Goal: Task Accomplishment & Management: Manage account settings

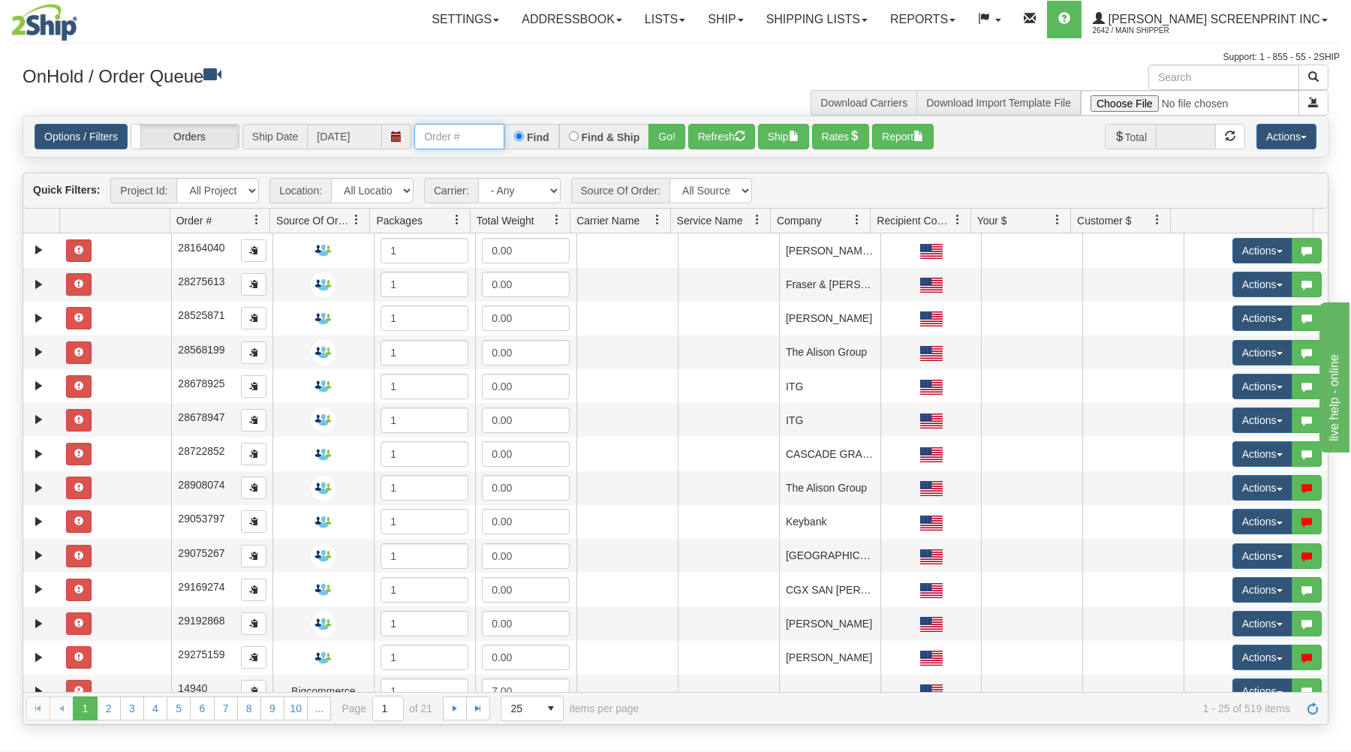
click at [474, 146] on input "text" at bounding box center [459, 137] width 90 height 26
type input "31631003"
click at [662, 137] on button "Go!" at bounding box center [666, 137] width 37 height 26
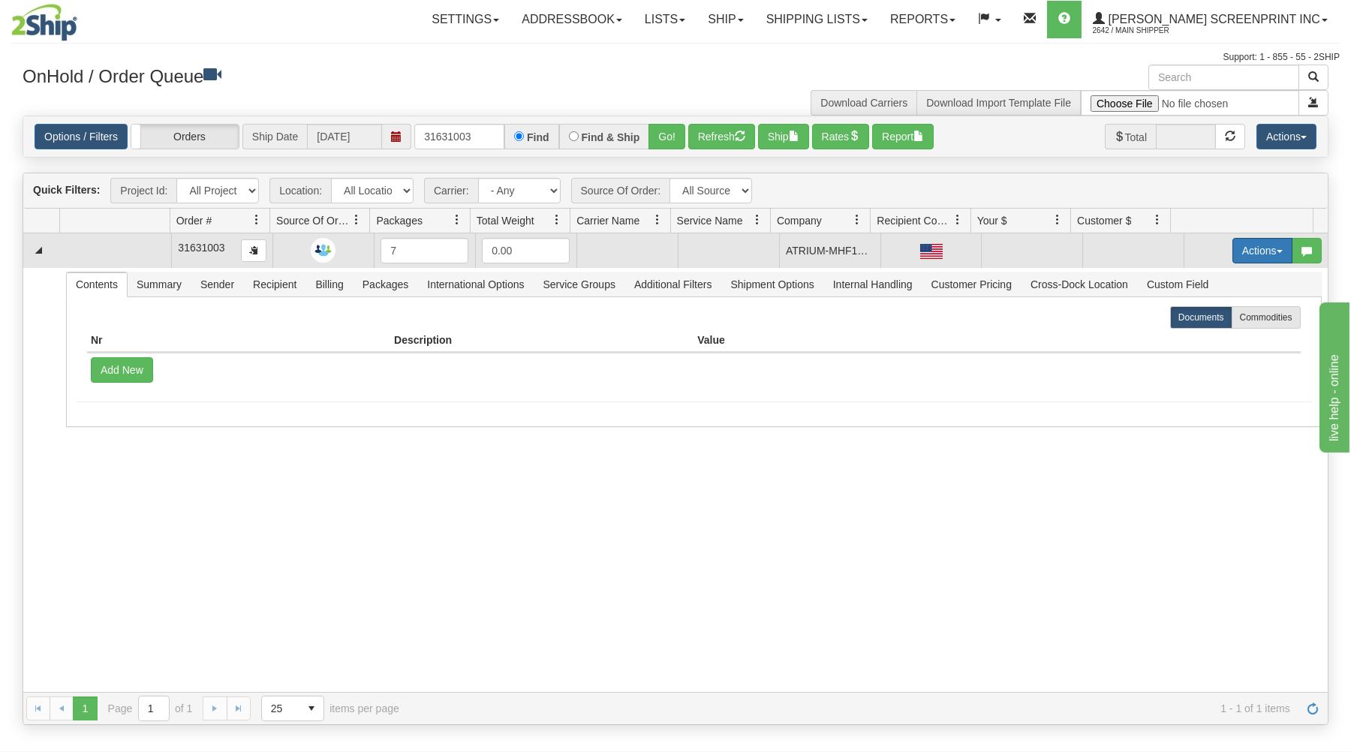
click at [1240, 248] on button "Actions" at bounding box center [1262, 251] width 60 height 26
click at [1186, 278] on span "Open" at bounding box center [1204, 279] width 36 height 12
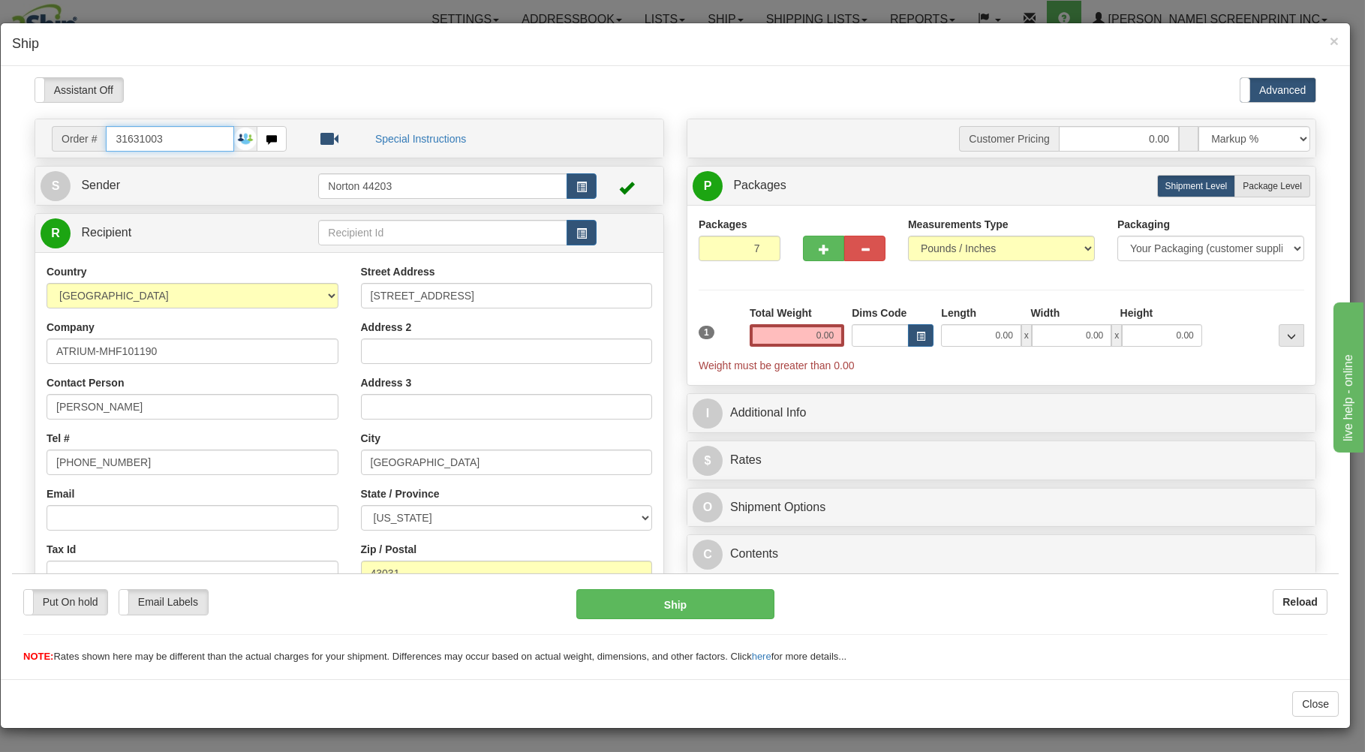
type input "7.40"
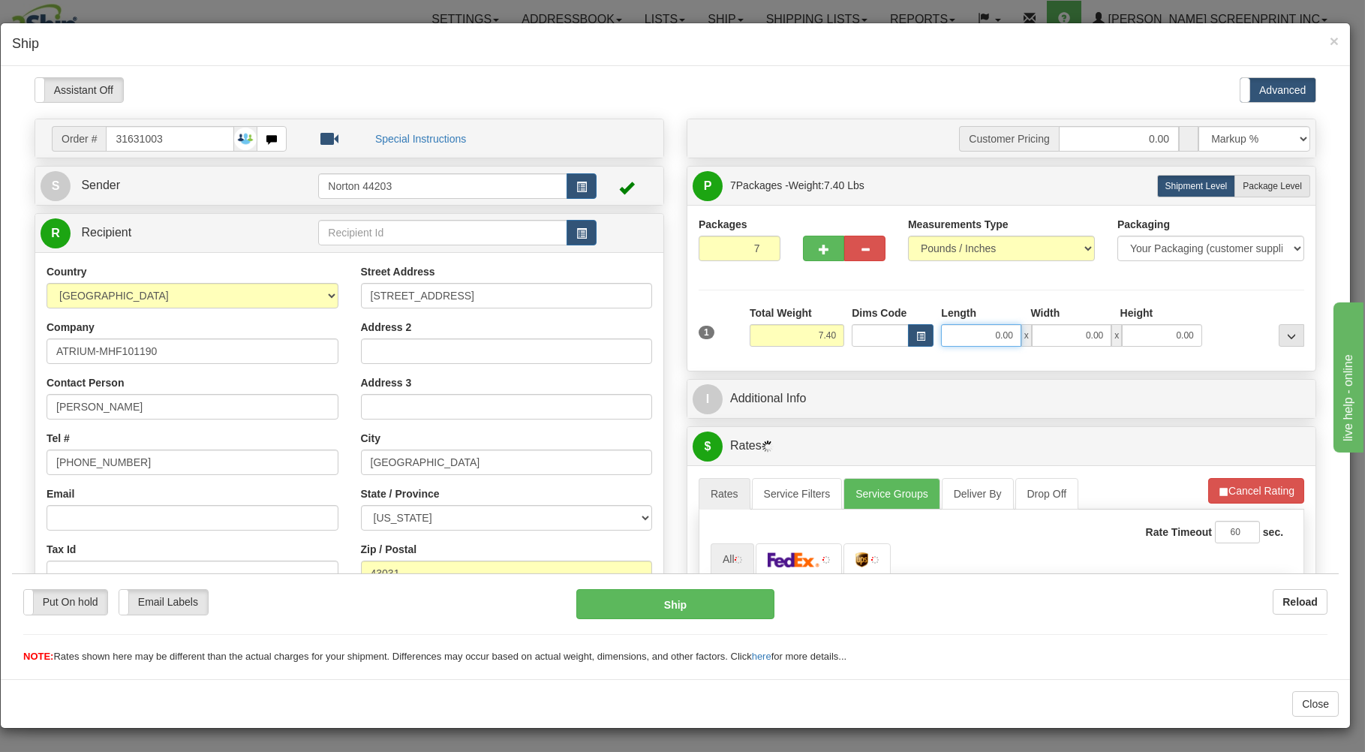
click at [954, 336] on input "0.00" at bounding box center [981, 334] width 80 height 23
type input "55.00"
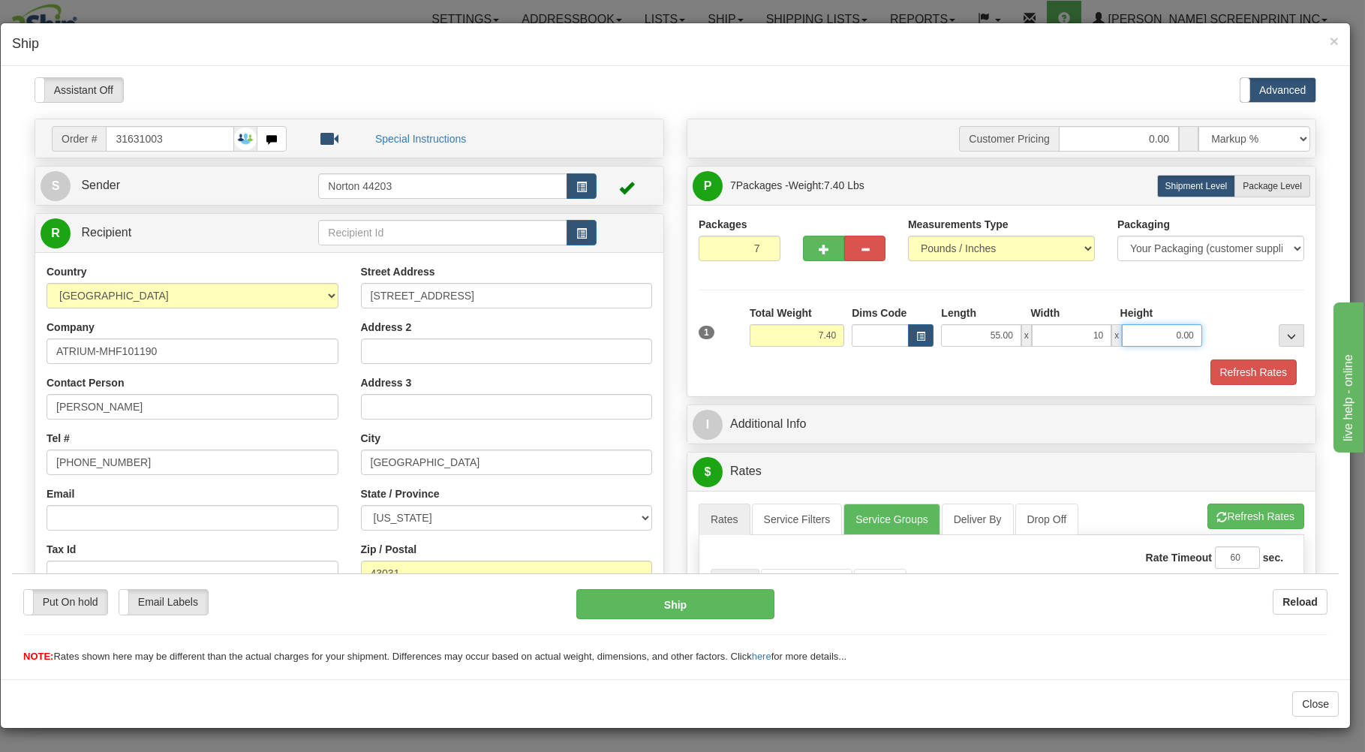
type input "10.00"
type input "7.35"
click at [1273, 180] on label "Package Level Pack.." at bounding box center [1272, 185] width 76 height 23
radio input "true"
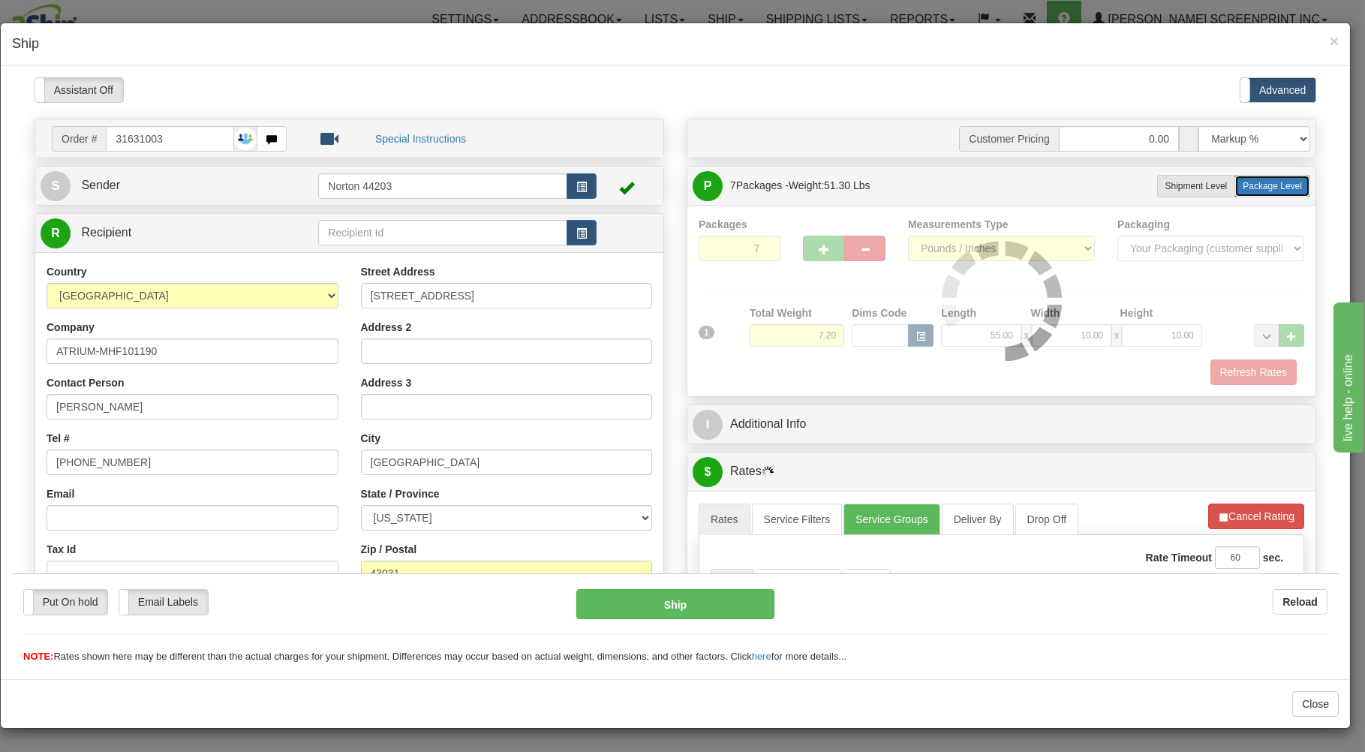
type input "7.15"
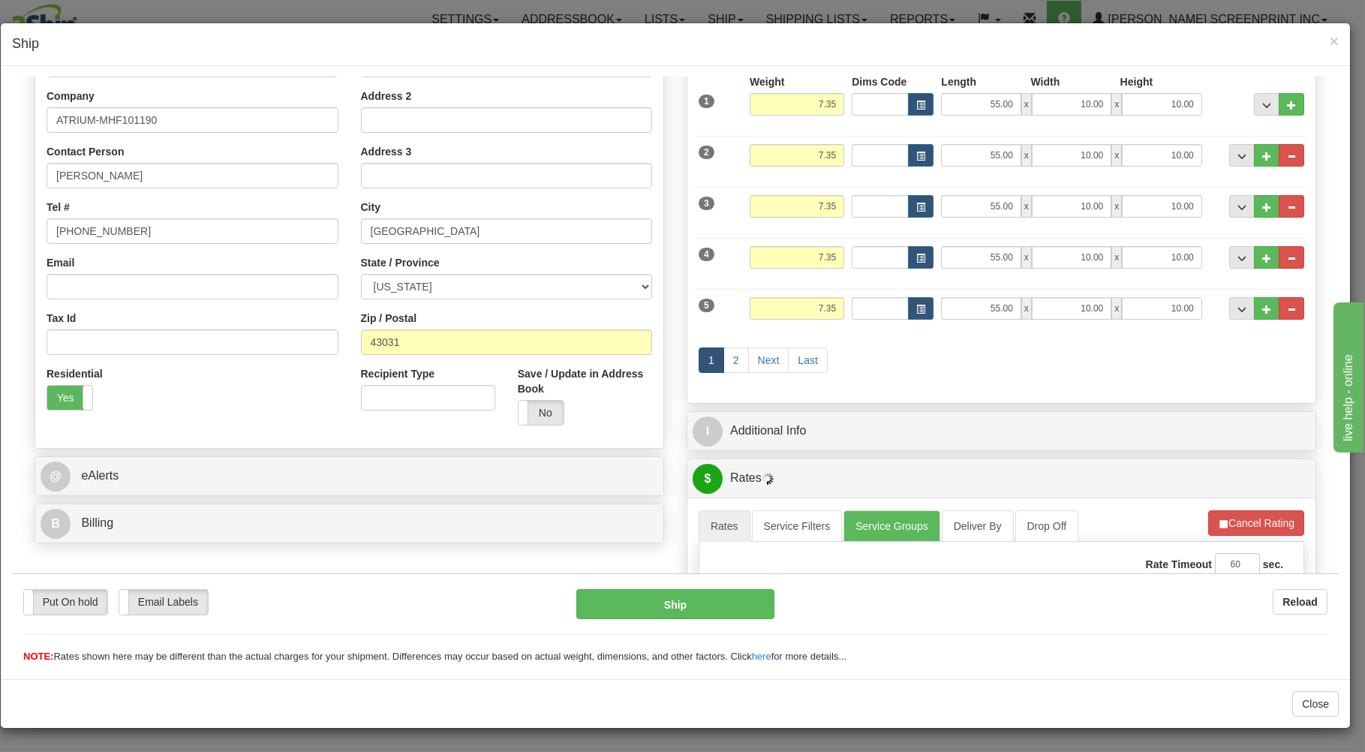
scroll to position [241, 0]
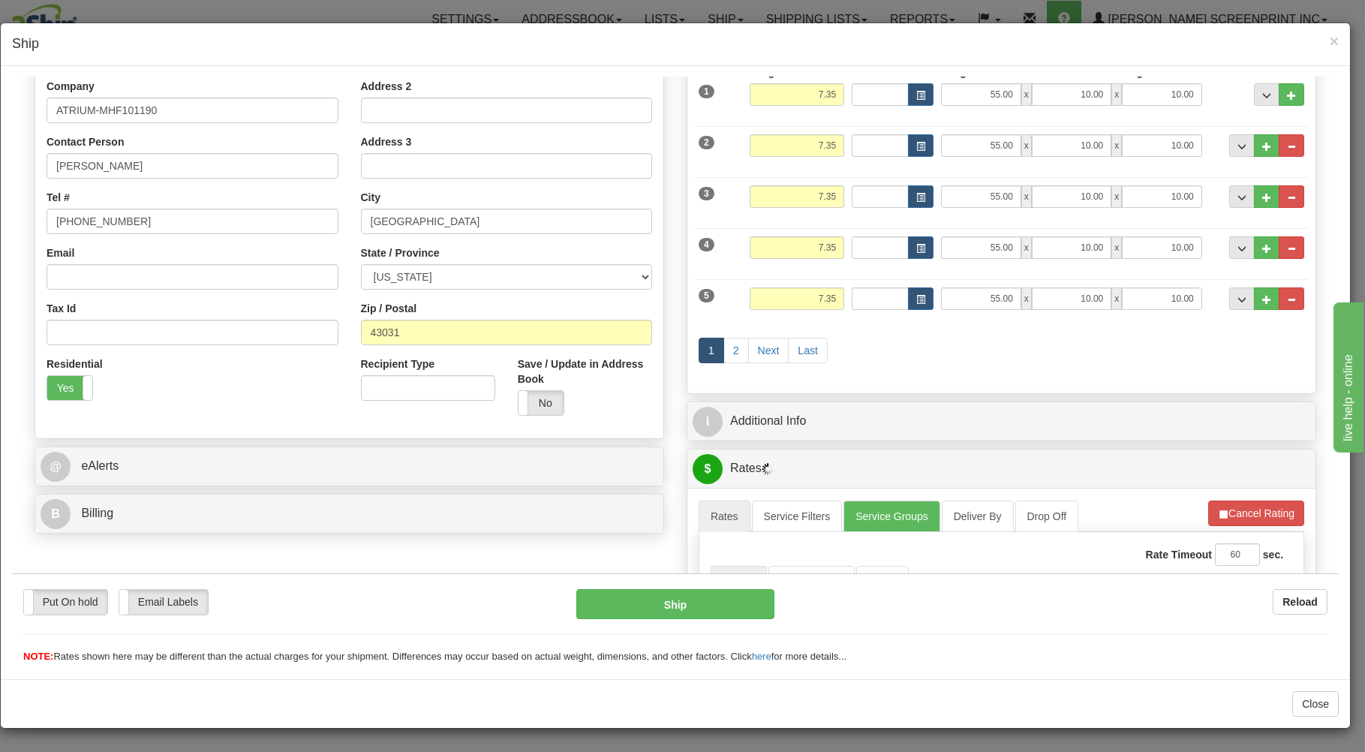
type input "7.40"
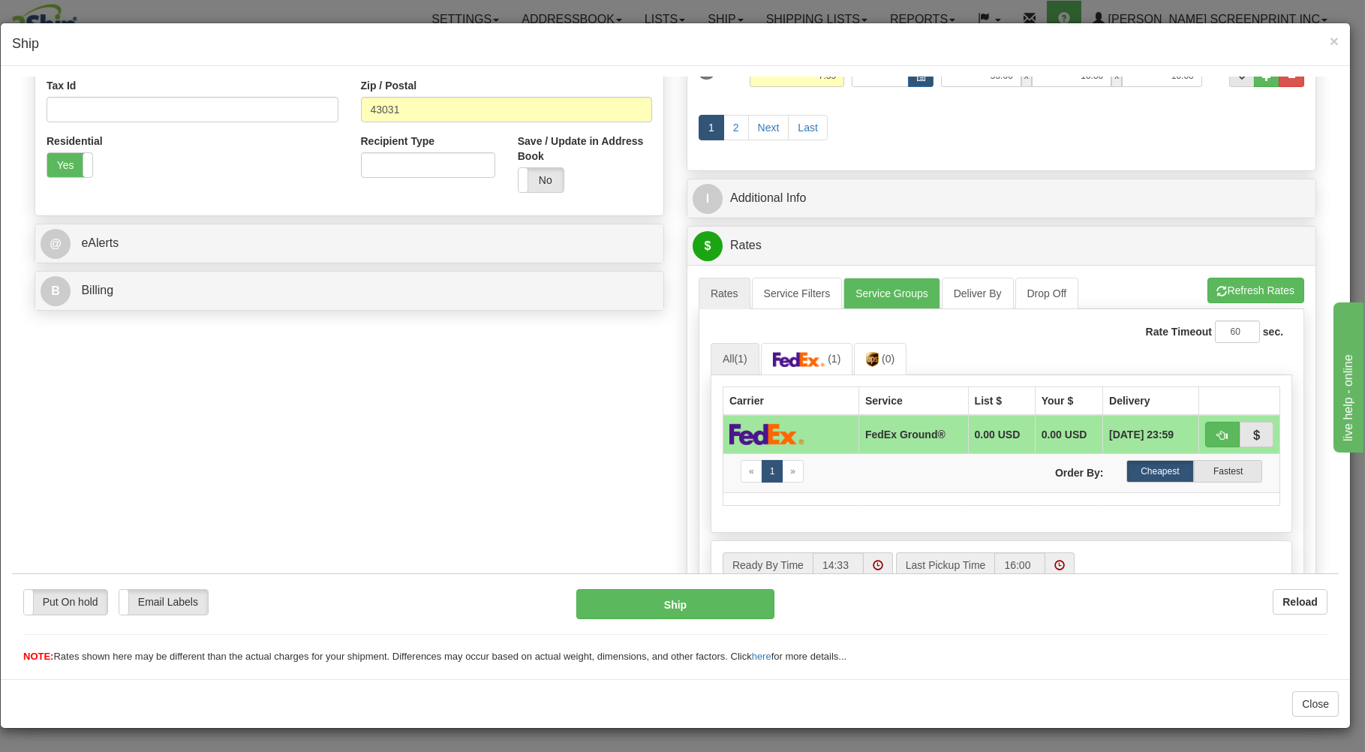
scroll to position [563, 0]
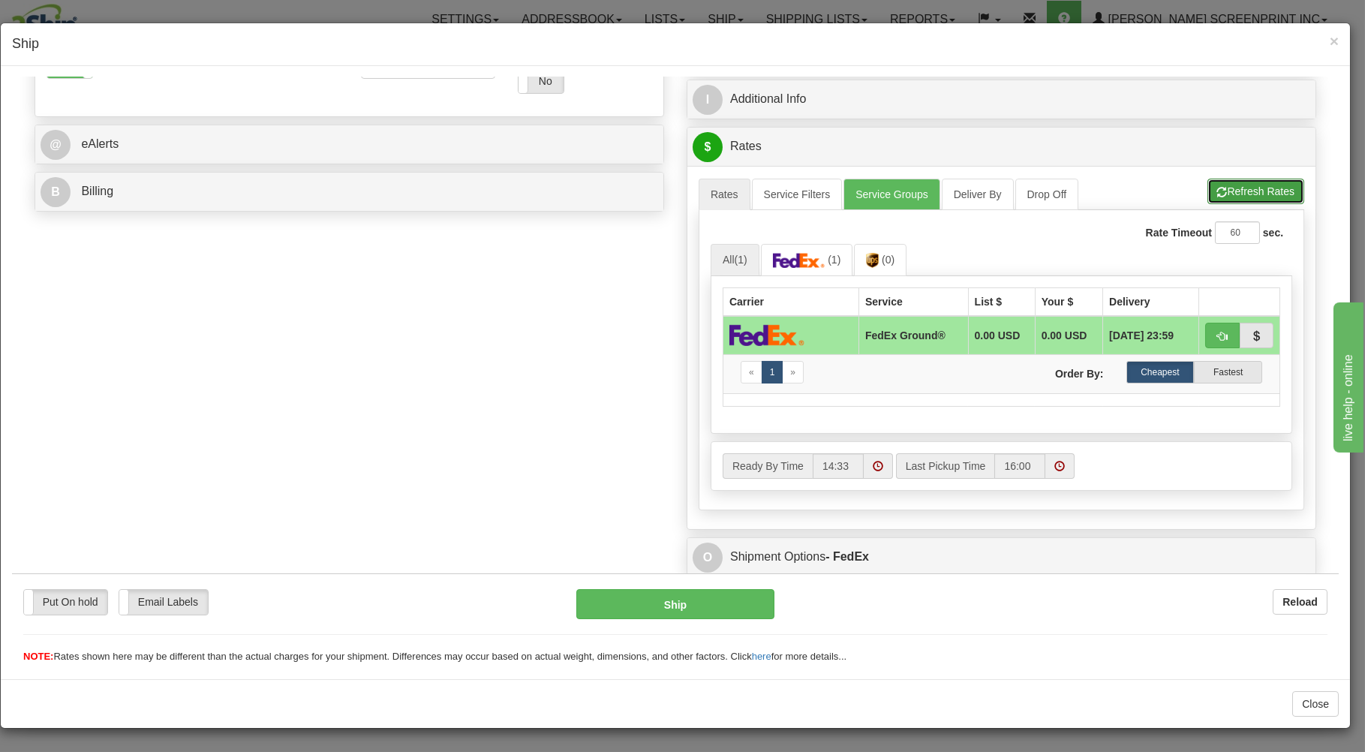
click at [1238, 188] on button "Refresh Rates" at bounding box center [1255, 191] width 97 height 26
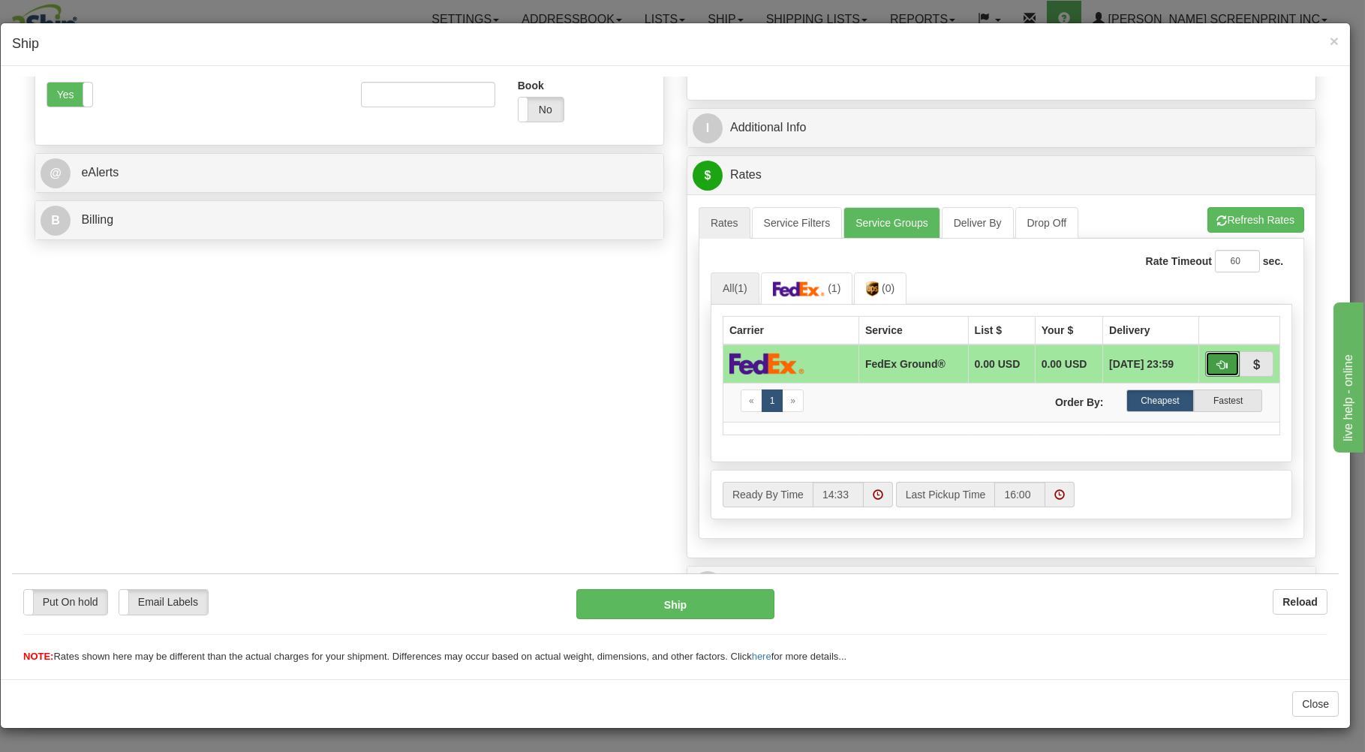
click at [1205, 353] on button "button" at bounding box center [1222, 363] width 35 height 26
type input "92"
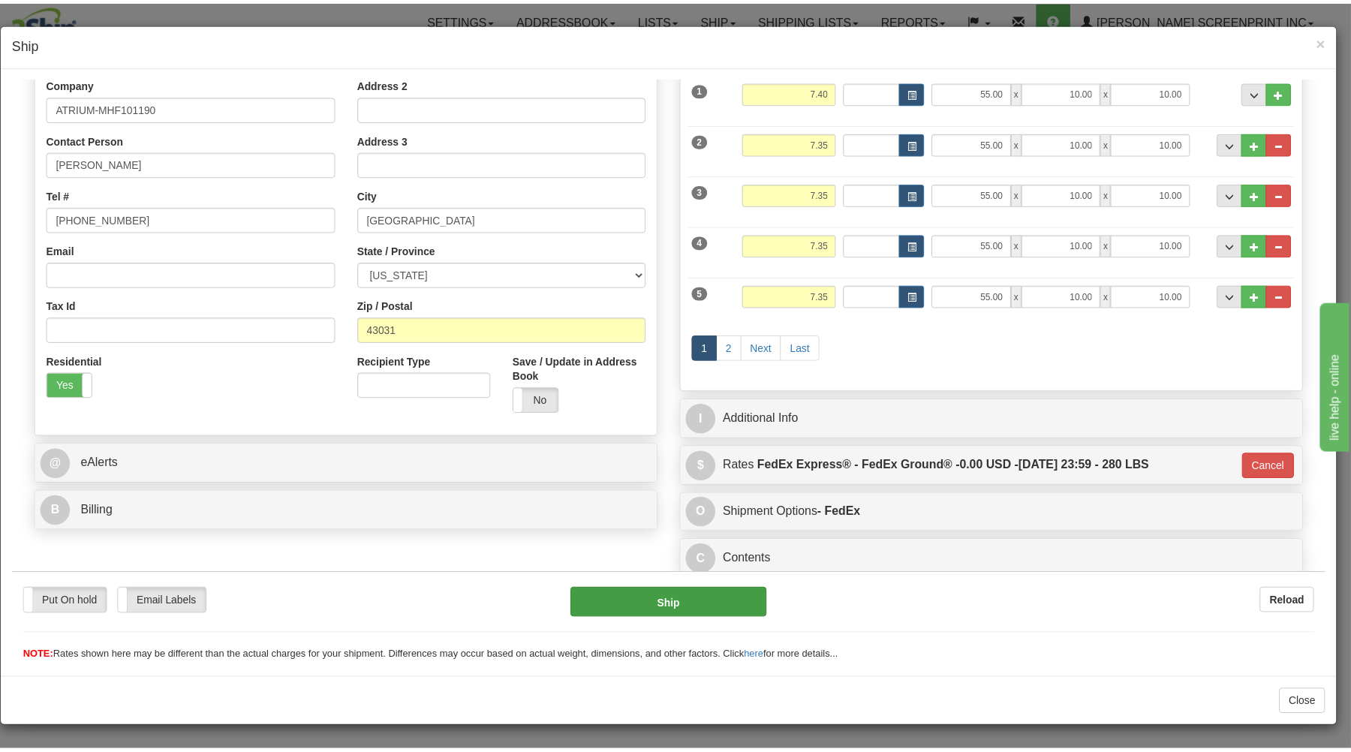
scroll to position [248, 0]
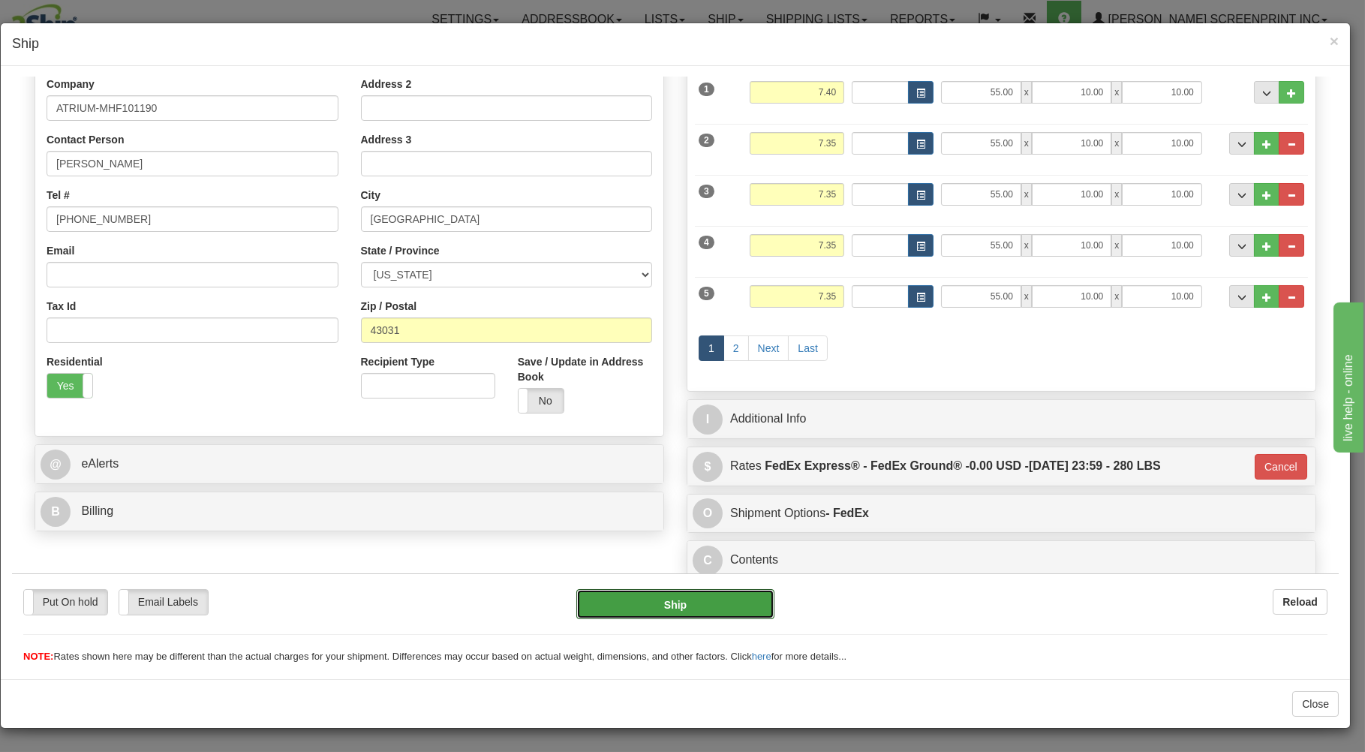
drag, startPoint x: 714, startPoint y: 596, endPoint x: 723, endPoint y: 583, distance: 15.6
click at [721, 588] on div "Put On hold Put On hold Email Labels Email Labels Edit Reload Ship Reload" at bounding box center [675, 618] width 1327 height 91
click at [716, 594] on button "Ship" at bounding box center [675, 603] width 199 height 30
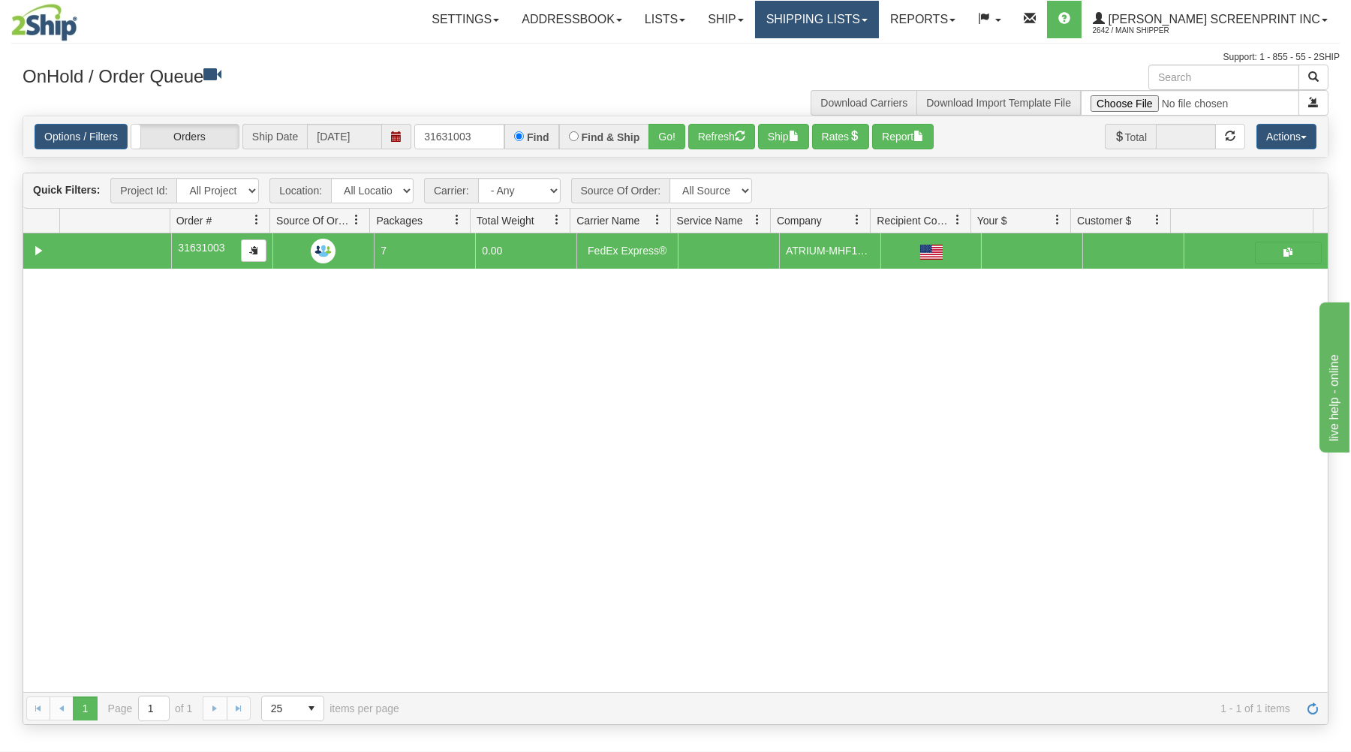
click at [846, 23] on link "Shipping lists" at bounding box center [817, 20] width 124 height 38
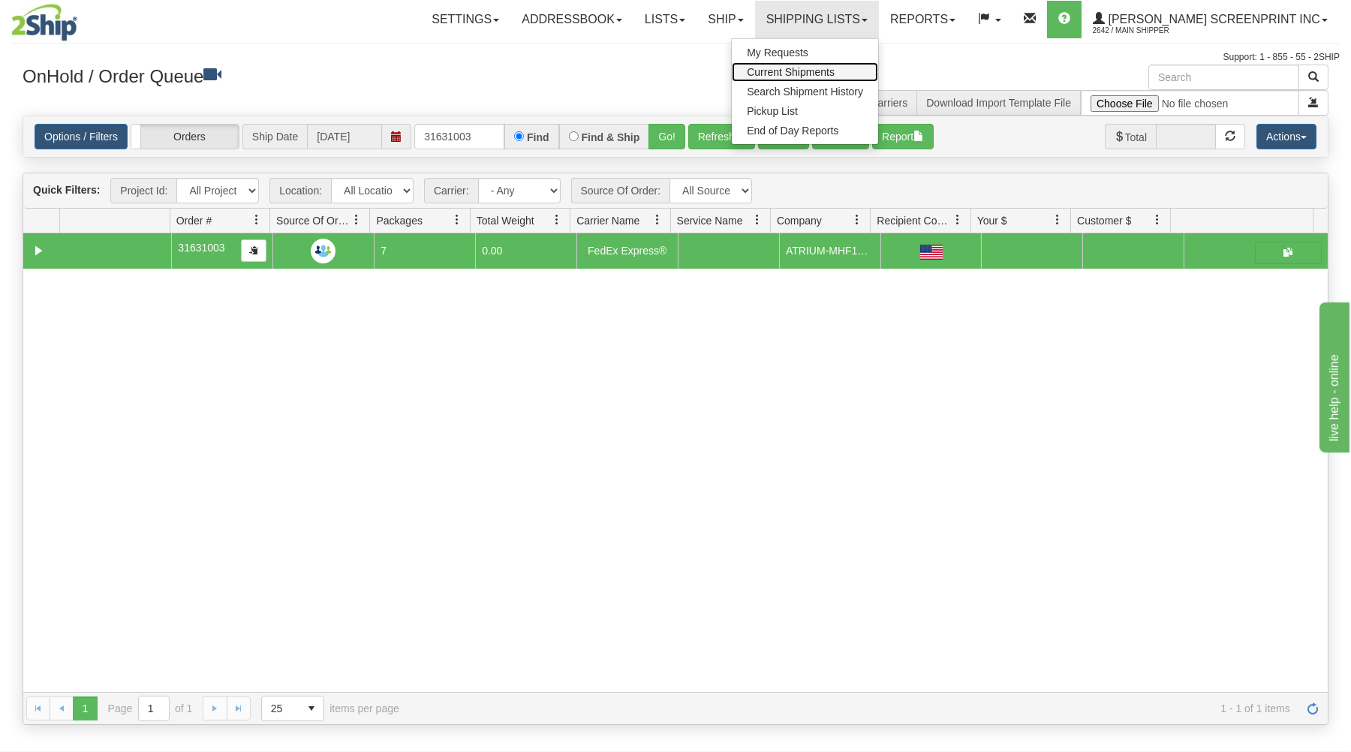
click at [834, 69] on span "Current Shipments" at bounding box center [791, 72] width 88 height 12
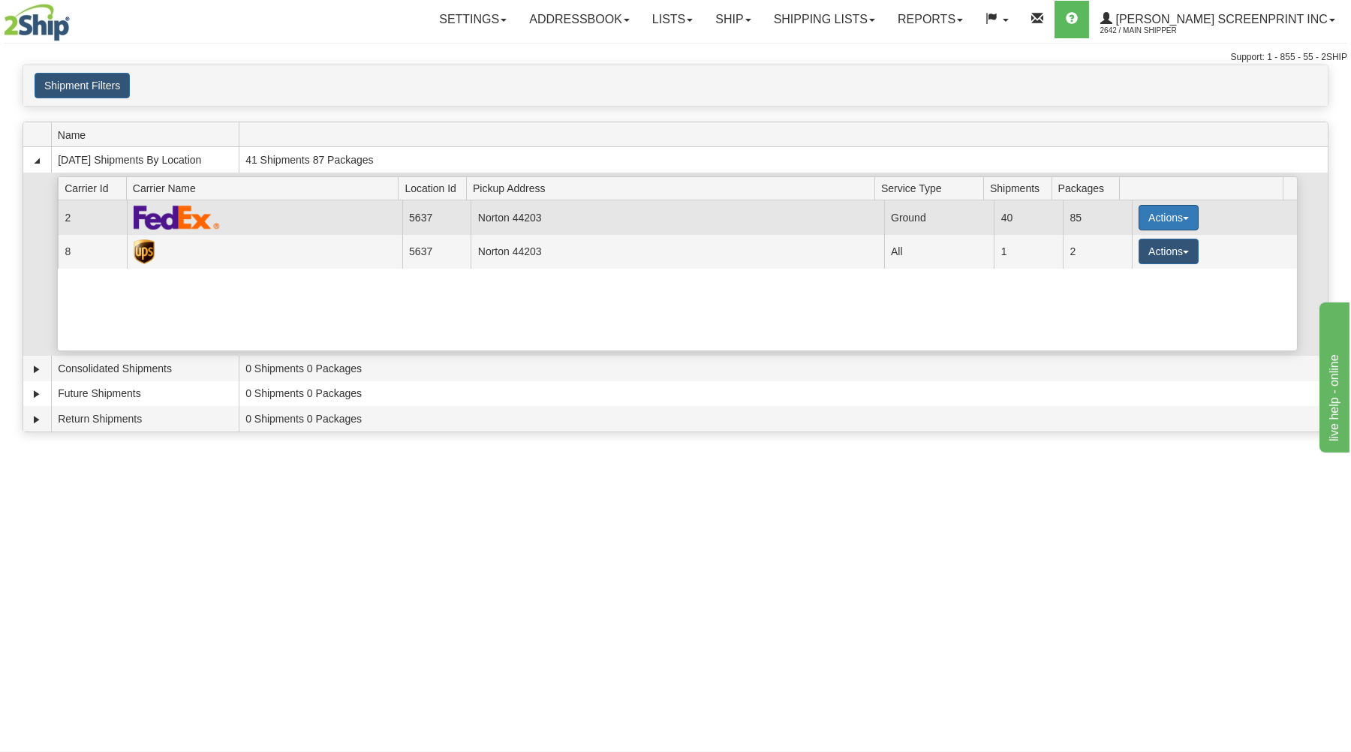
click at [1147, 218] on button "Actions" at bounding box center [1168, 218] width 60 height 26
click at [1120, 246] on span "Details" at bounding box center [1113, 245] width 41 height 11
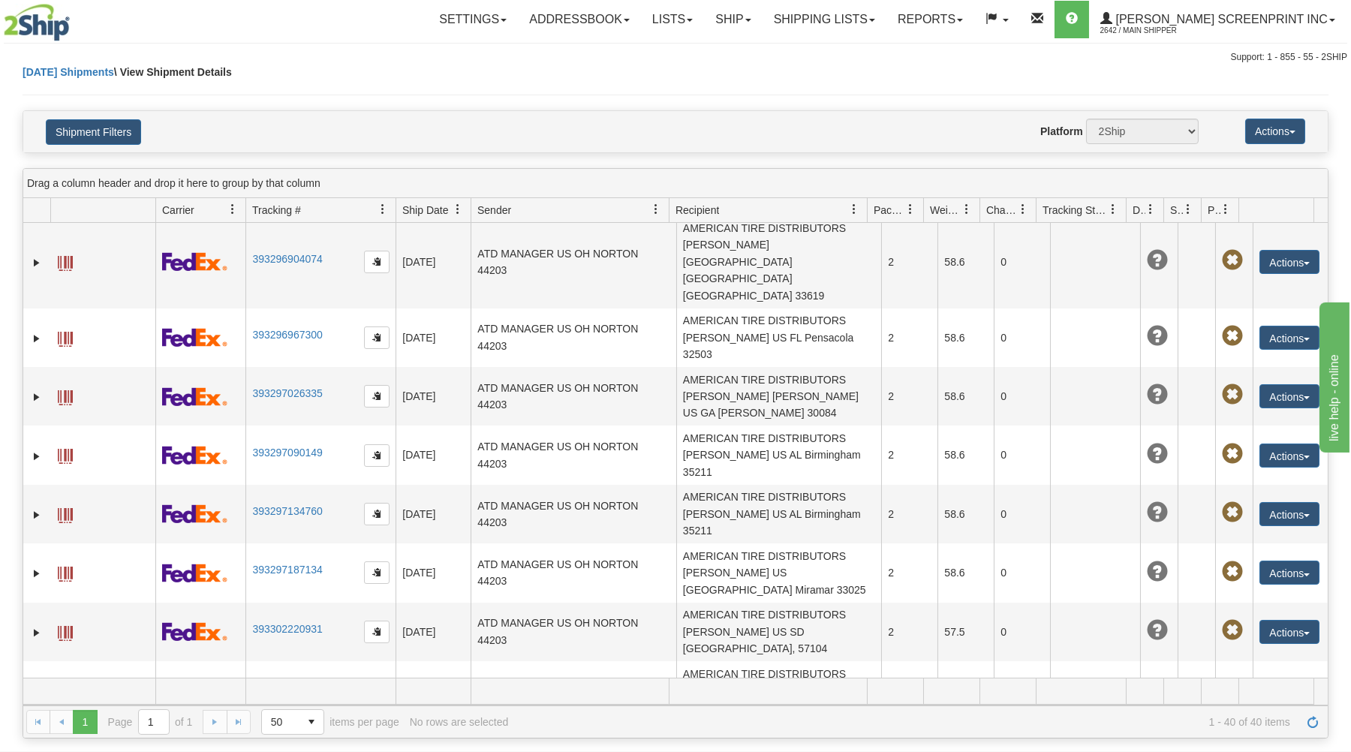
scroll to position [311, 0]
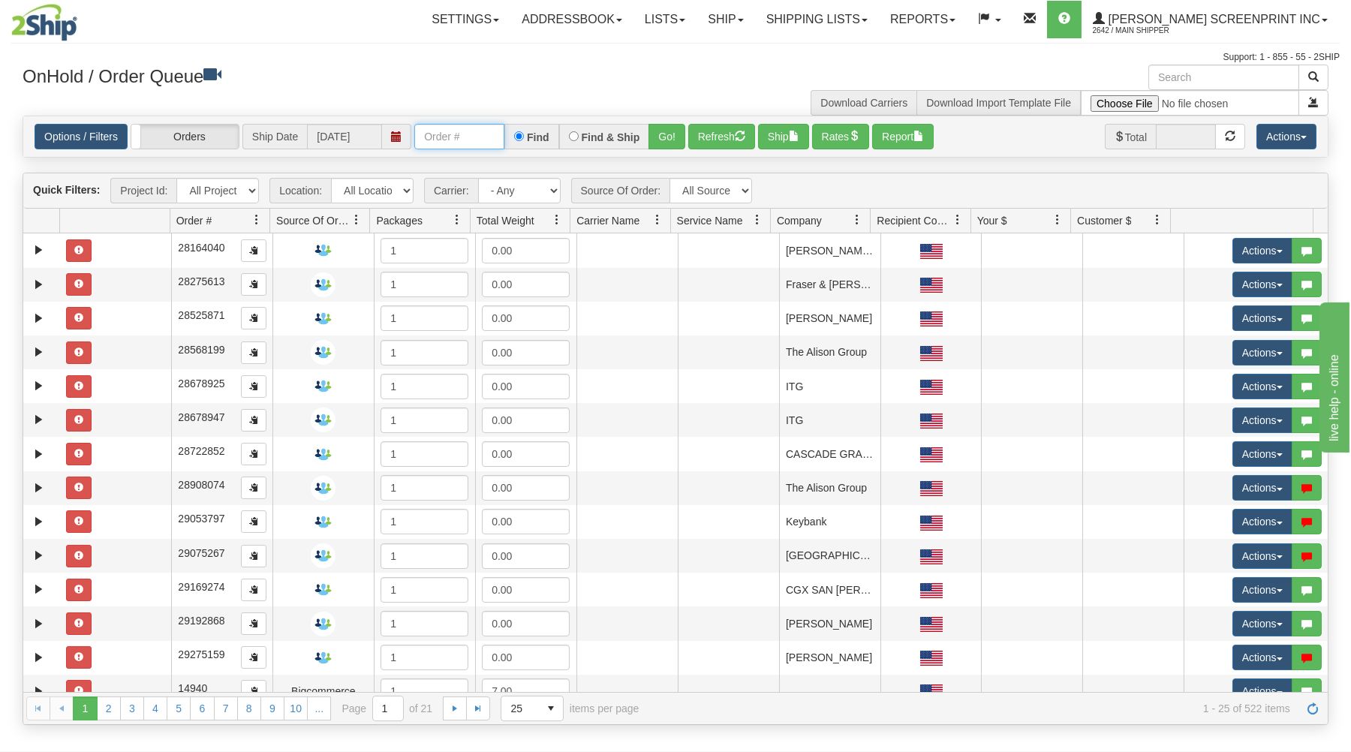
click at [446, 140] on input "text" at bounding box center [459, 137] width 90 height 26
type input "31627825"
click at [680, 135] on button "Go!" at bounding box center [666, 137] width 37 height 26
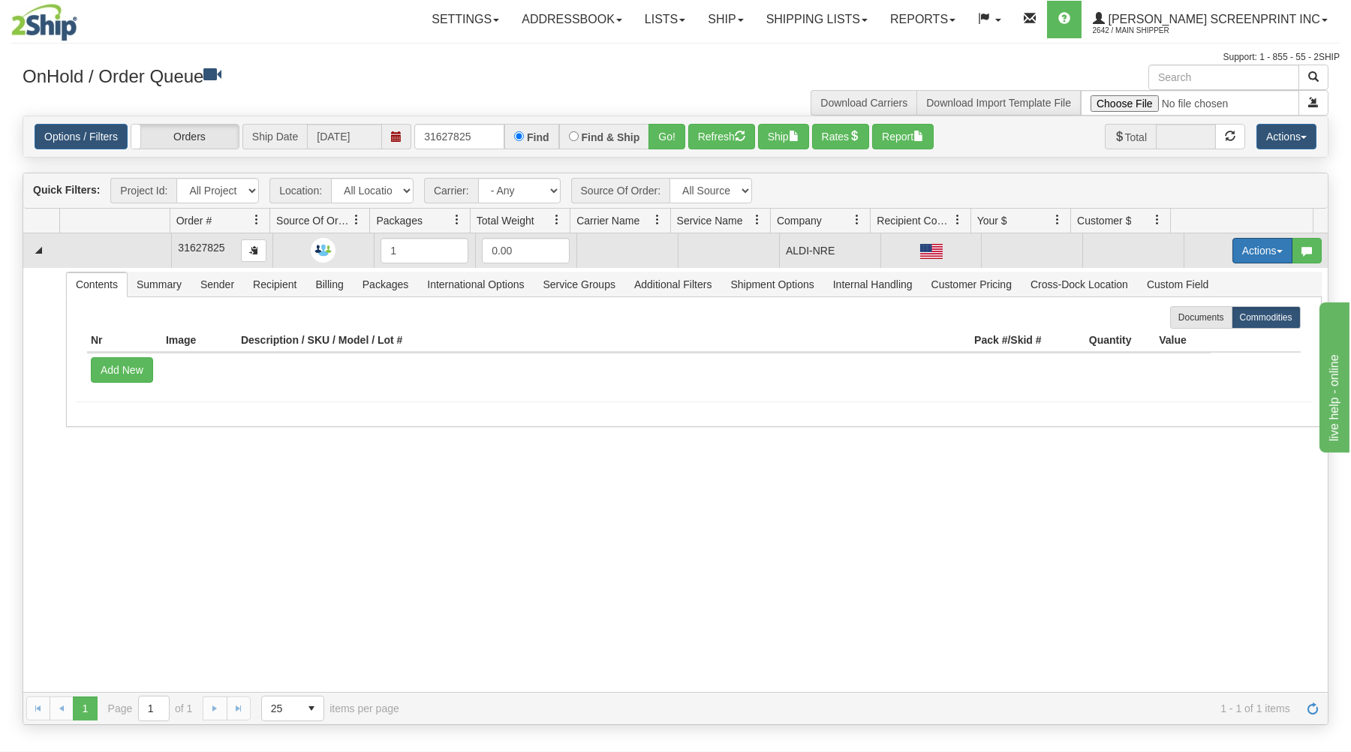
click at [1251, 243] on button "Actions" at bounding box center [1262, 251] width 60 height 26
click at [1214, 280] on link "Open" at bounding box center [1231, 279] width 120 height 20
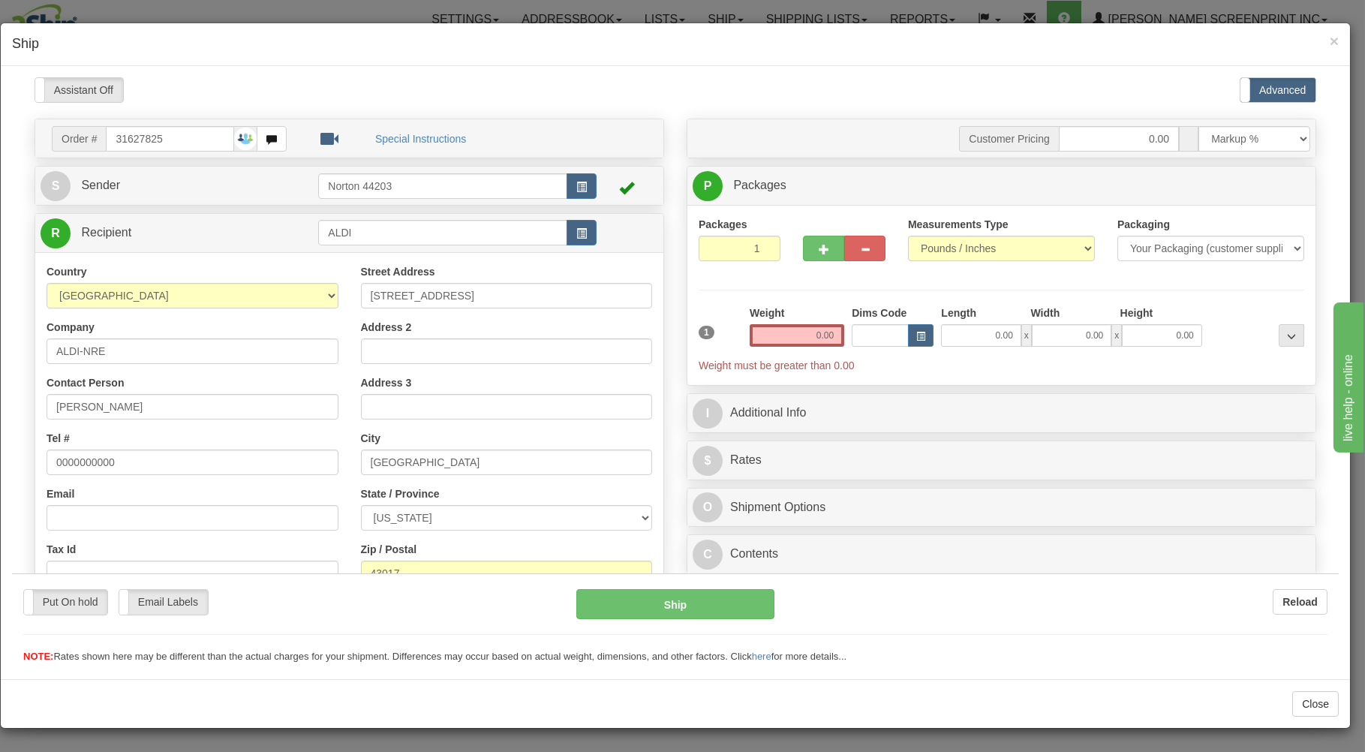
type input "3.10"
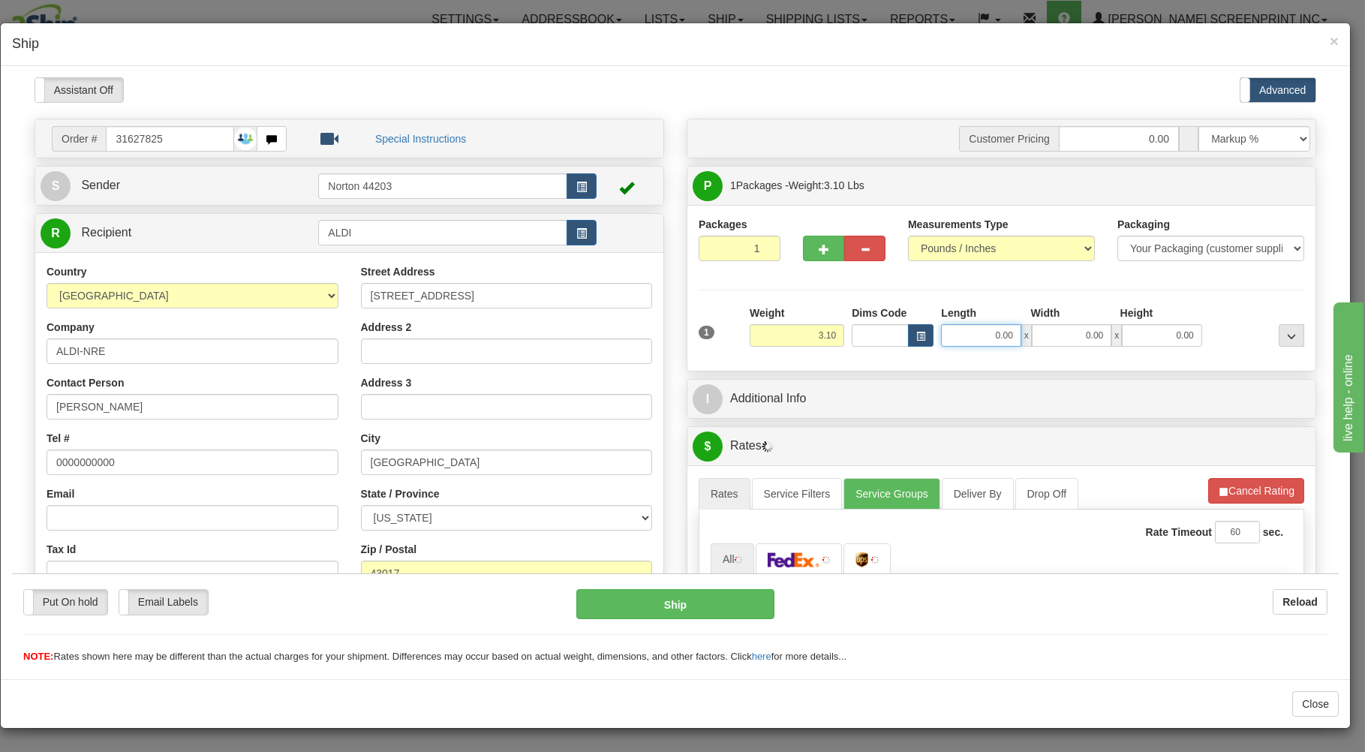
click at [956, 335] on input "0.00" at bounding box center [981, 334] width 80 height 23
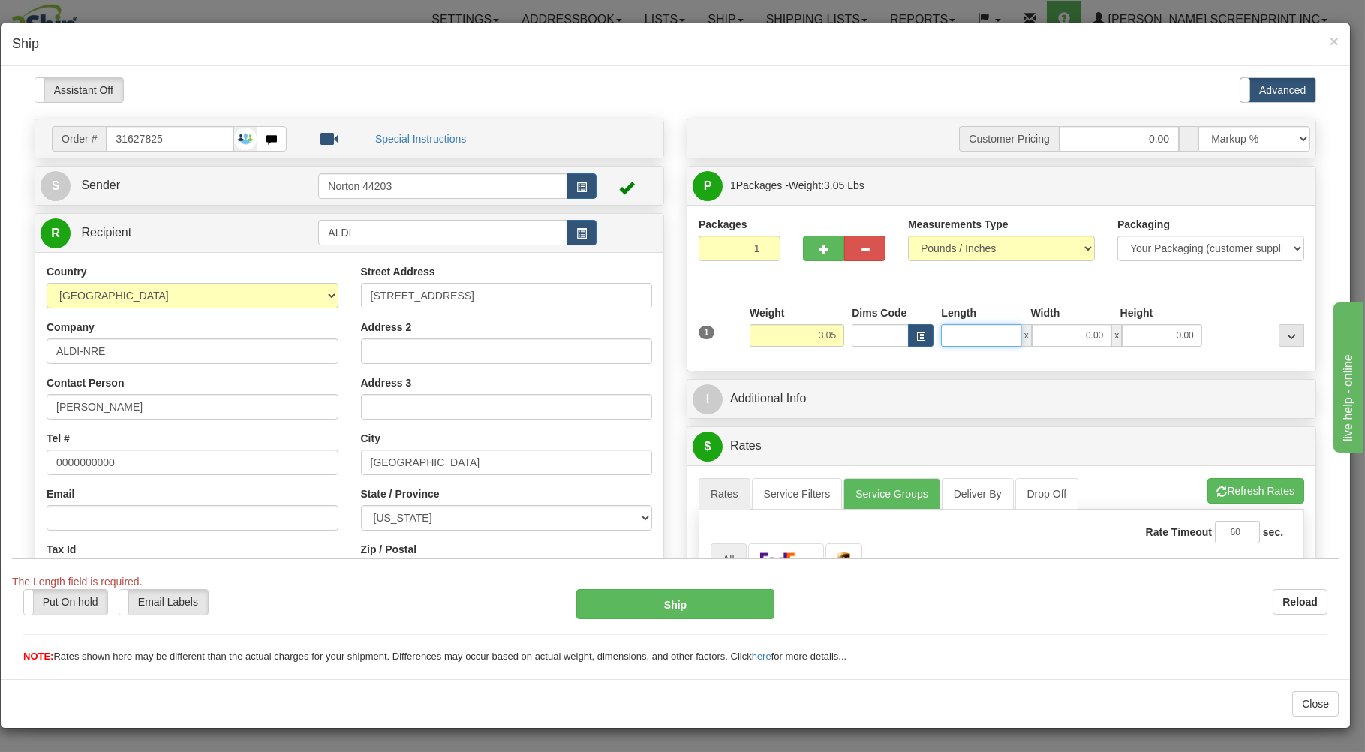
type input "3.10"
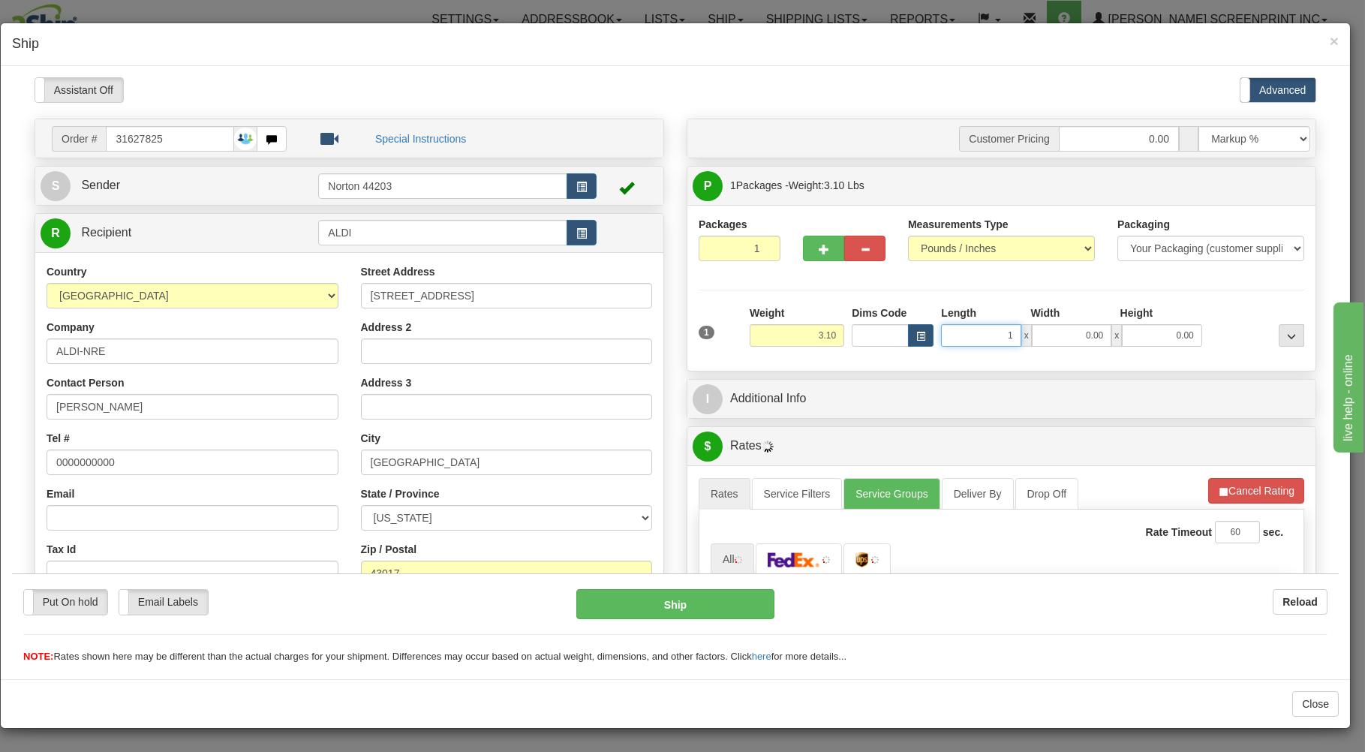
type input "13"
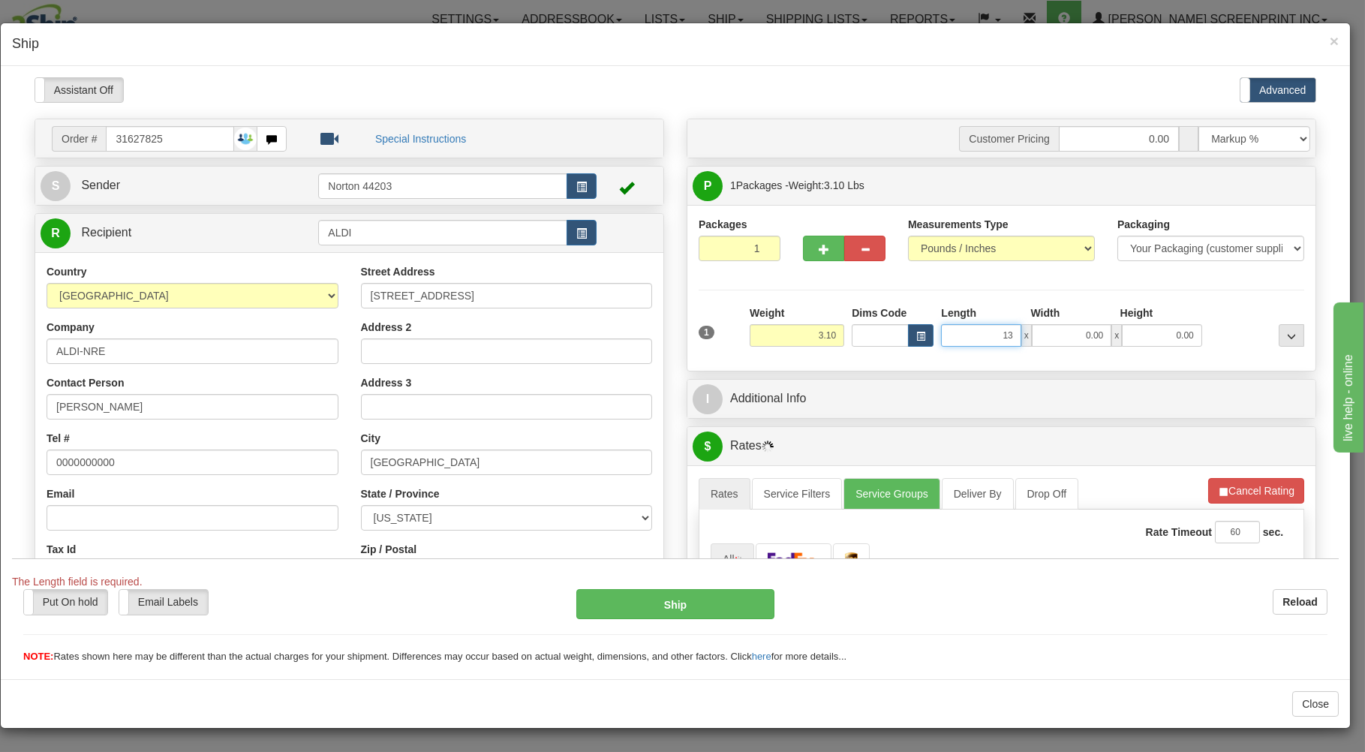
type input "3.05"
type input "13.00"
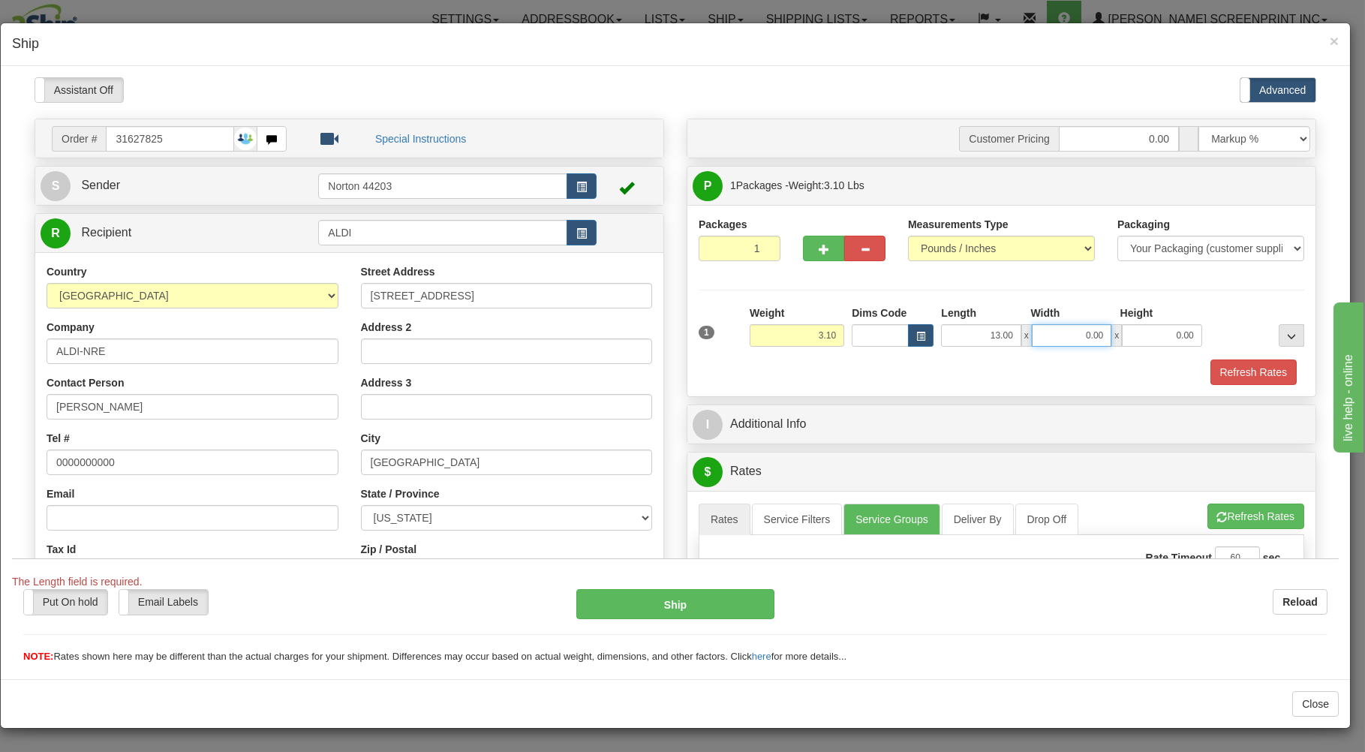
type input "3.05"
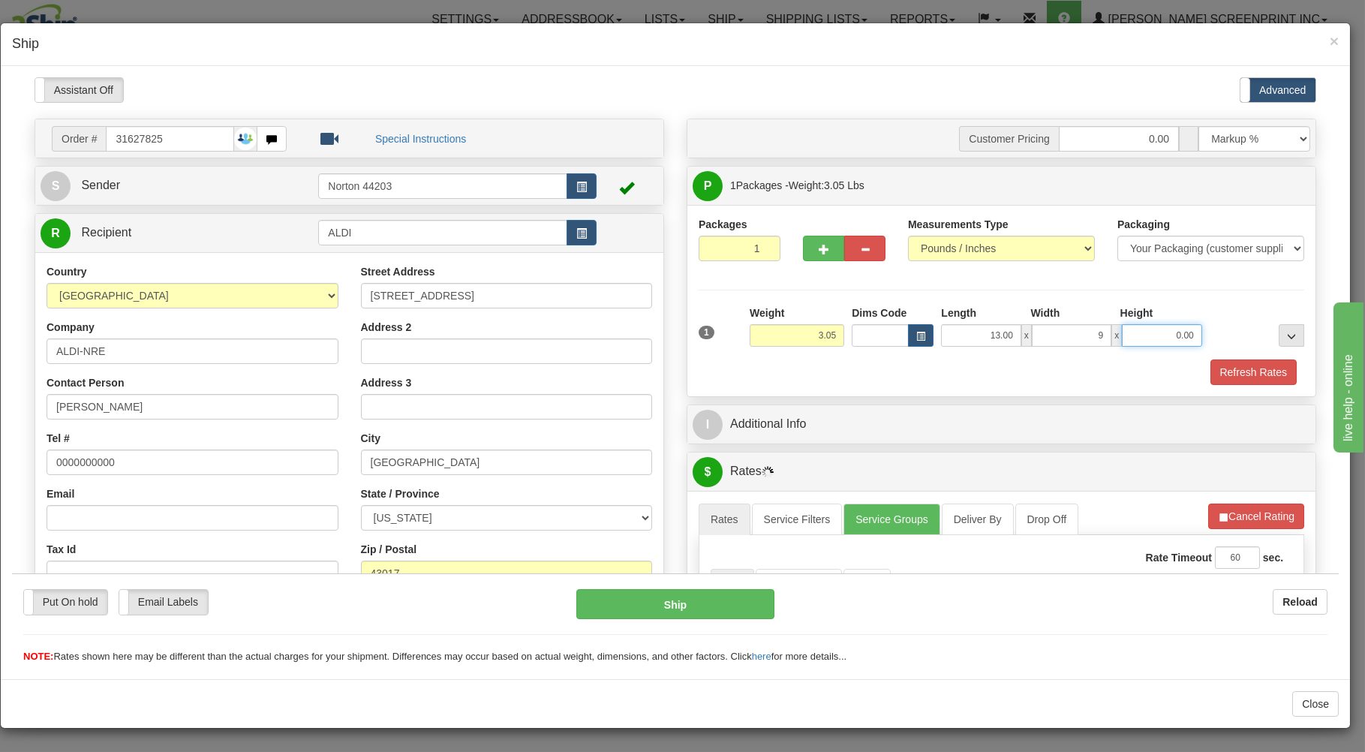
type input "9.00"
click at [966, 371] on div "Refresh Rates" at bounding box center [1001, 372] width 613 height 26
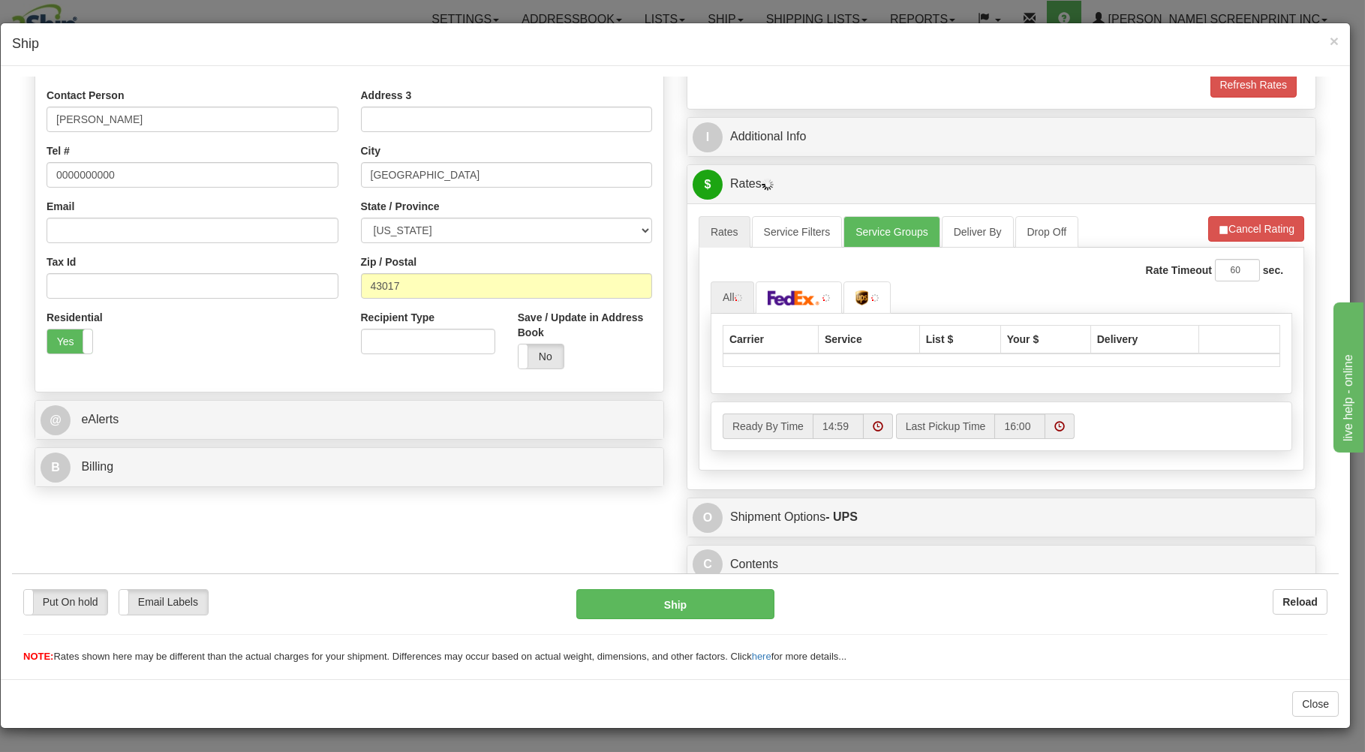
scroll to position [296, 0]
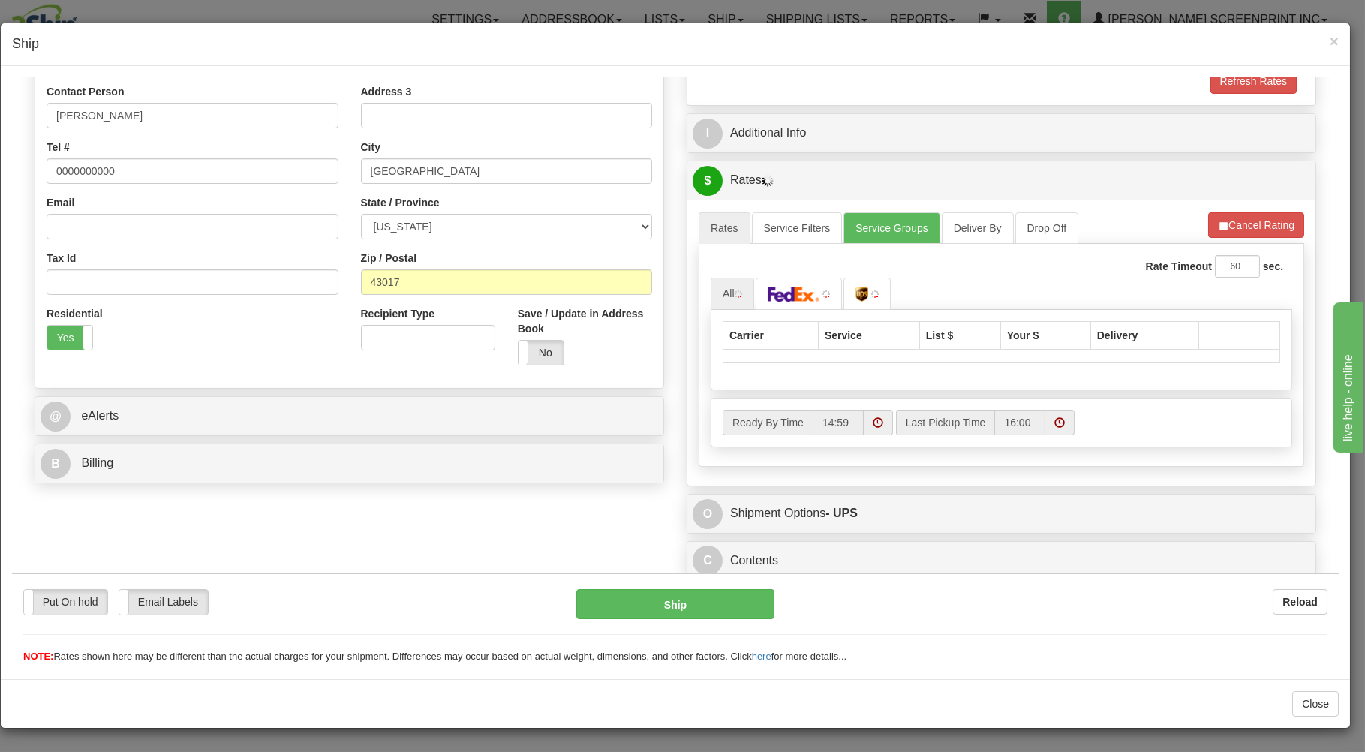
type input "3.10"
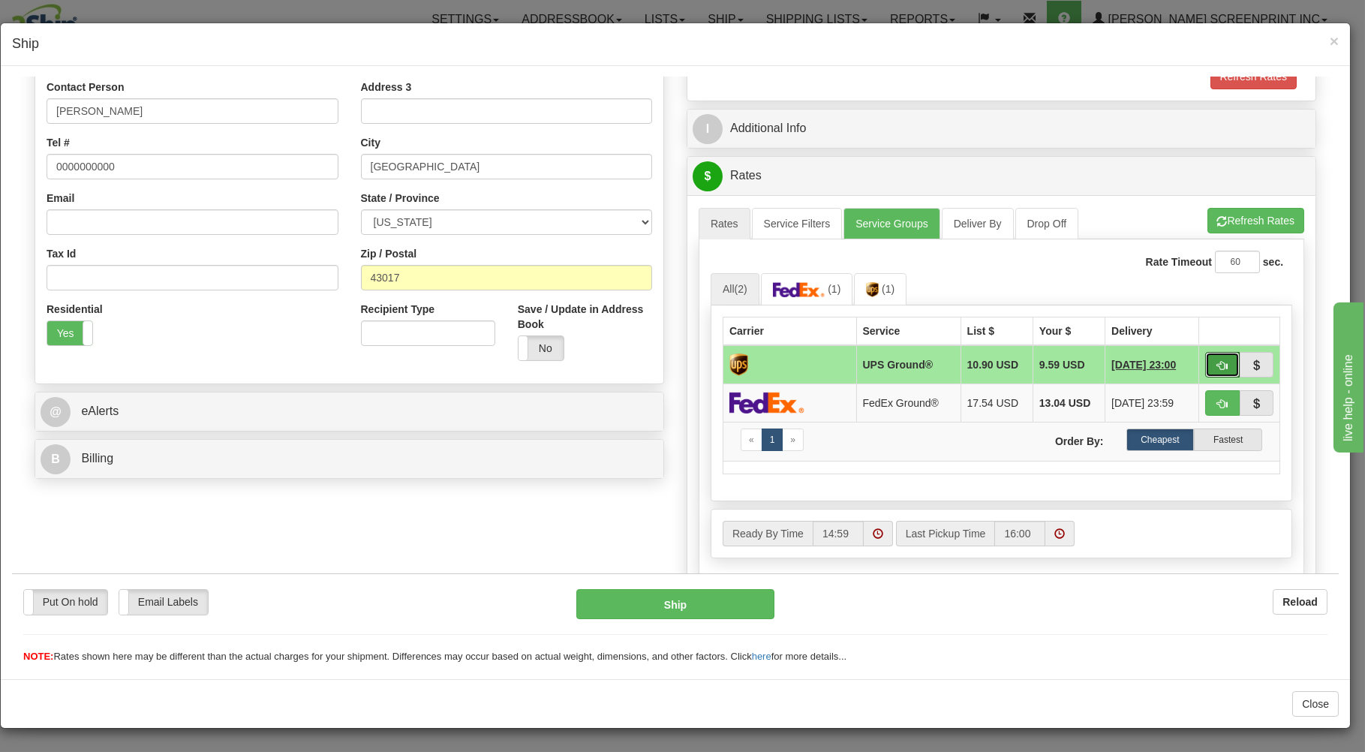
click at [1217, 365] on span "button" at bounding box center [1222, 365] width 11 height 10
type input "03"
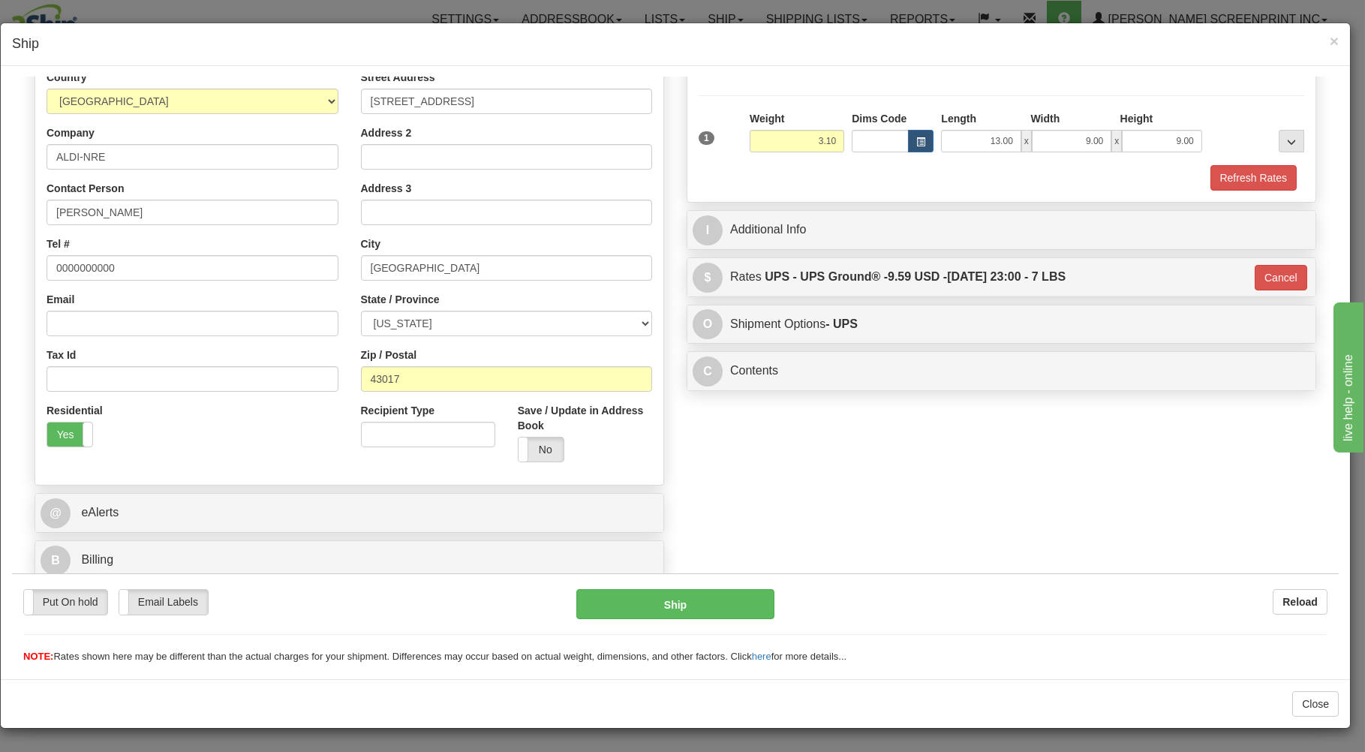
scroll to position [197, 0]
click at [747, 597] on button "Ship" at bounding box center [675, 603] width 199 height 30
type input "3.05"
type input "03"
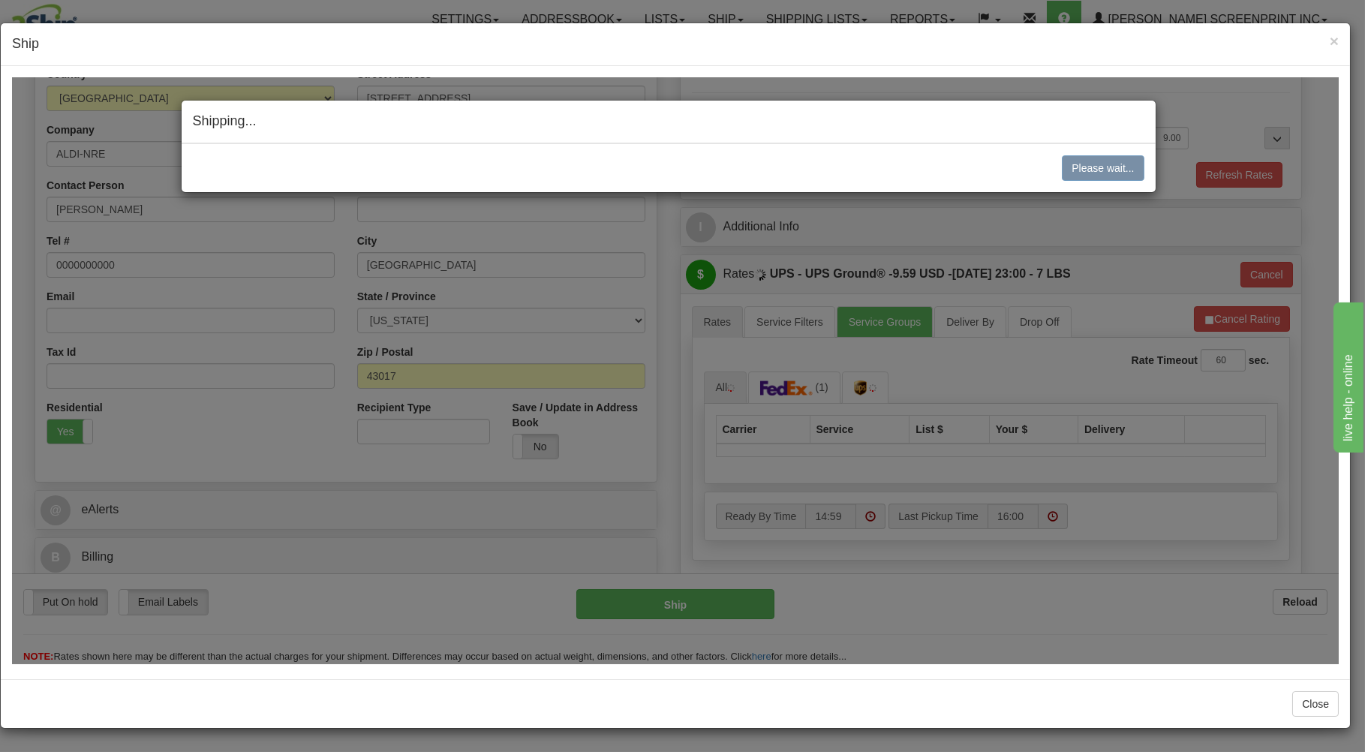
type input "3.10"
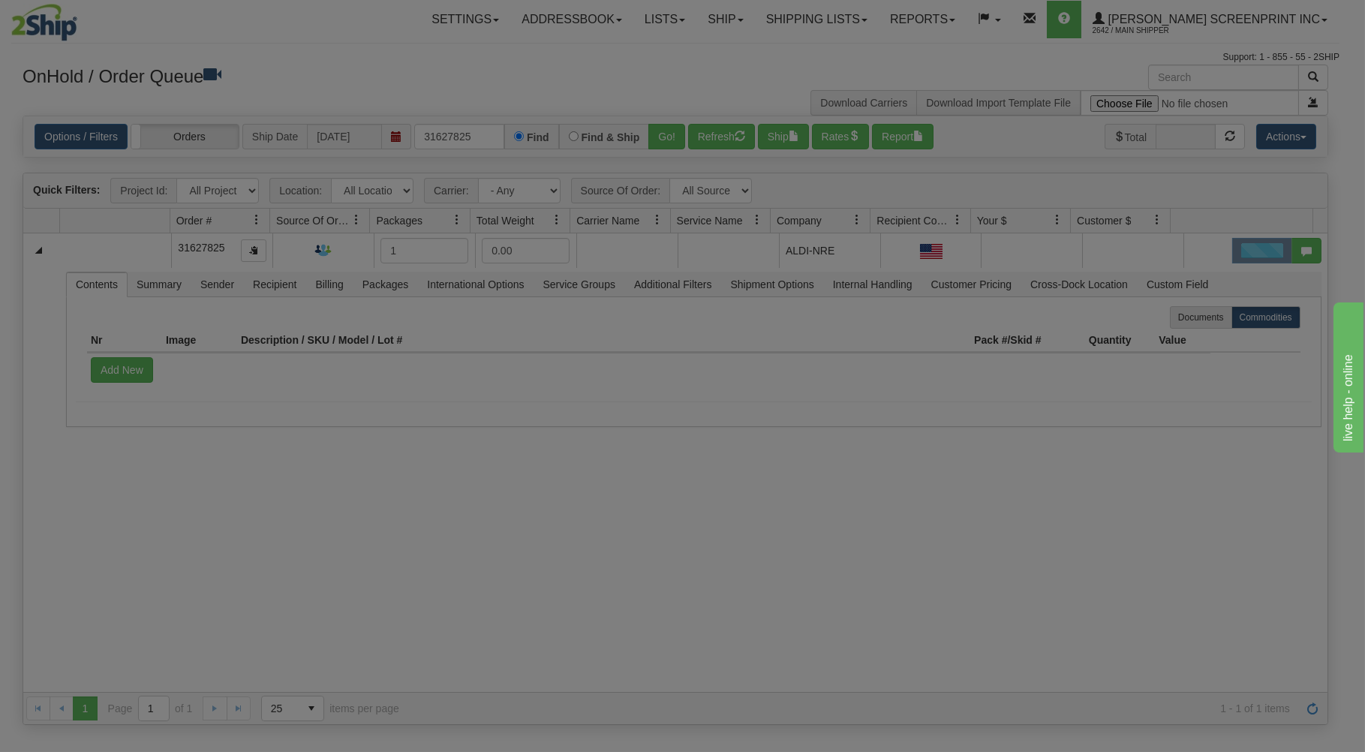
scroll to position [0, 0]
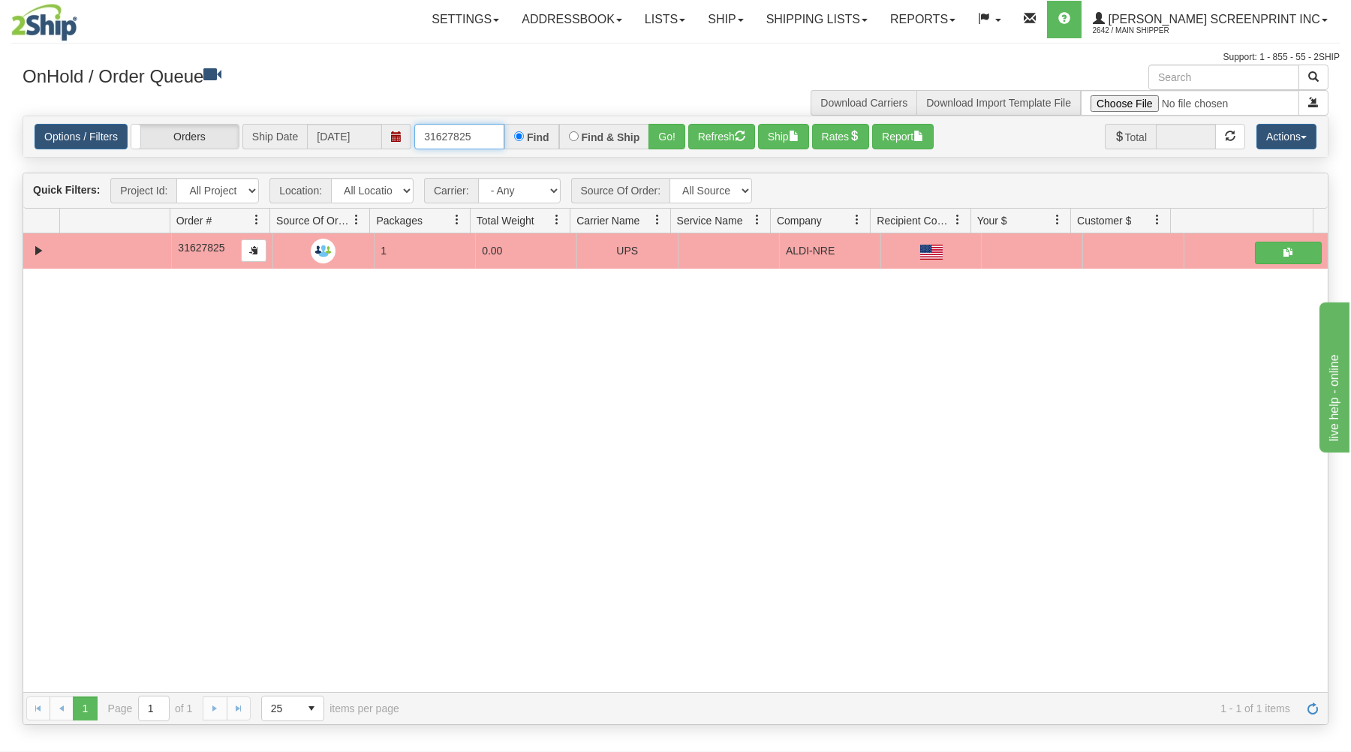
drag, startPoint x: 429, startPoint y: 141, endPoint x: 425, endPoint y: 134, distance: 8.8
click at [431, 134] on input "31627825" at bounding box center [459, 137] width 90 height 26
drag, startPoint x: 425, startPoint y: 134, endPoint x: 522, endPoint y: 100, distance: 103.2
click at [504, 124] on input "31627825" at bounding box center [459, 137] width 90 height 26
type input "17184"
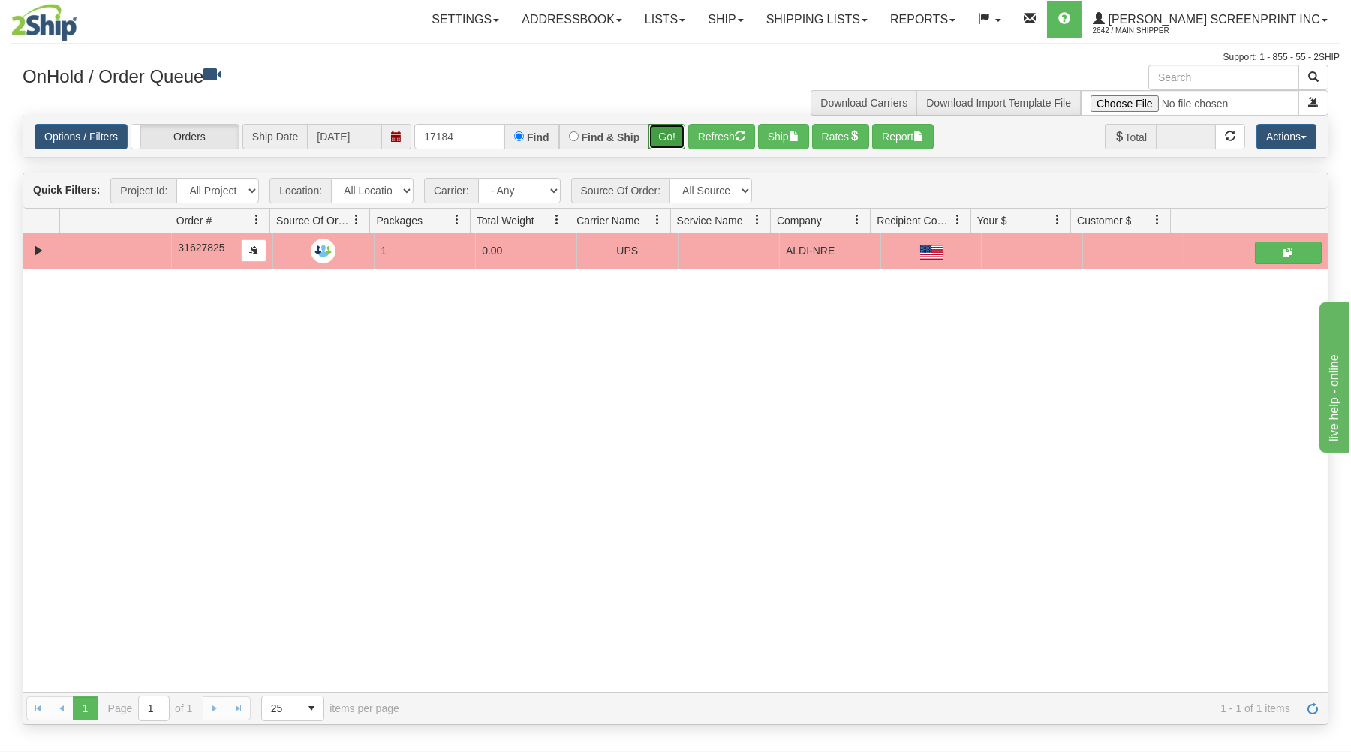
click at [669, 132] on button "Go!" at bounding box center [666, 137] width 37 height 26
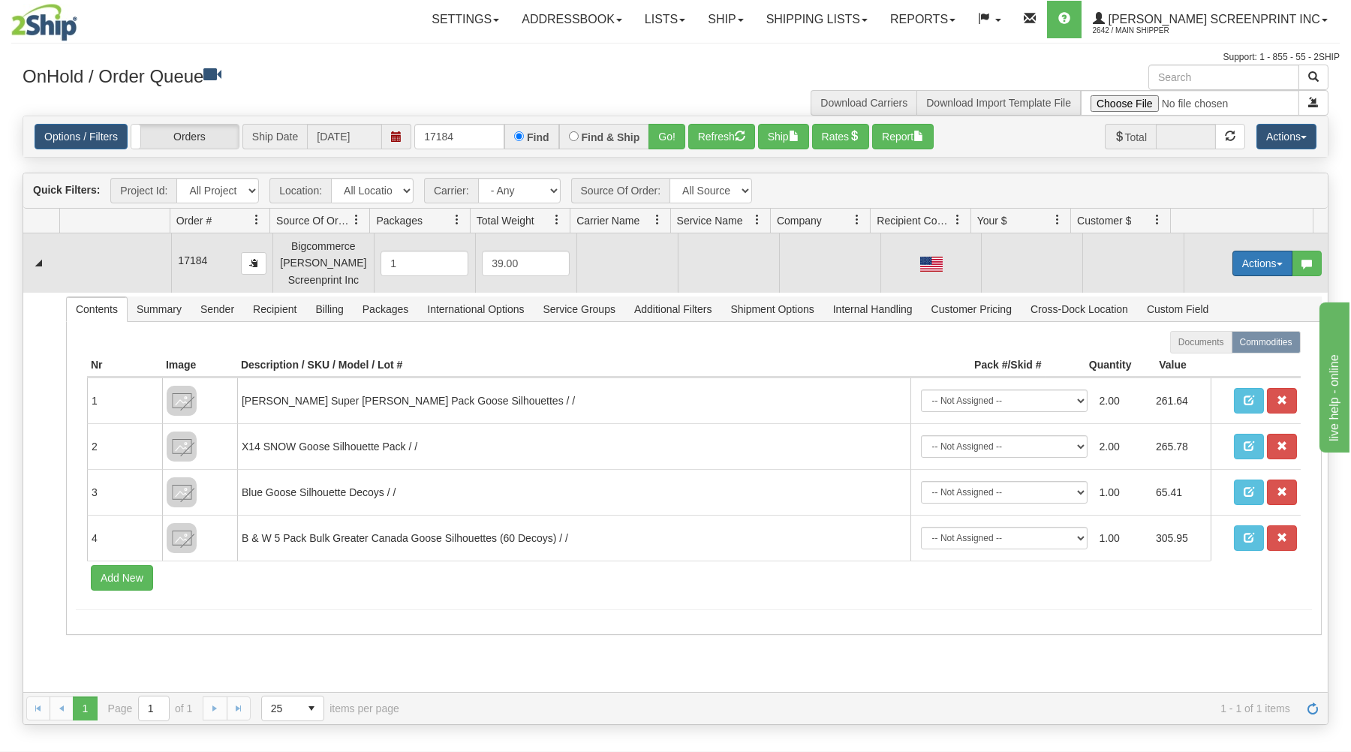
click at [1240, 257] on button "Actions" at bounding box center [1262, 264] width 60 height 26
click at [1228, 290] on link "Open" at bounding box center [1231, 292] width 120 height 20
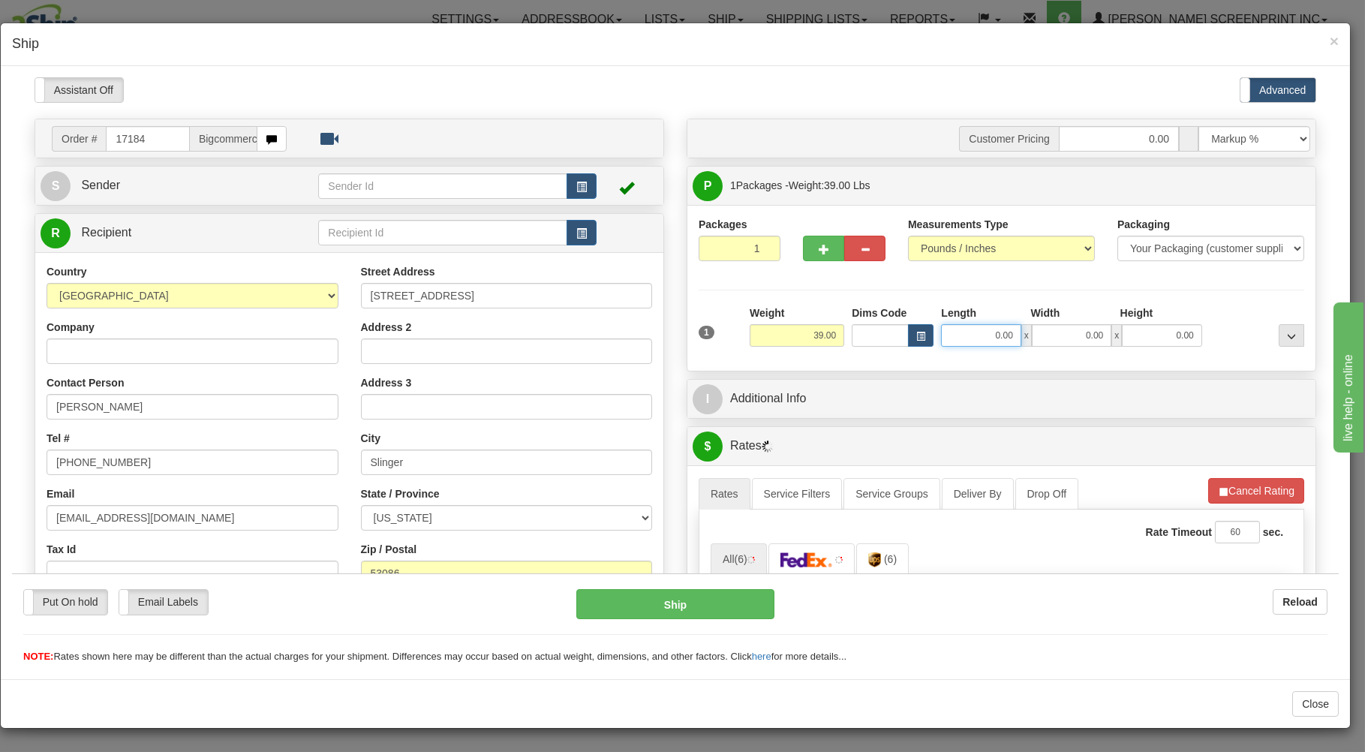
click at [962, 338] on input "0.00" at bounding box center [981, 334] width 80 height 23
type input "38.00"
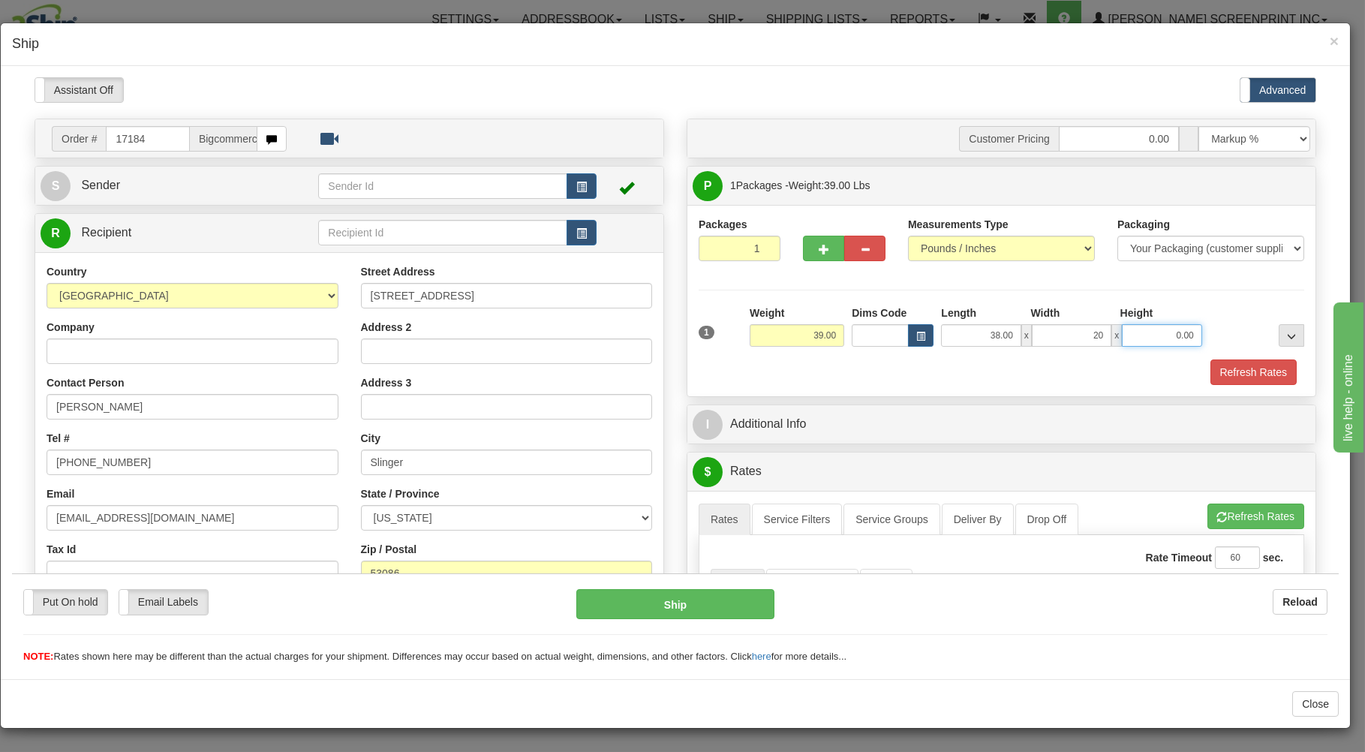
type input "20.00"
click at [803, 249] on button "button" at bounding box center [823, 248] width 41 height 26
type input "2"
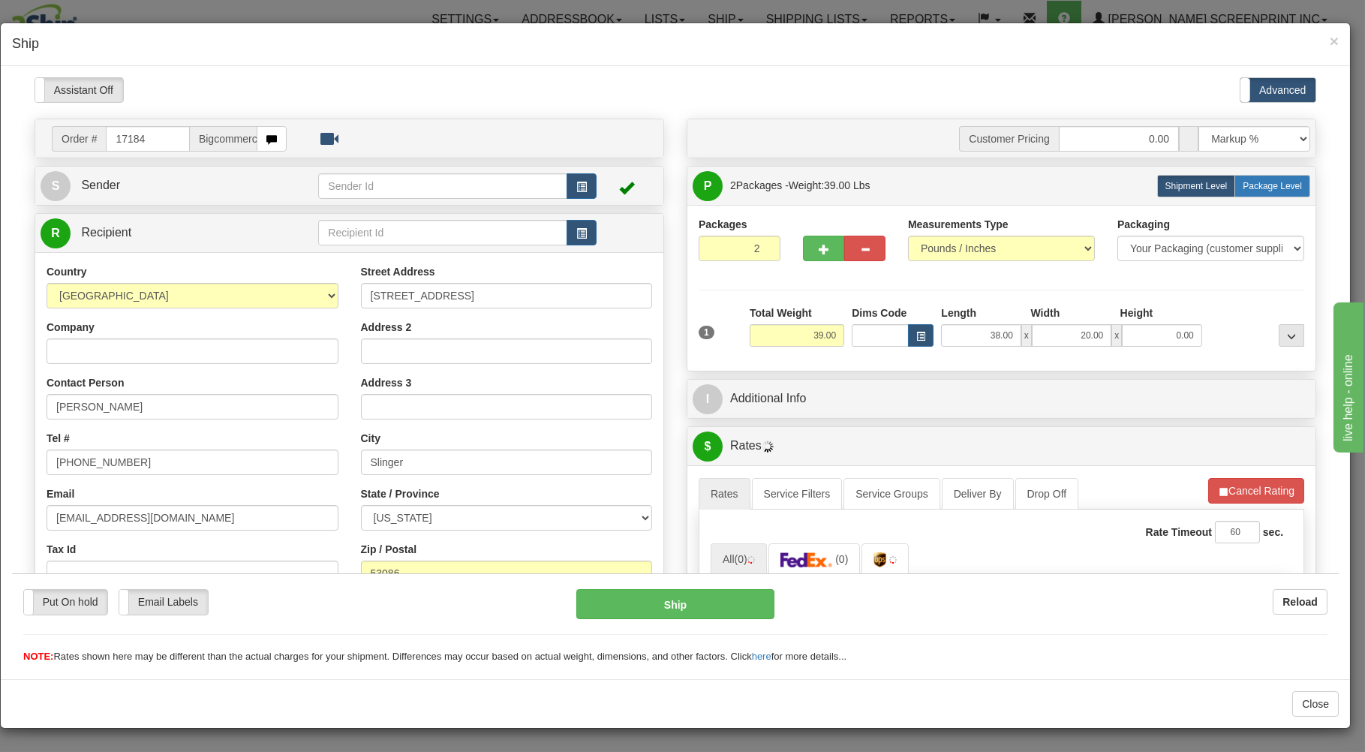
click at [1243, 185] on span "Package Level" at bounding box center [1272, 185] width 59 height 11
radio input "true"
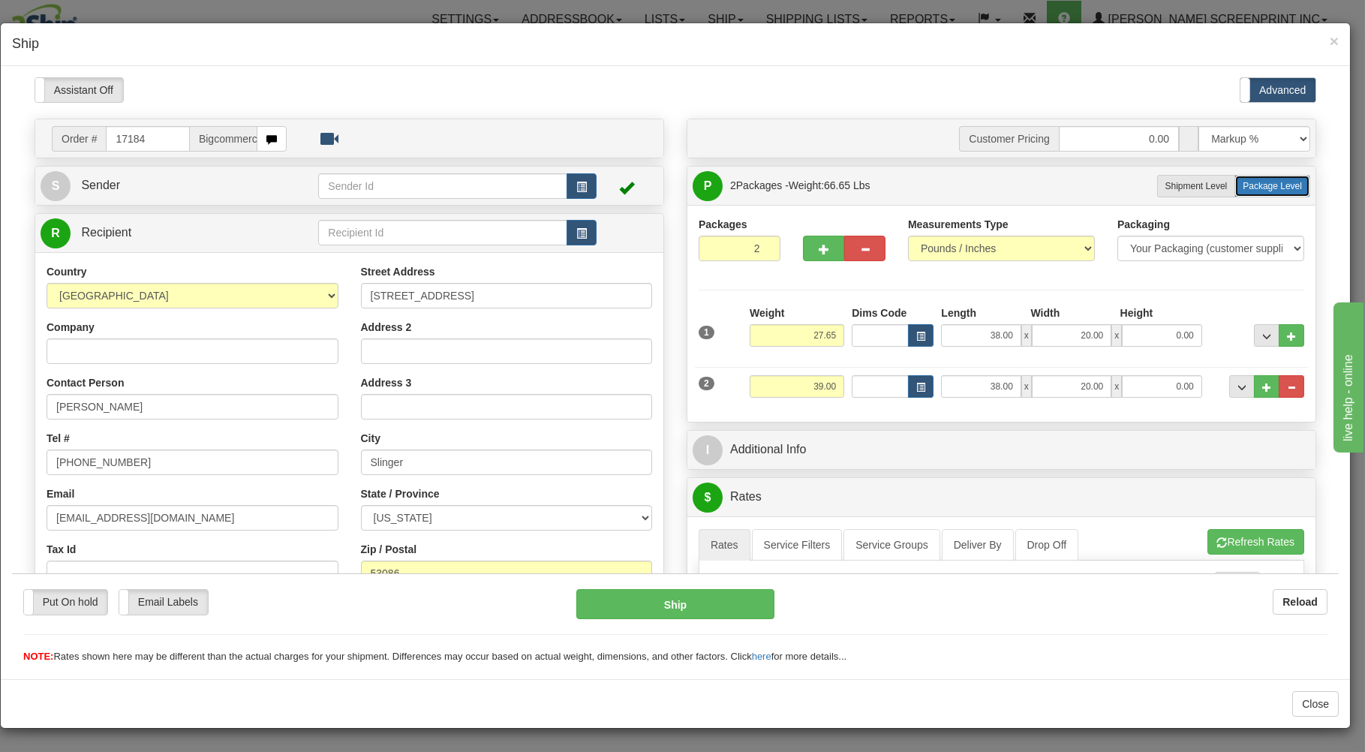
type input "27.55"
type input "23.10"
drag, startPoint x: 858, startPoint y: 251, endPoint x: 881, endPoint y: 239, distance: 25.5
click at [860, 250] on span "button" at bounding box center [865, 249] width 11 height 10
type input "1"
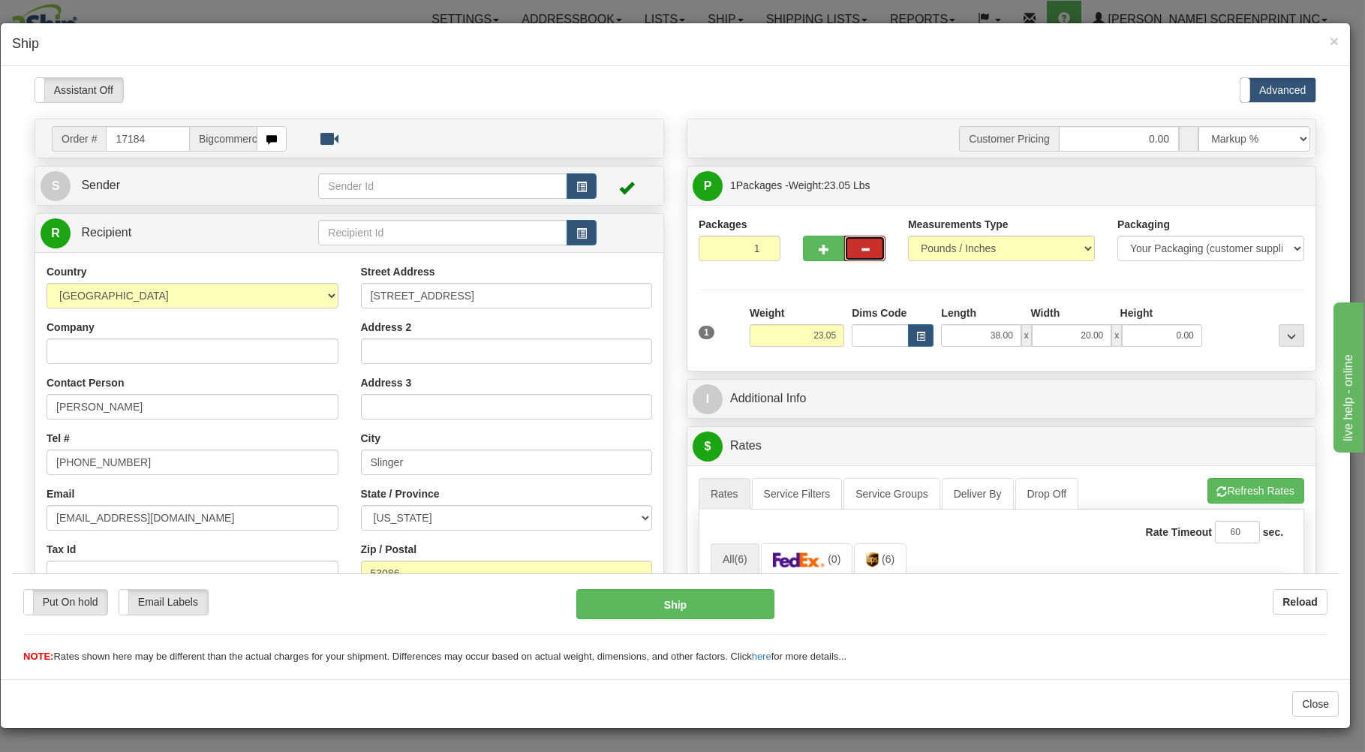
type input "0.00"
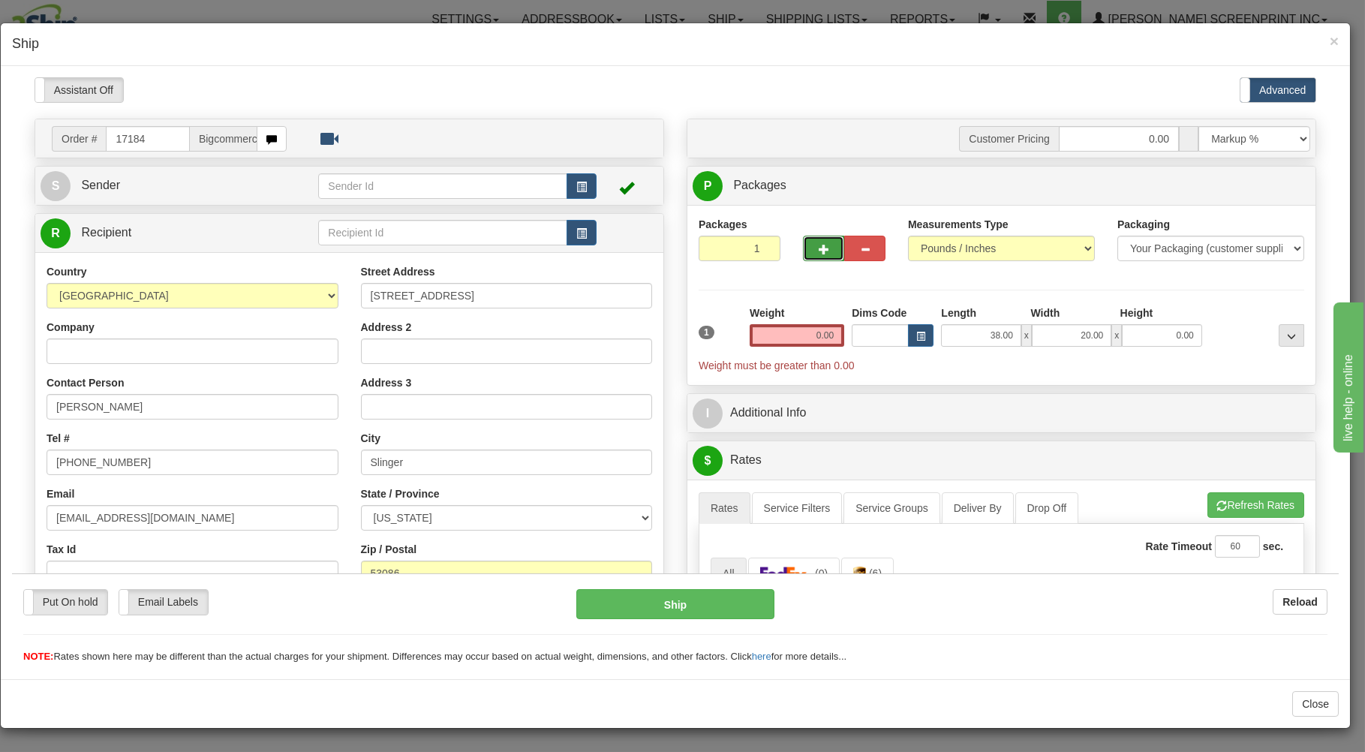
click at [810, 242] on button "button" at bounding box center [823, 248] width 41 height 26
type input "2"
click at [1252, 183] on span "Package Level" at bounding box center [1272, 185] width 59 height 11
radio input "true"
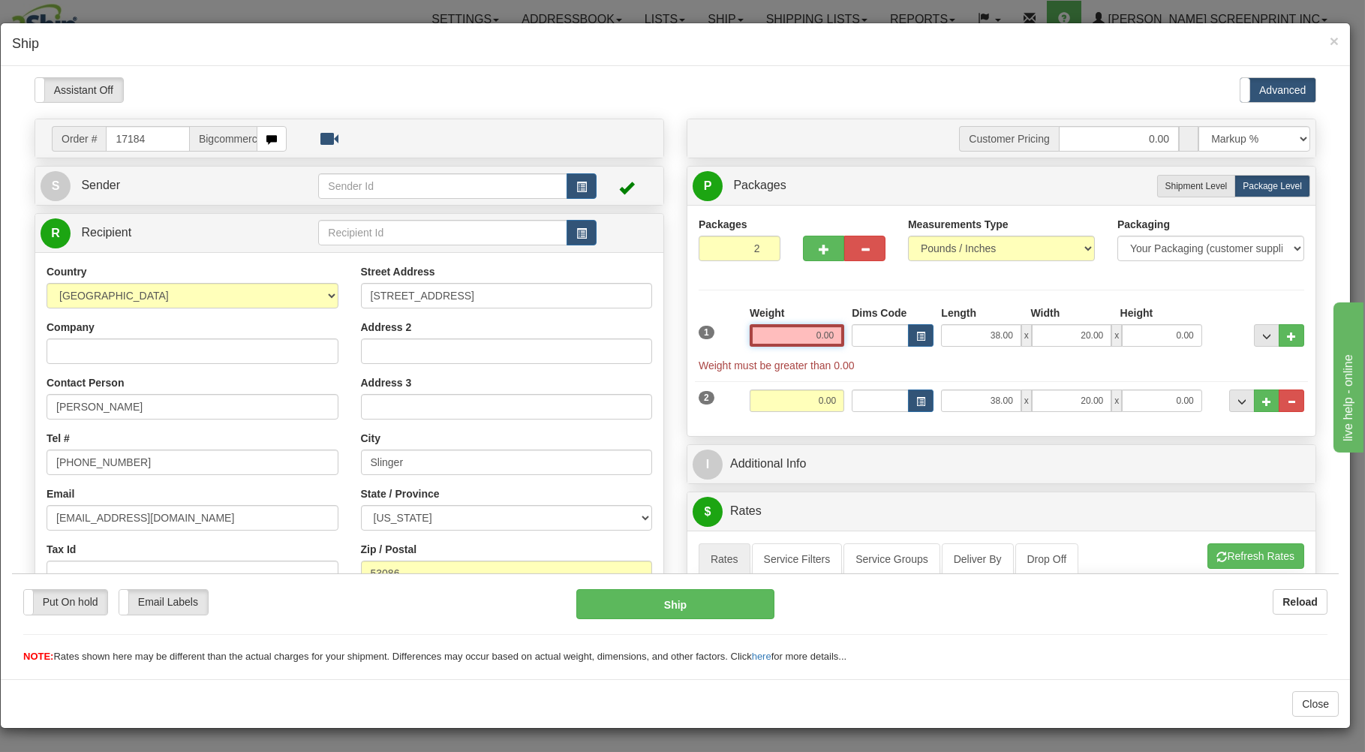
click at [788, 335] on input "0.00" at bounding box center [797, 334] width 95 height 23
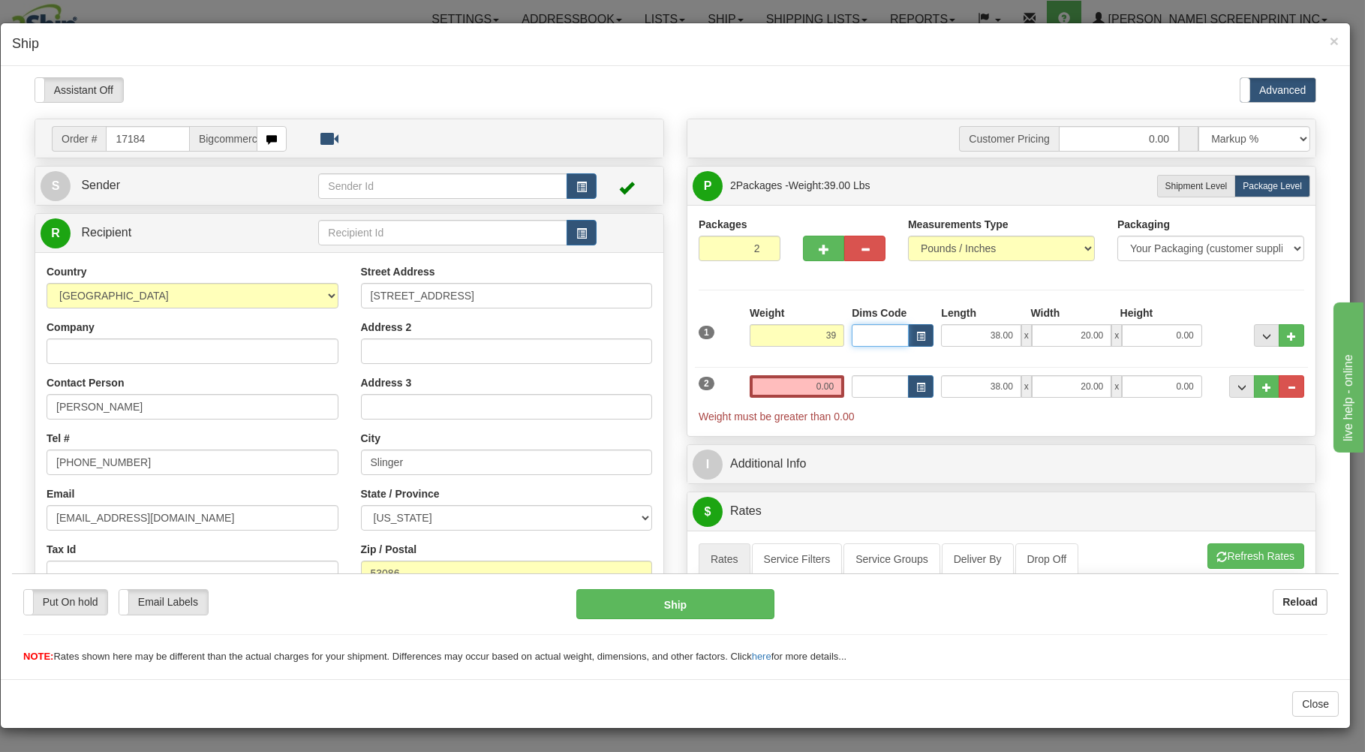
type input "39.00"
type input "8.00"
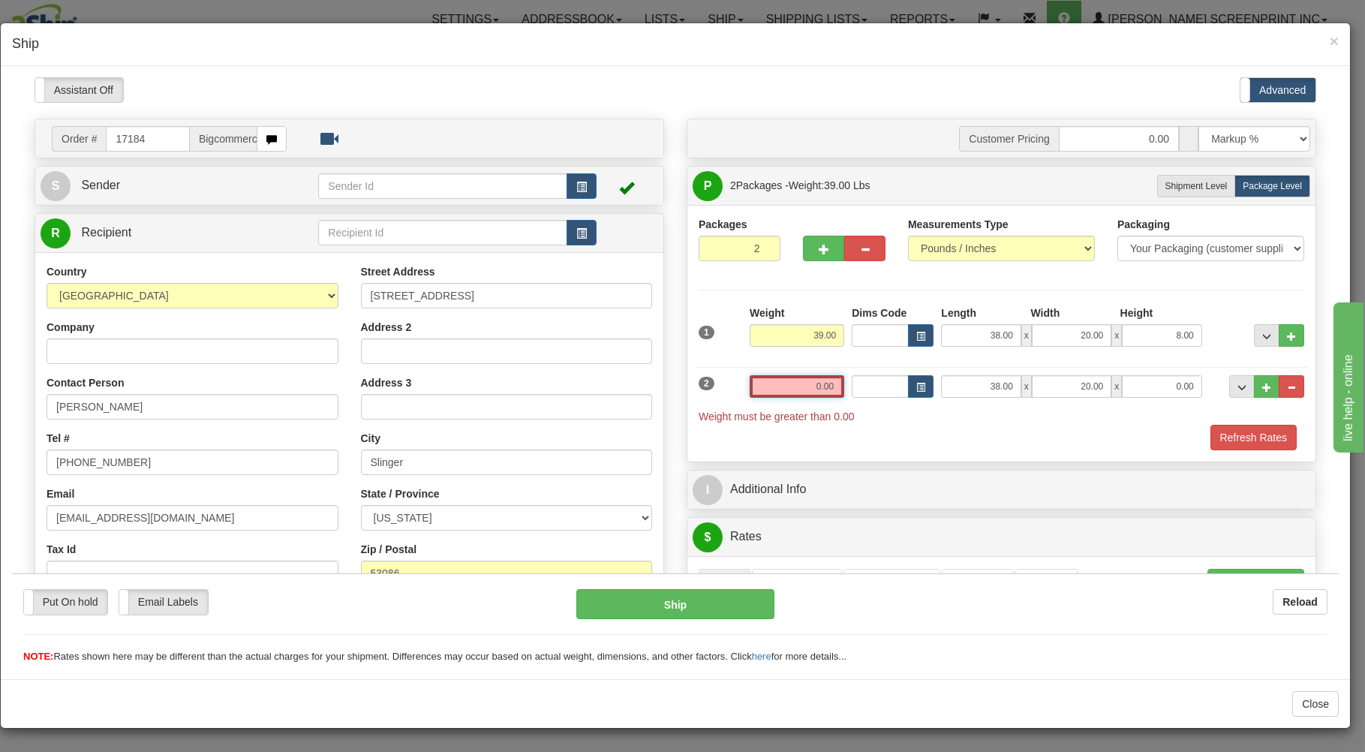
click at [801, 386] on input "0.00" at bounding box center [797, 385] width 95 height 23
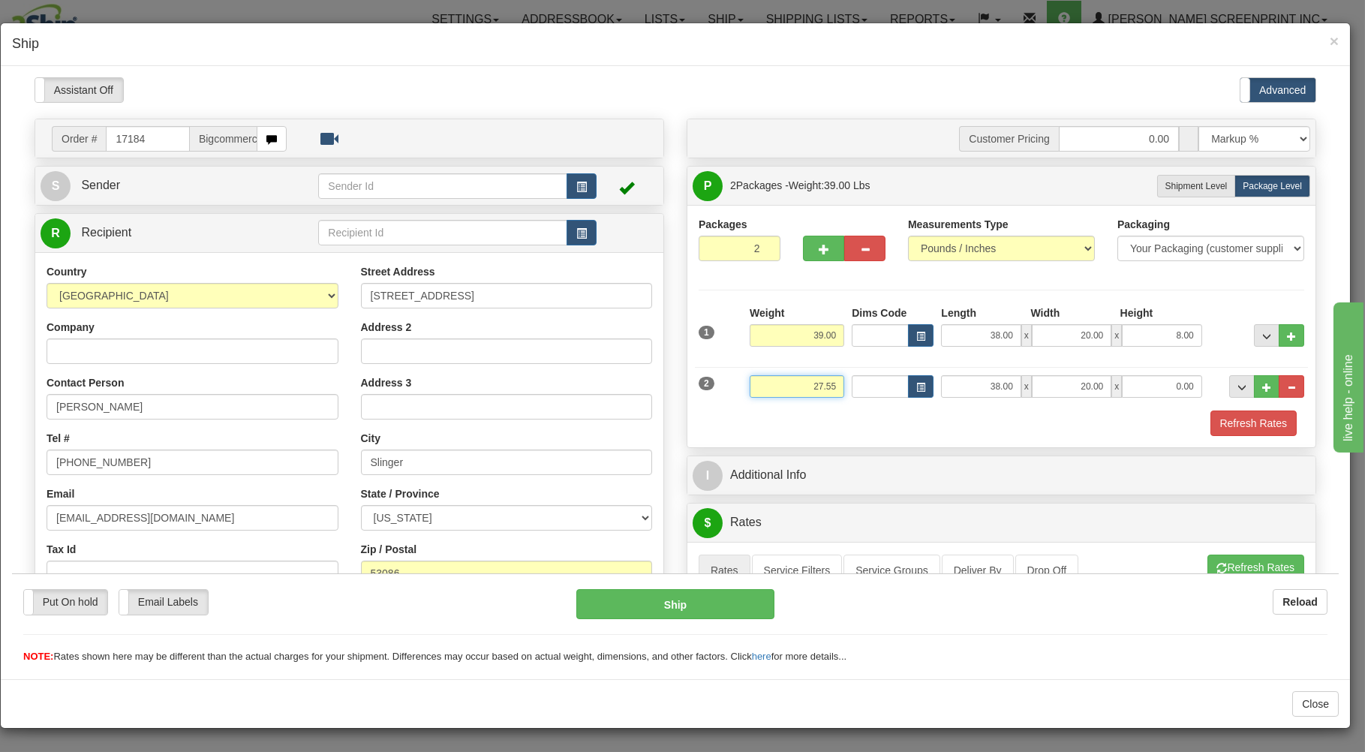
type input "27.55"
type input "7.00"
click at [807, 411] on div "Refresh Rates" at bounding box center [1001, 423] width 613 height 26
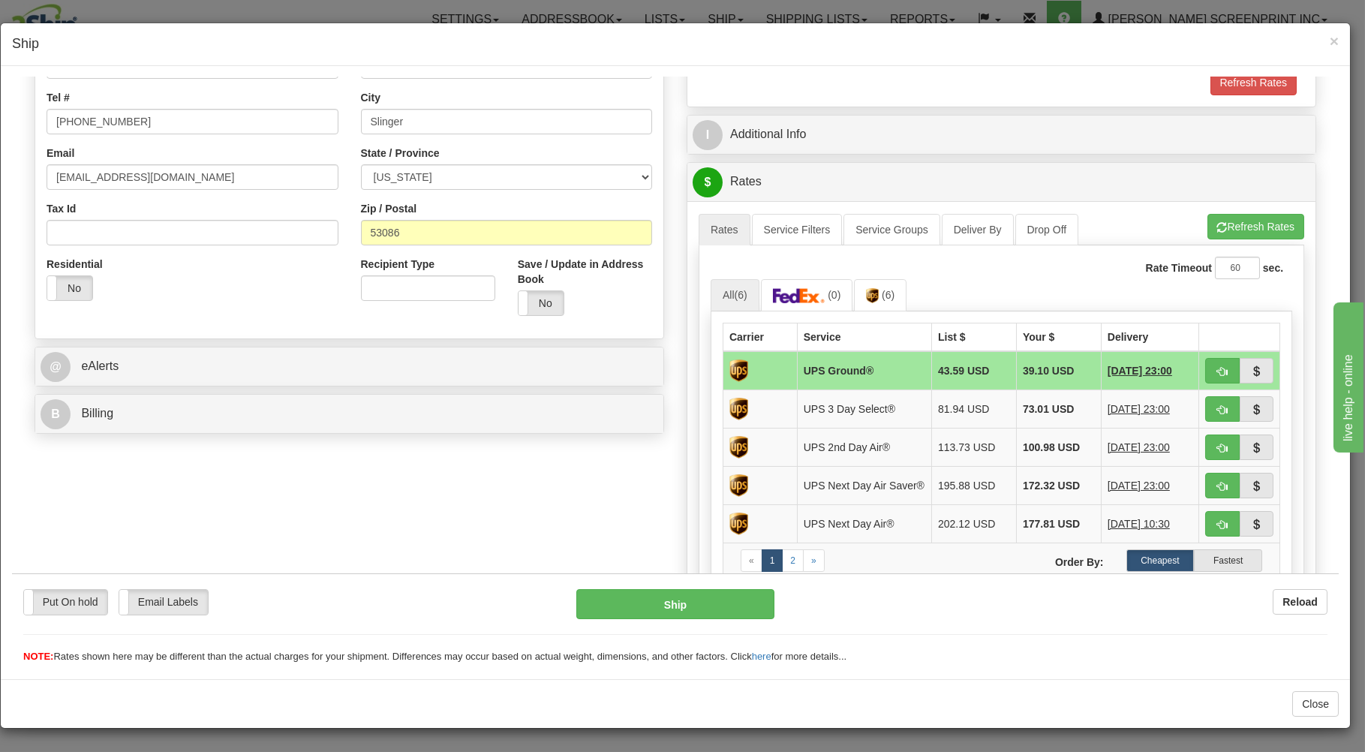
scroll to position [402, 0]
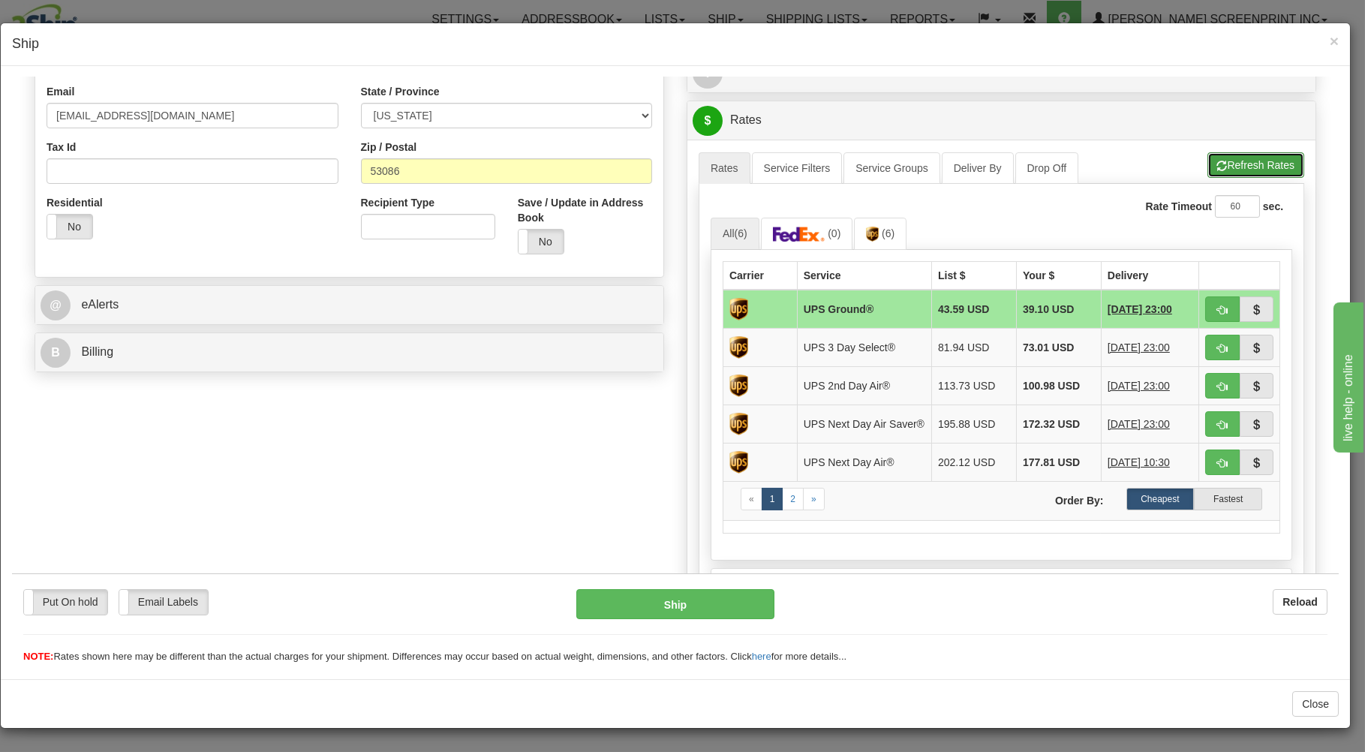
click at [1263, 161] on button "Refresh Rates" at bounding box center [1255, 165] width 97 height 26
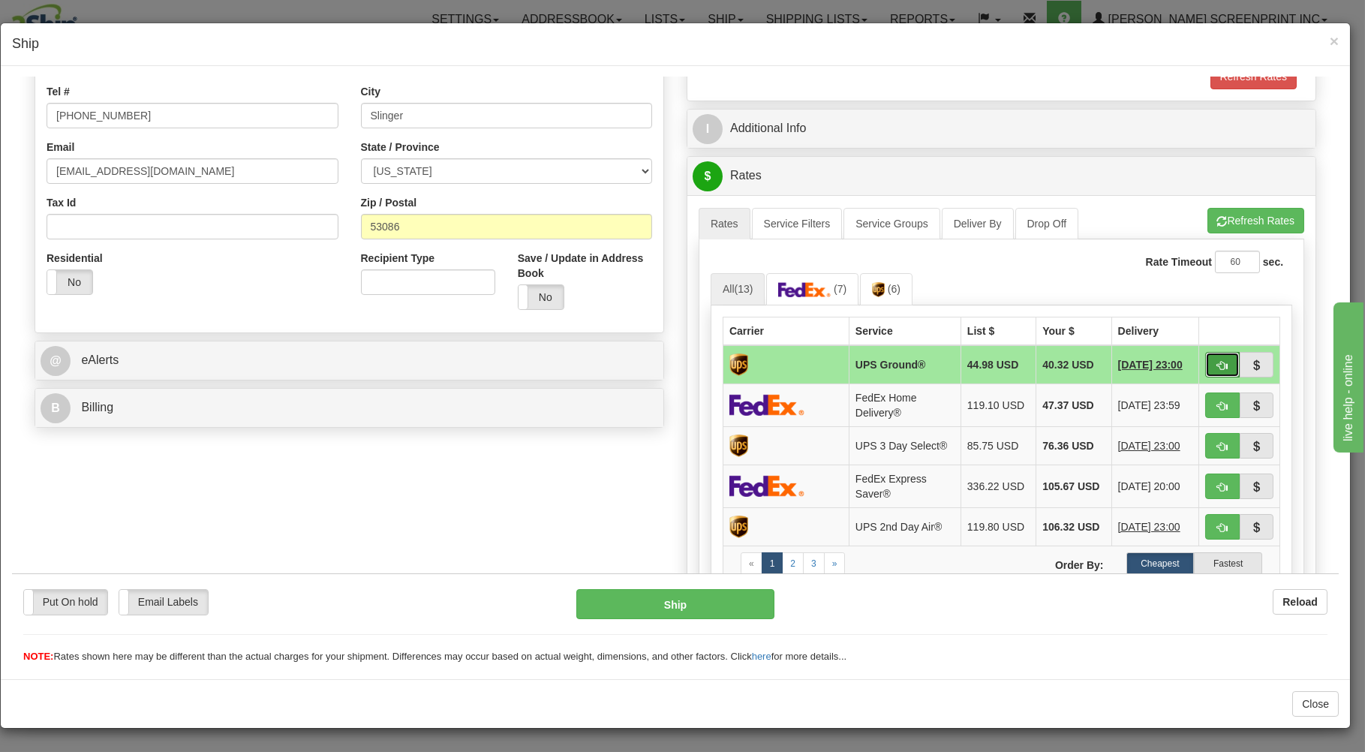
click at [1214, 366] on button "button" at bounding box center [1222, 364] width 35 height 26
type input "03"
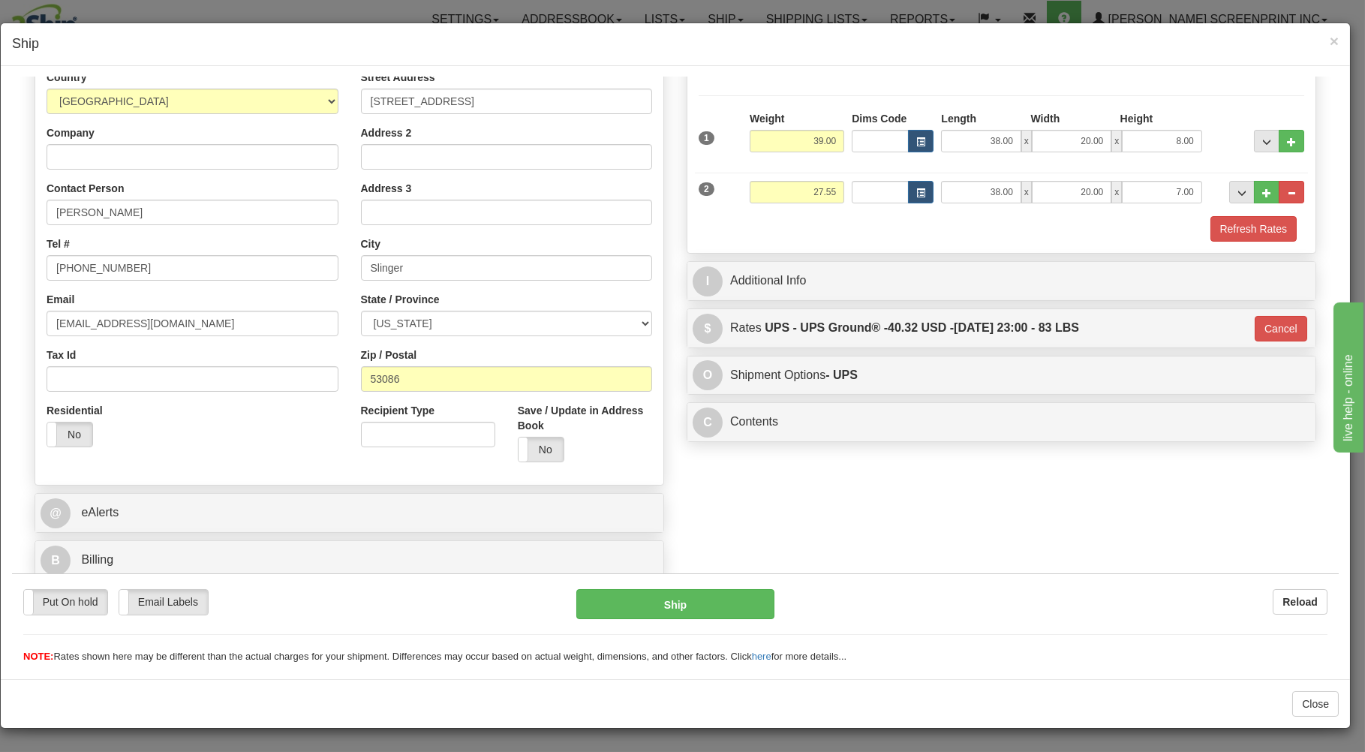
scroll to position [197, 0]
click at [728, 602] on button "Ship" at bounding box center [675, 603] width 199 height 30
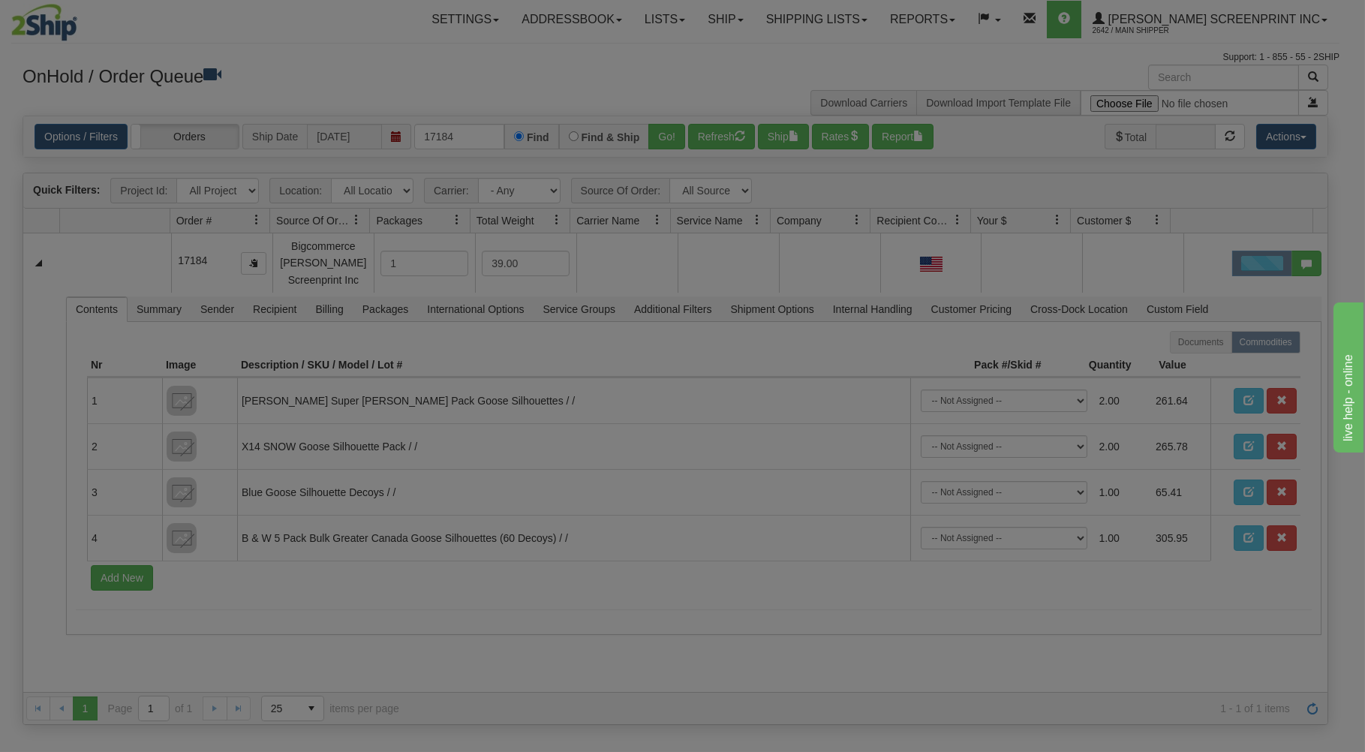
scroll to position [0, 0]
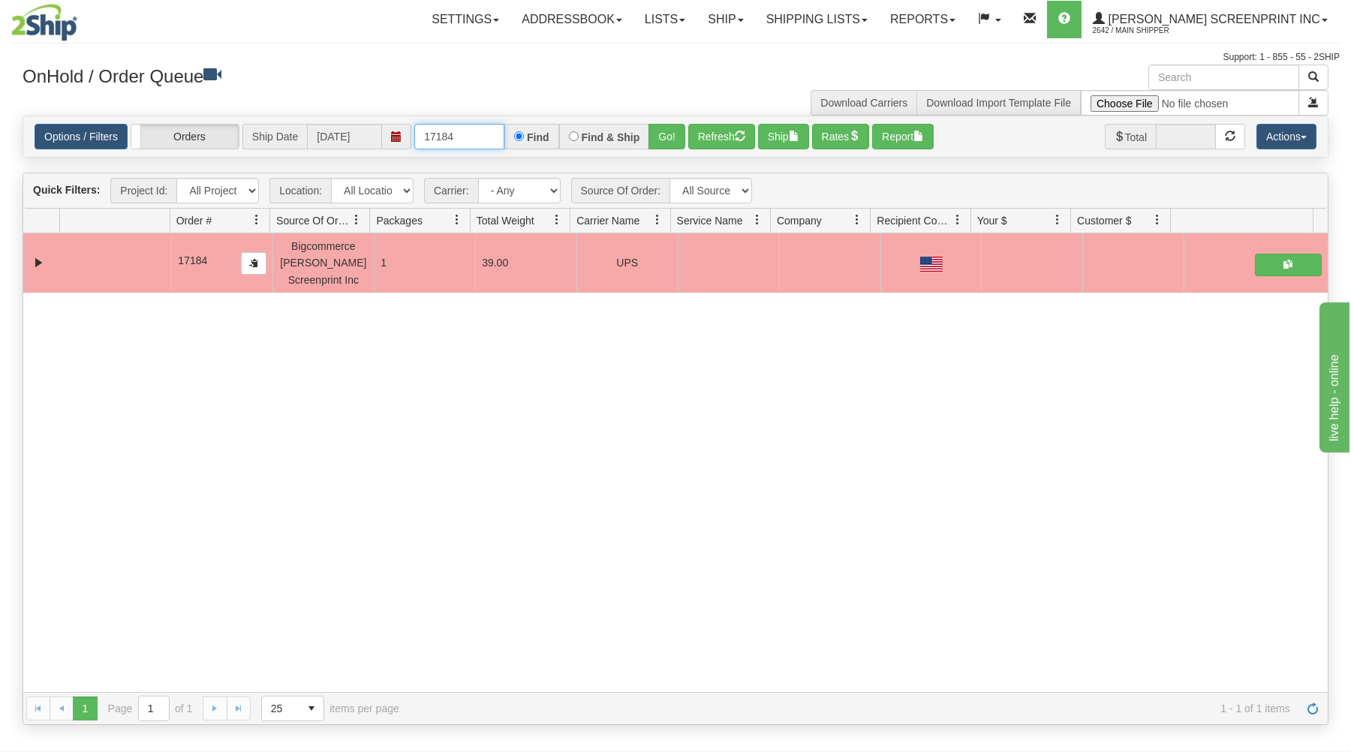
click at [476, 143] on input "17184" at bounding box center [459, 137] width 90 height 26
type input "17186"
click at [662, 135] on button "Go!" at bounding box center [666, 137] width 37 height 26
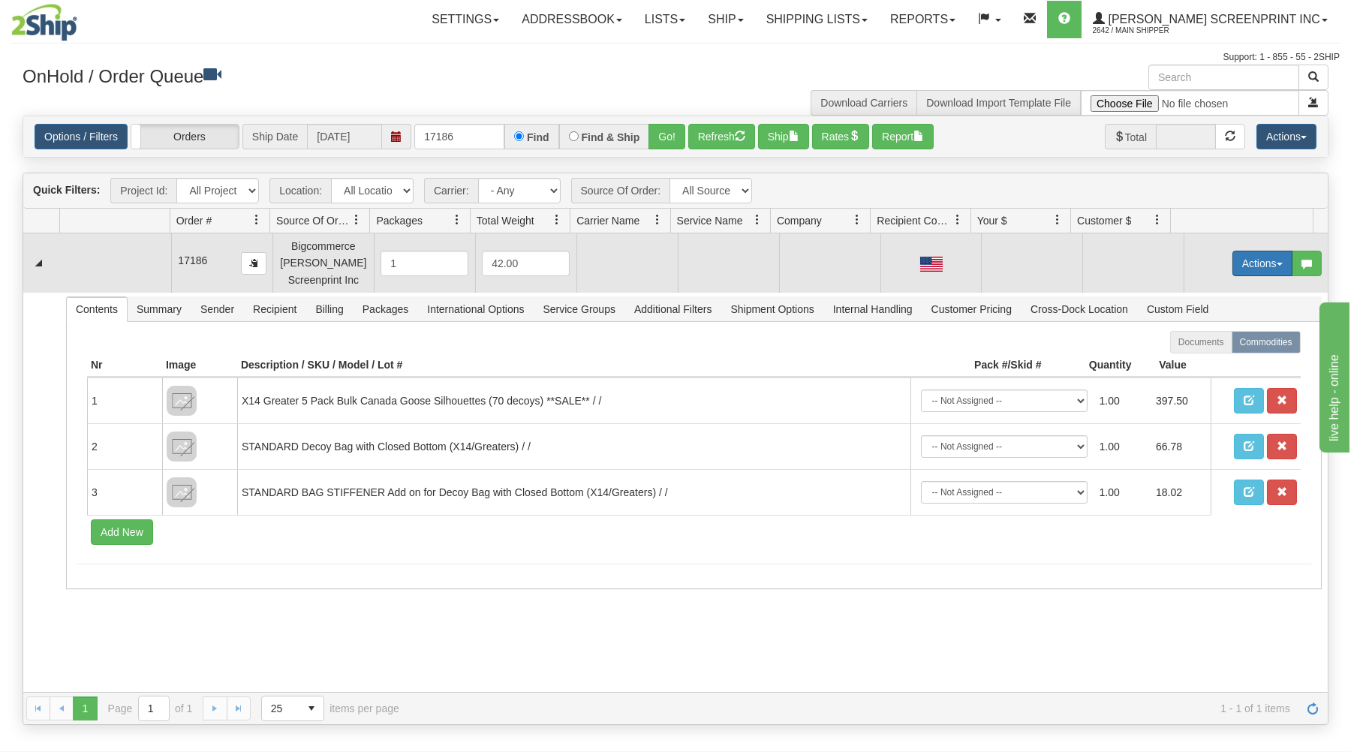
click at [1241, 259] on button "Actions" at bounding box center [1262, 264] width 60 height 26
click at [1213, 290] on link "Open" at bounding box center [1231, 292] width 120 height 20
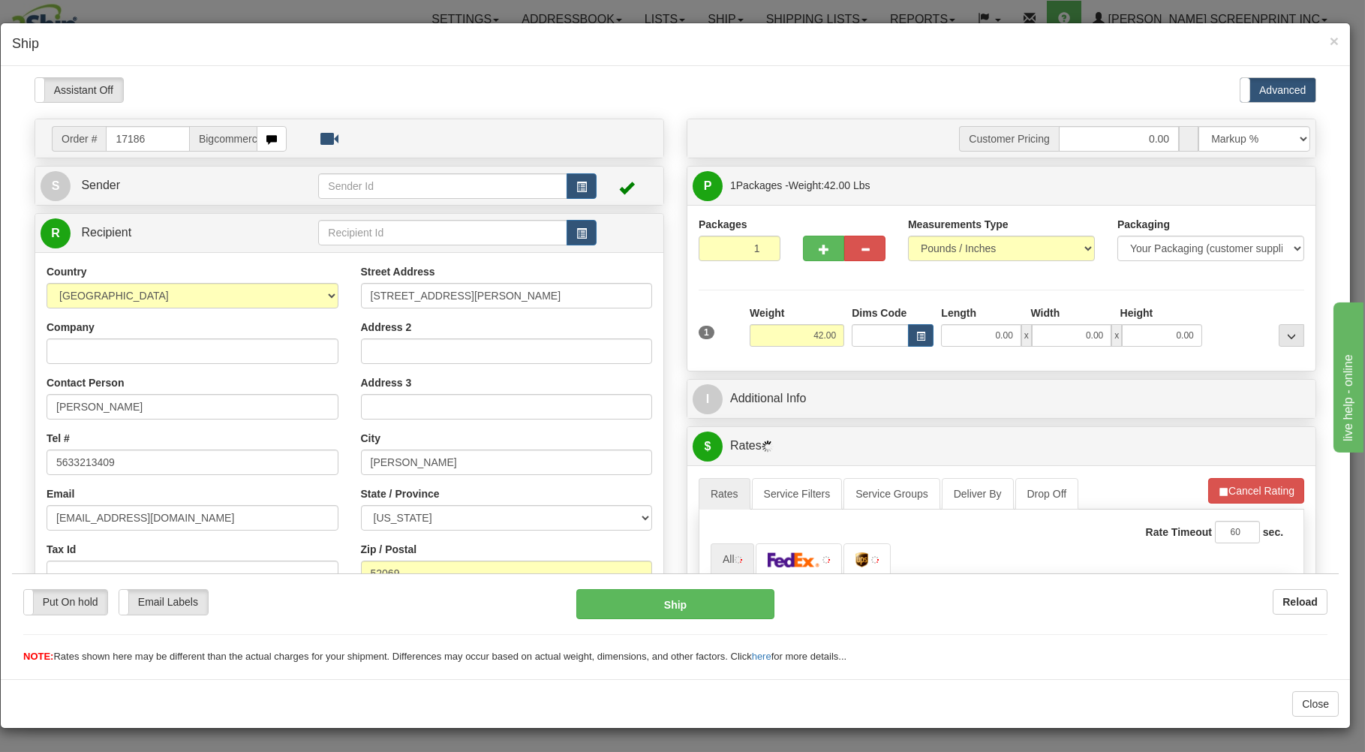
type input "17186"
type input "0.00"
type input "17186"
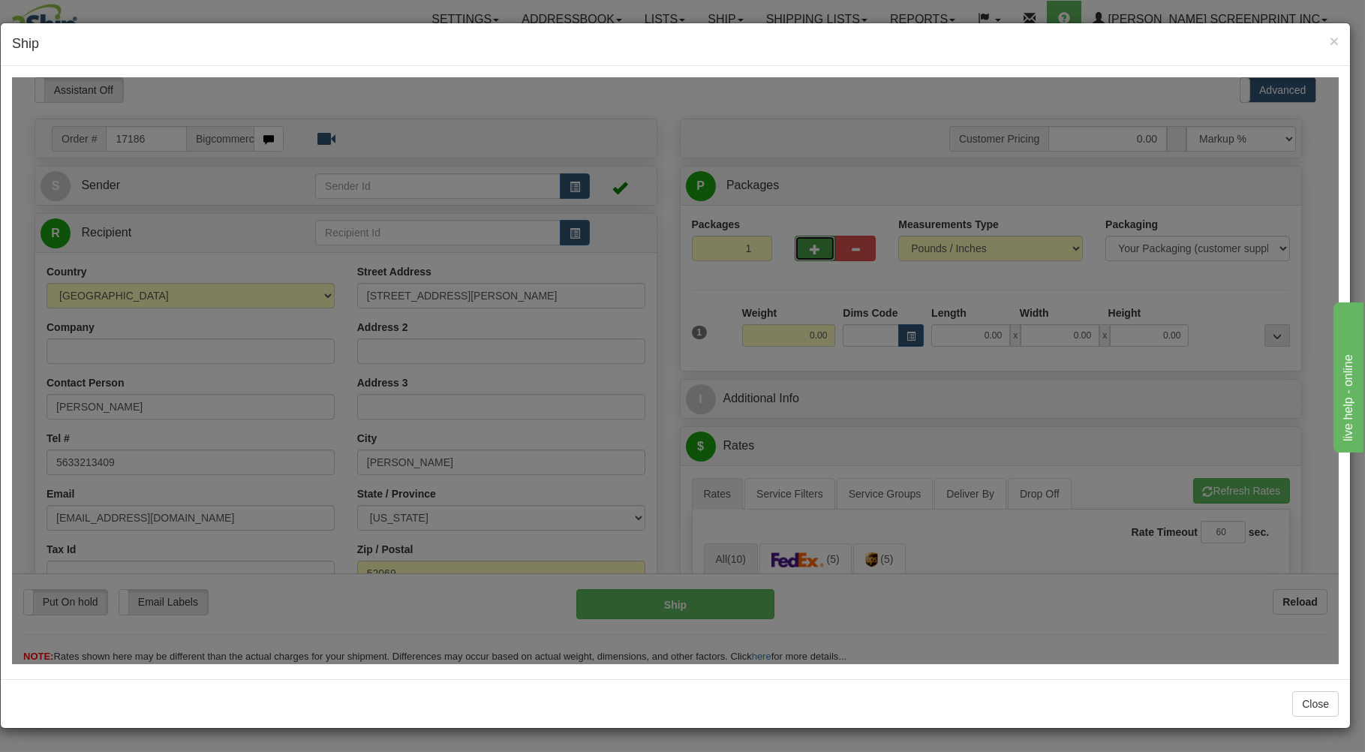
click at [813, 251] on body "Please wait... Attention! Ok Add to Bidding... Preview Custom Documents Preview…" at bounding box center [675, 370] width 1327 height 587
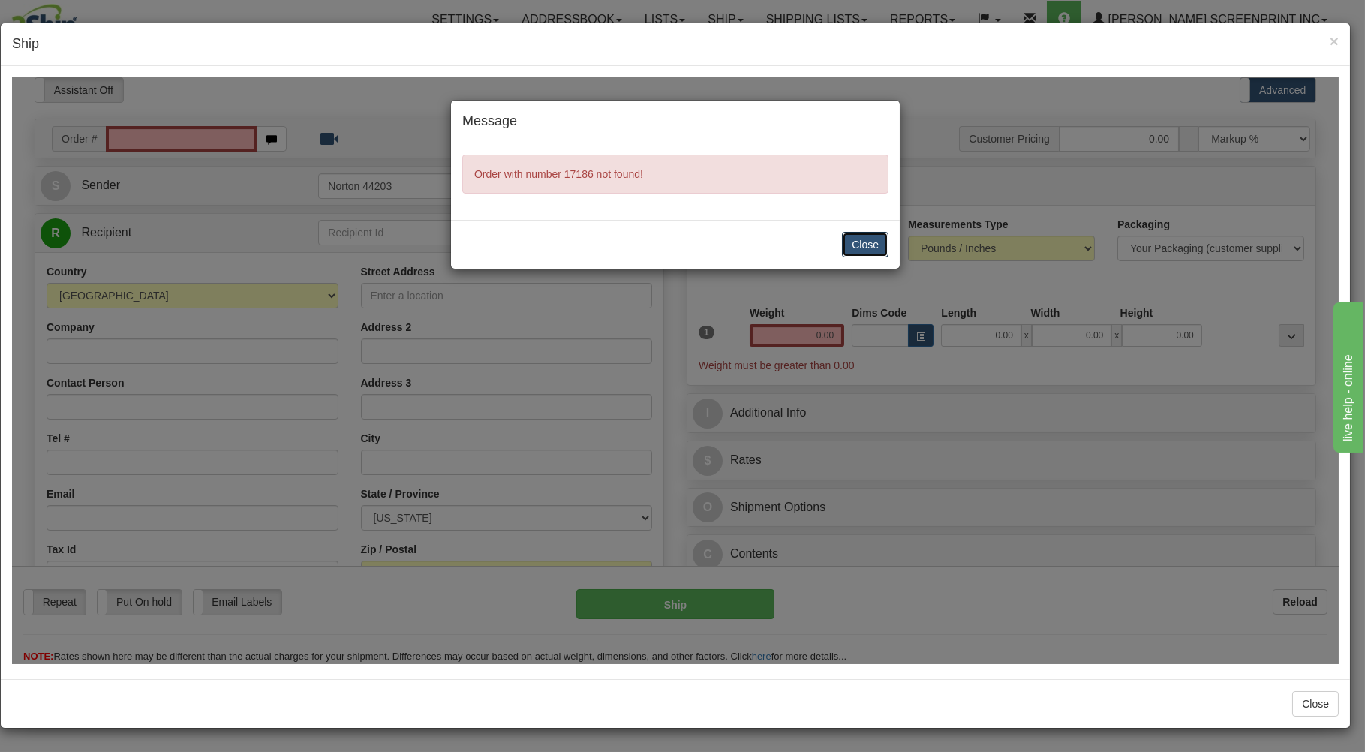
drag, startPoint x: 852, startPoint y: 238, endPoint x: 839, endPoint y: 269, distance: 34.3
click at [852, 240] on button "Close" at bounding box center [865, 244] width 47 height 26
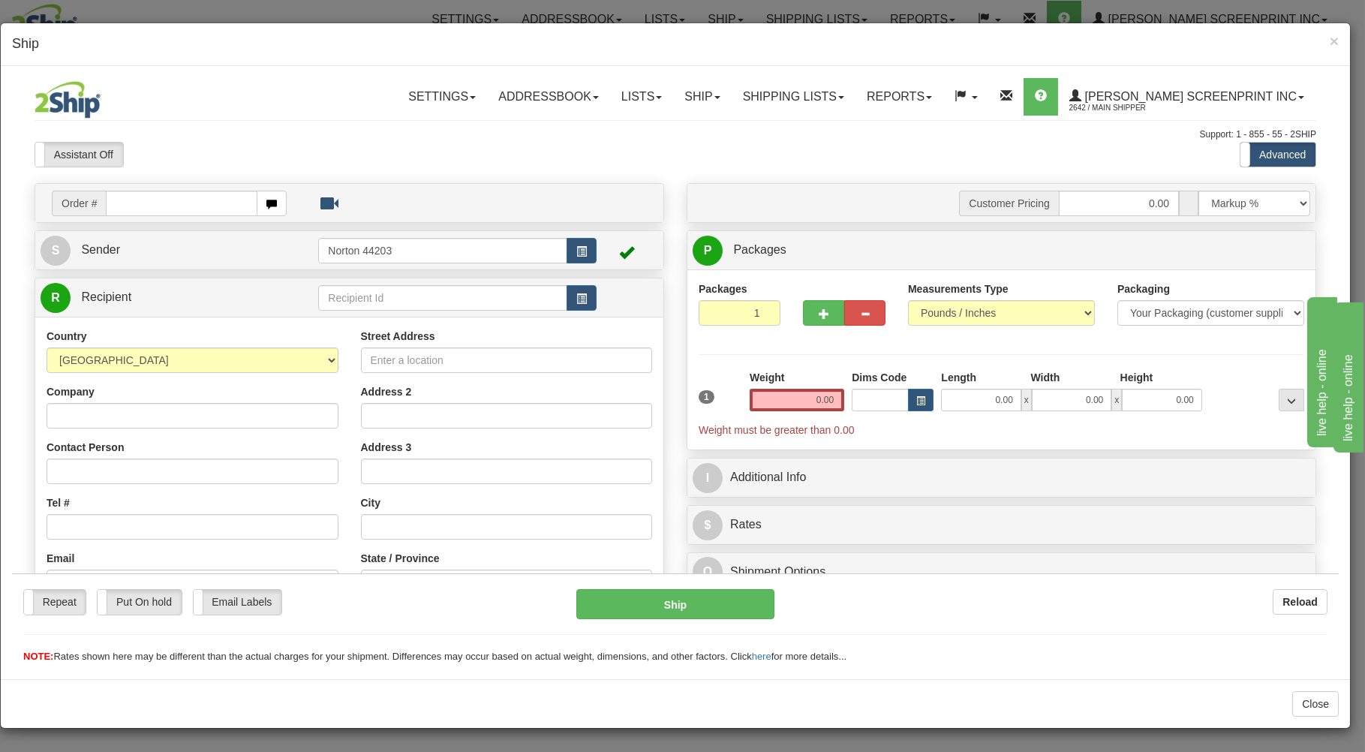
click at [1329, 41] on h4 "Ship" at bounding box center [675, 45] width 1327 height 20
click at [1333, 41] on span "×" at bounding box center [1334, 40] width 9 height 17
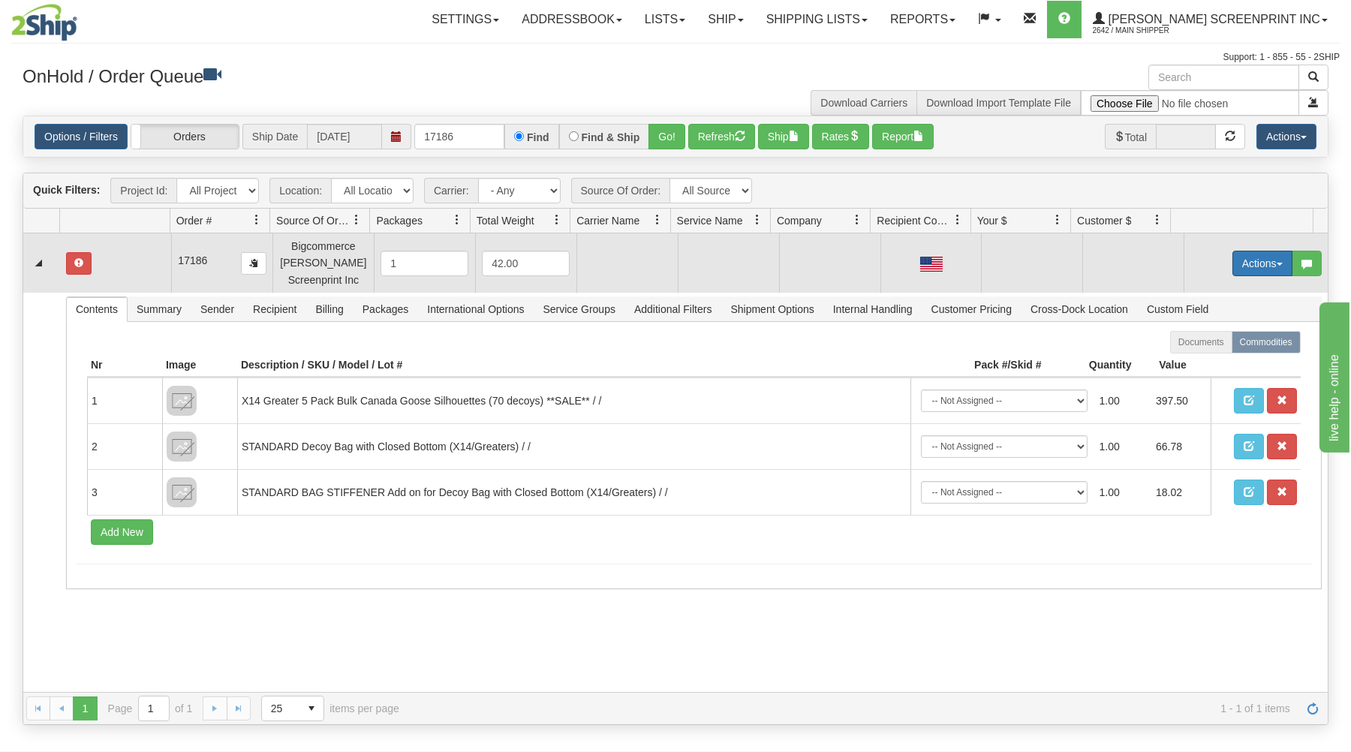
click at [1241, 263] on button "Actions" at bounding box center [1262, 264] width 60 height 26
click at [1219, 290] on link "Open" at bounding box center [1231, 292] width 120 height 20
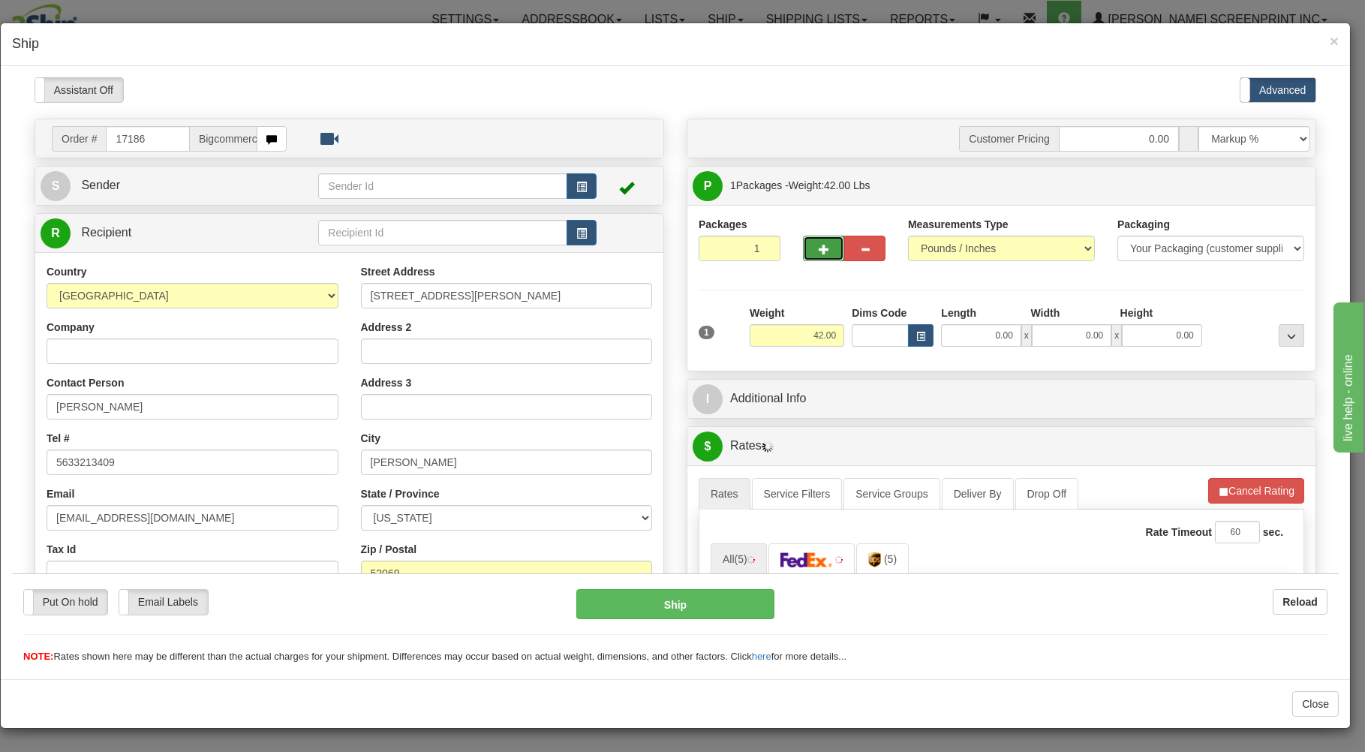
click at [819, 252] on span "button" at bounding box center [824, 249] width 11 height 10
type input "2"
click at [1270, 185] on span "Package Level" at bounding box center [1272, 185] width 59 height 11
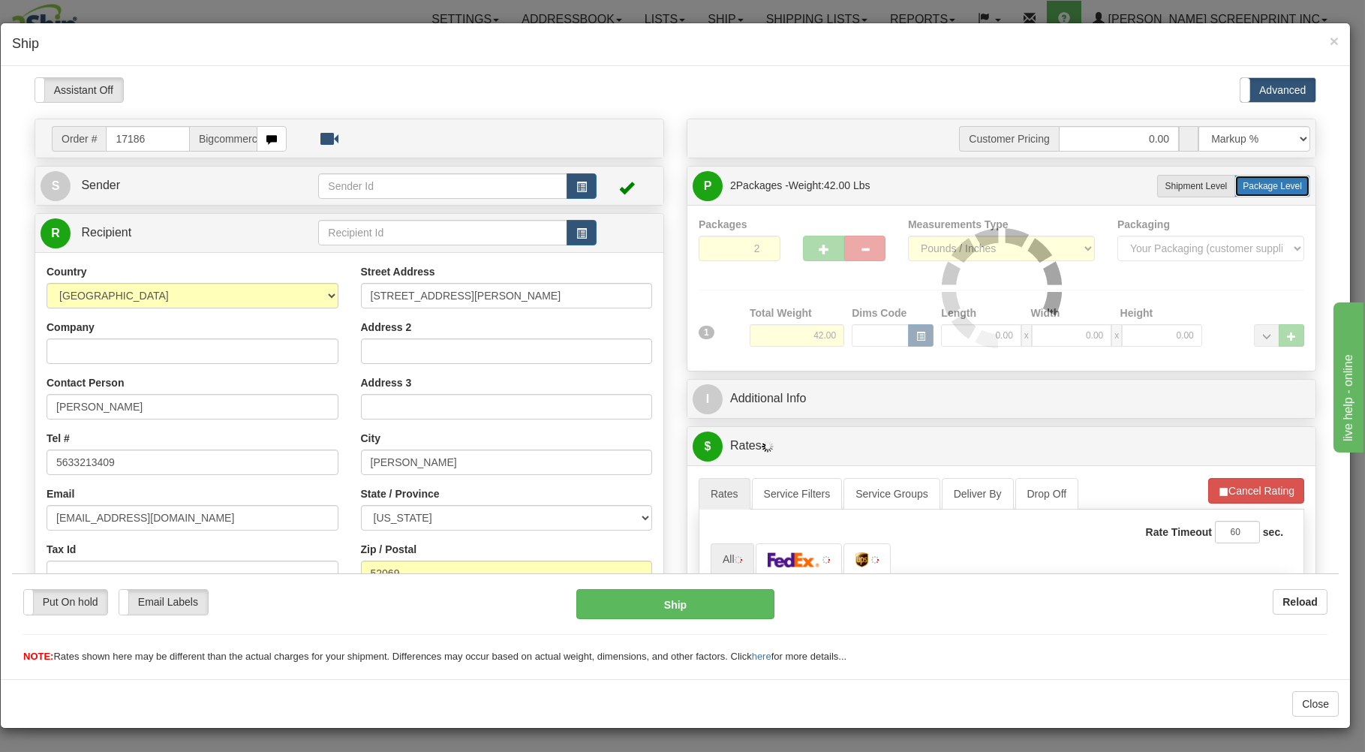
radio input "true"
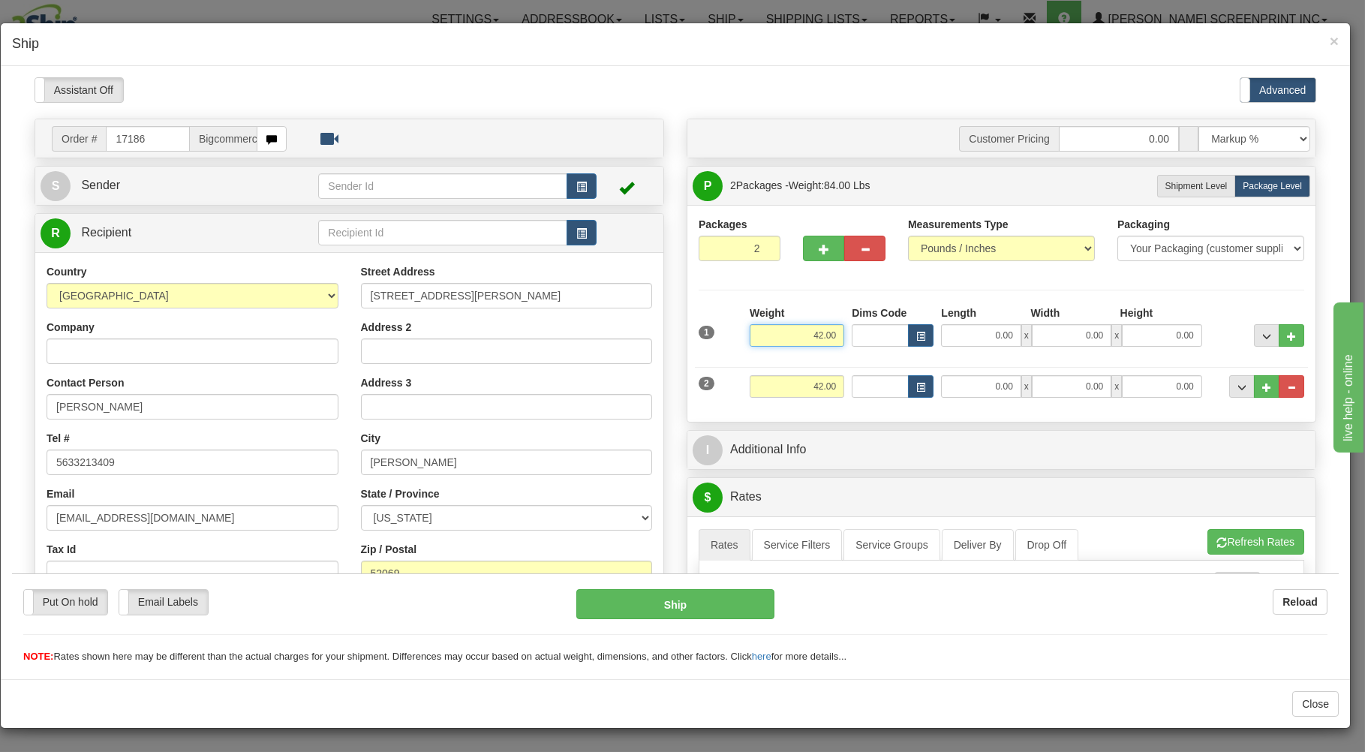
drag, startPoint x: 803, startPoint y: 341, endPoint x: 873, endPoint y: 337, distance: 69.9
click at [844, 337] on input "42.00" at bounding box center [797, 334] width 95 height 23
type input "27.70"
type input "38.00"
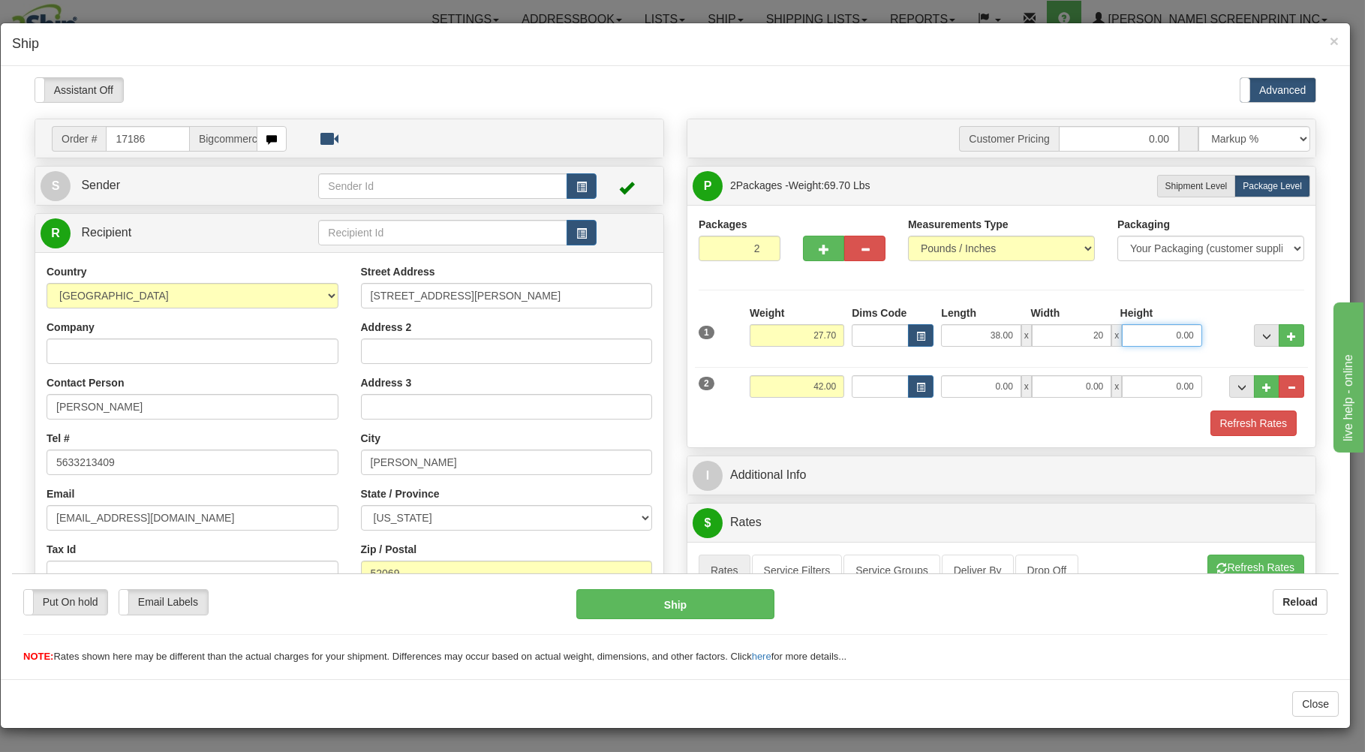
type input "20.00"
type input "8.00"
drag, startPoint x: 783, startPoint y: 386, endPoint x: 884, endPoint y: 386, distance: 100.5
click at [844, 386] on input "42.00" at bounding box center [797, 385] width 95 height 23
type input "7.40"
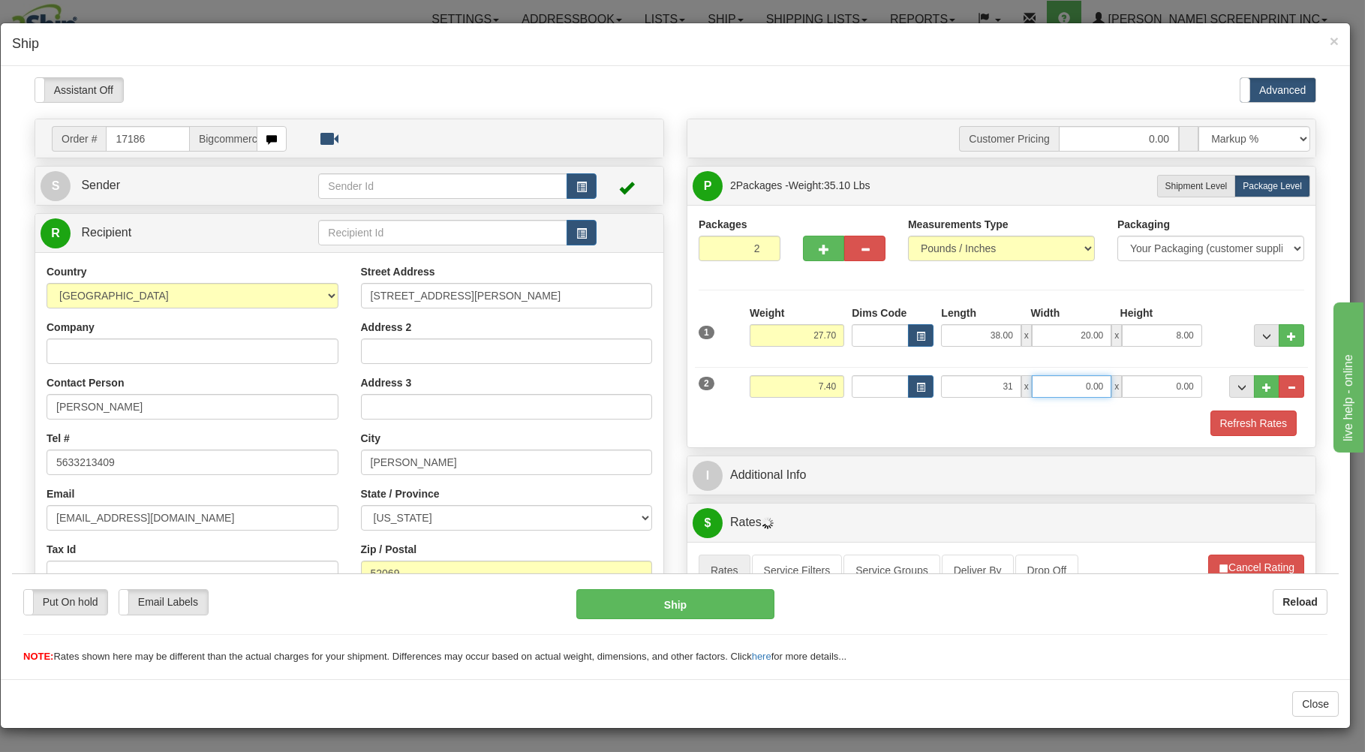
type input "31.00"
type input "27.00"
type input "3.00"
click at [862, 400] on div "2 Weight 7.40 Dims Code Length Width Height" at bounding box center [1001, 384] width 613 height 50
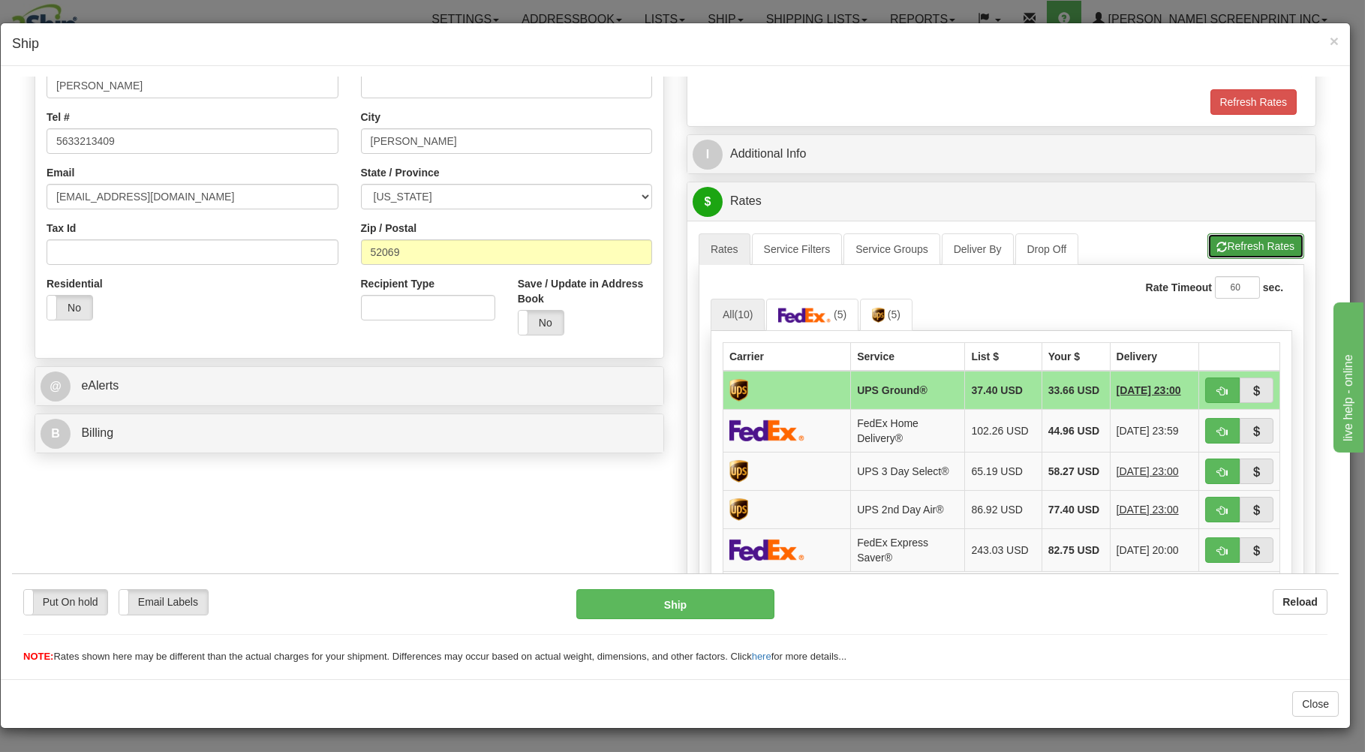
click at [1217, 248] on span "button" at bounding box center [1222, 247] width 11 height 10
click at [1205, 385] on button "button" at bounding box center [1222, 390] width 35 height 26
type input "03"
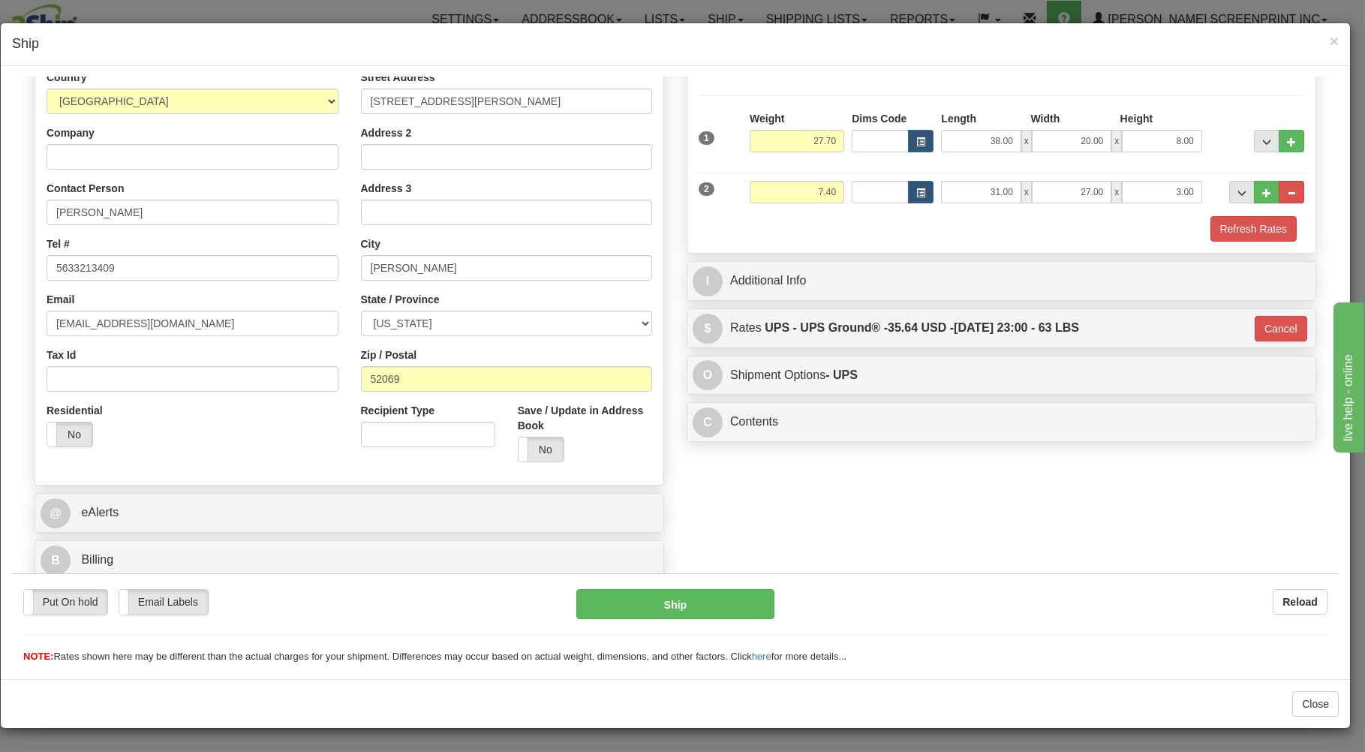
scroll to position [197, 0]
click at [728, 597] on button "Ship" at bounding box center [675, 603] width 199 height 30
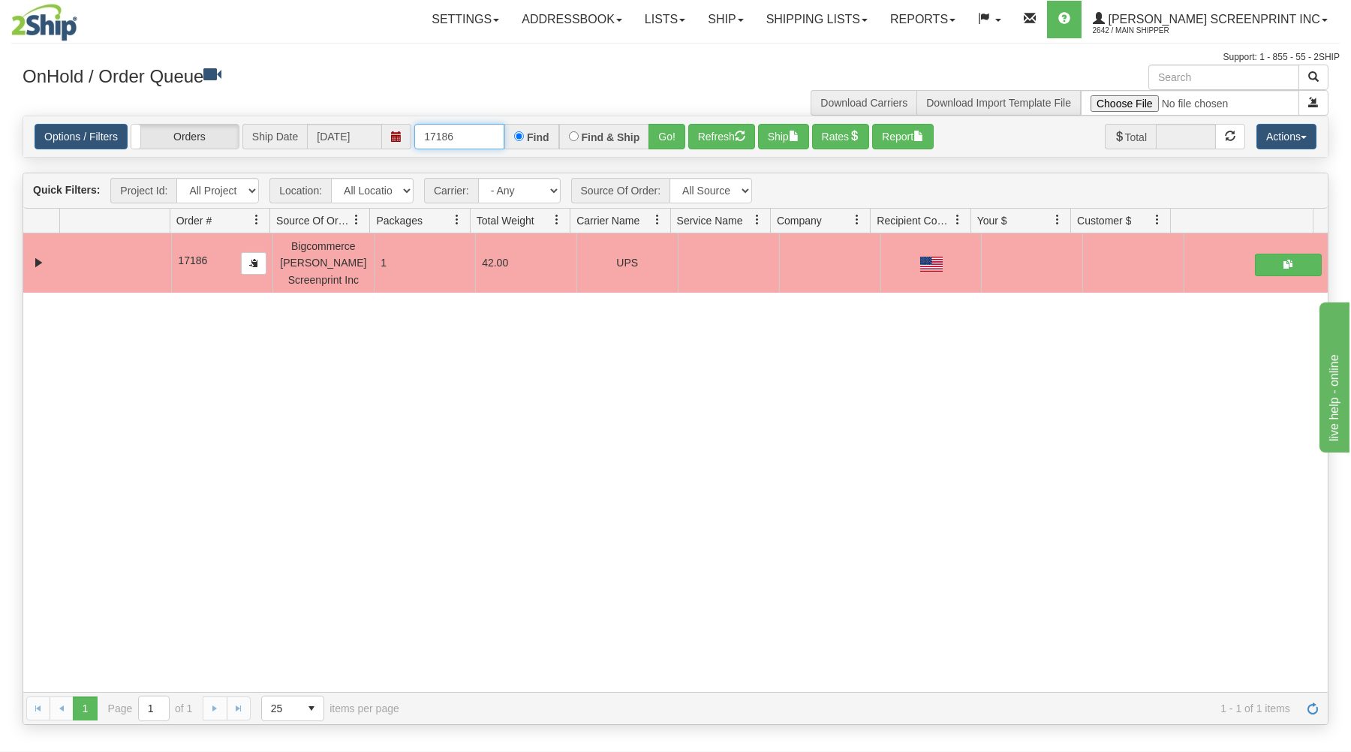
drag, startPoint x: 419, startPoint y: 136, endPoint x: 583, endPoint y: 122, distance: 164.9
click at [579, 122] on div "Options / Filters Group Shipments Orders Ship Date 09/17/2025 17186 Find Find &…" at bounding box center [675, 136] width 1304 height 41
type input "17185"
click at [652, 128] on button "Go!" at bounding box center [666, 137] width 37 height 26
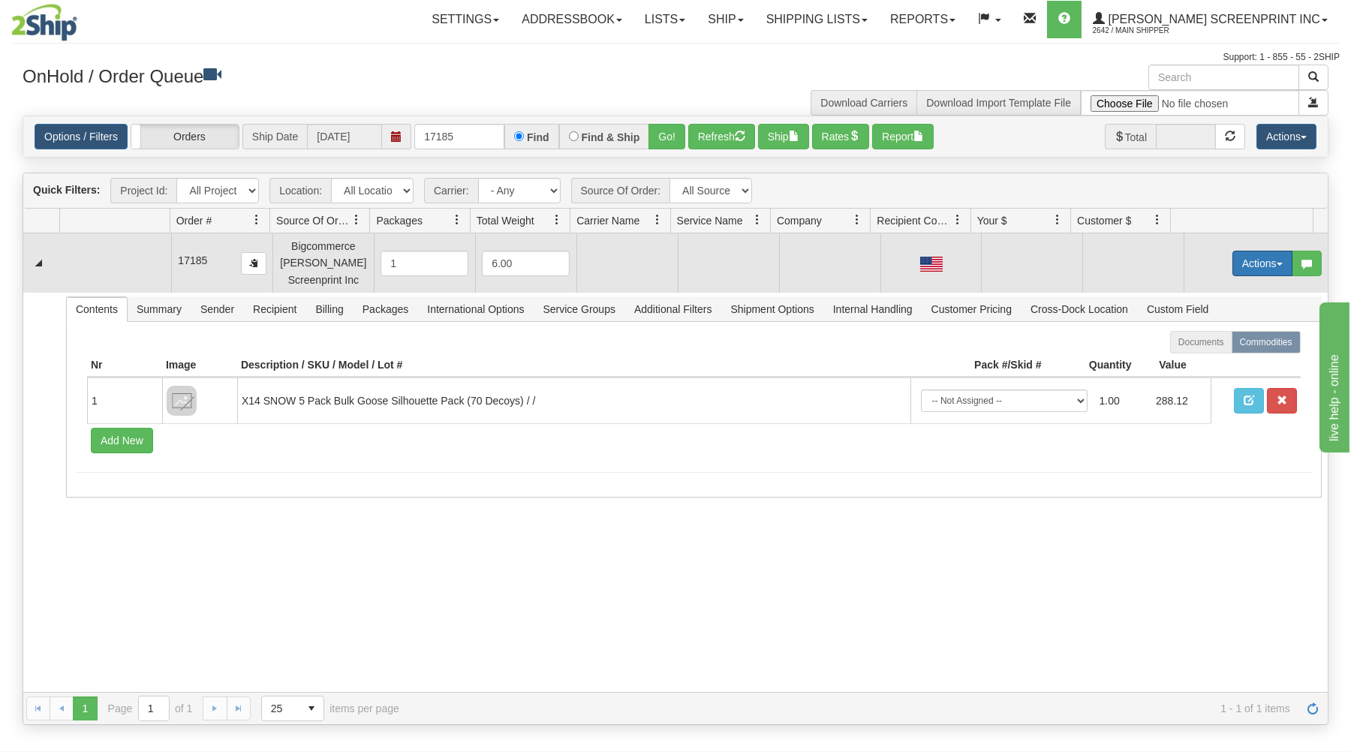
click at [1240, 261] on button "Actions" at bounding box center [1262, 264] width 60 height 26
click at [1215, 292] on link "Open" at bounding box center [1231, 292] width 120 height 20
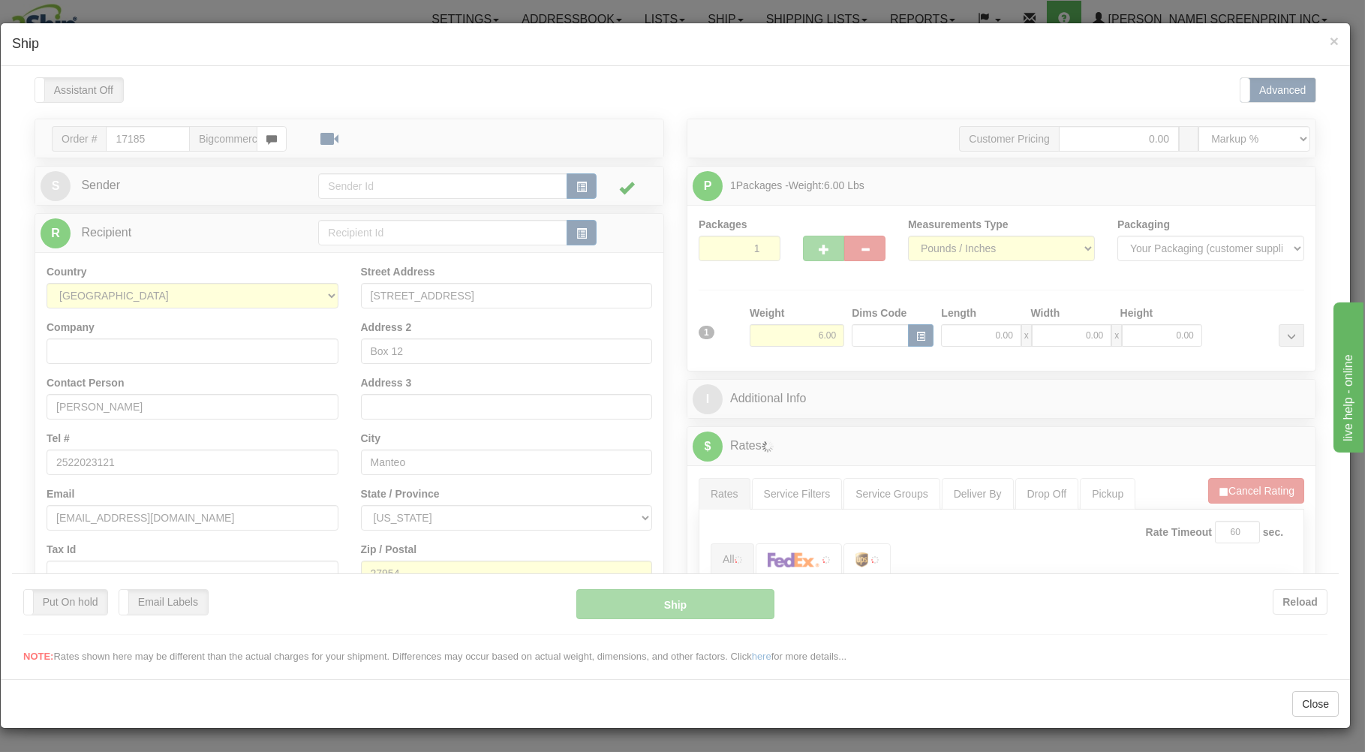
scroll to position [0, 0]
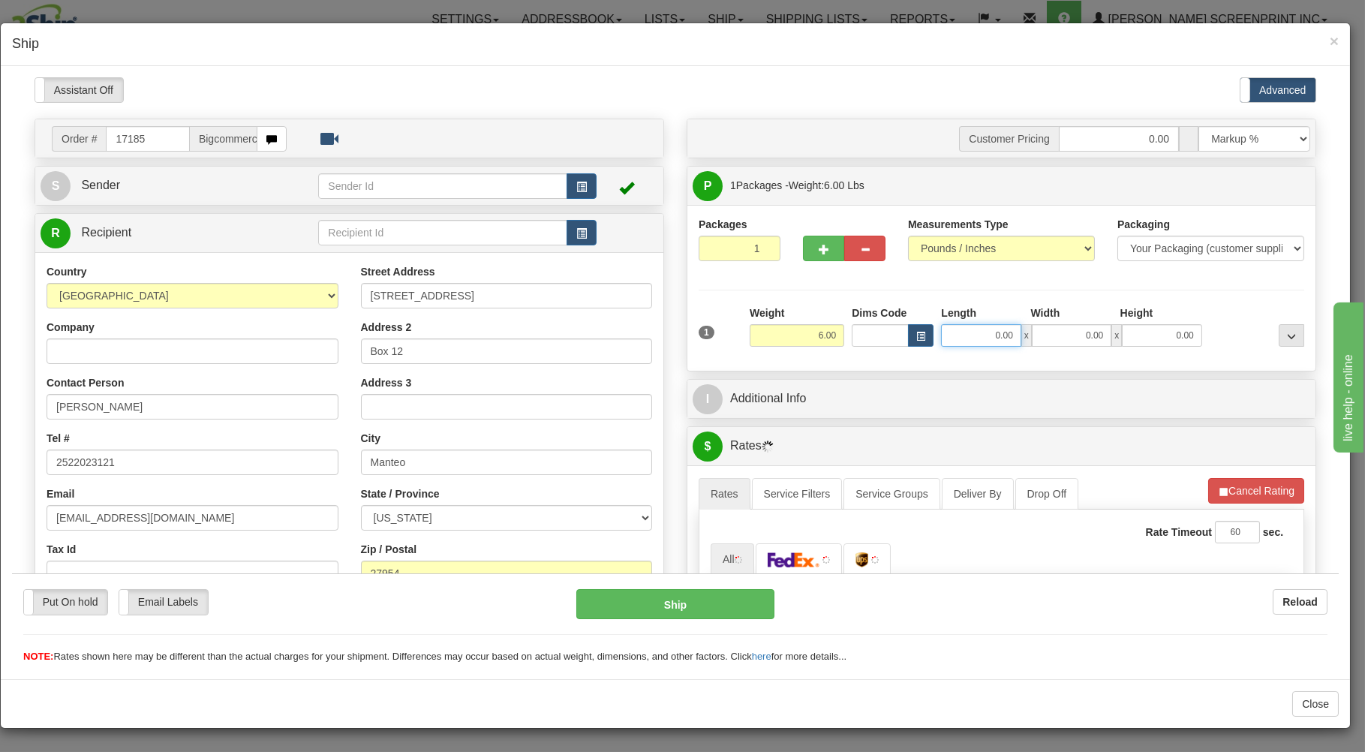
drag, startPoint x: 941, startPoint y: 335, endPoint x: 948, endPoint y: 323, distance: 14.4
click at [948, 329] on input "0.00" at bounding box center [981, 334] width 80 height 23
type input "28.70"
type input "27.00"
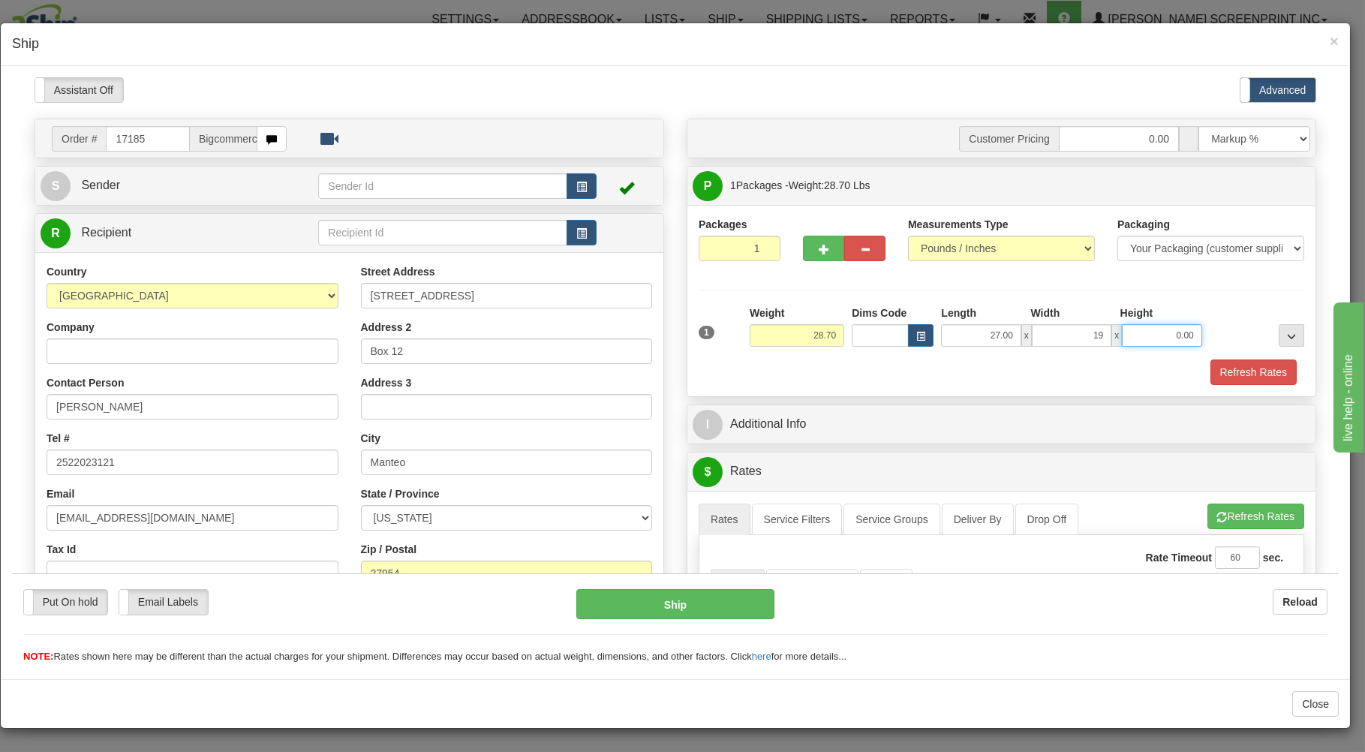
type input "19.00"
type input "17.00"
click at [906, 359] on div "Packaging Your Packaging (customer supplied) Envelope (carrier supplied) Pack (…" at bounding box center [1027, 358] width 562 height 1
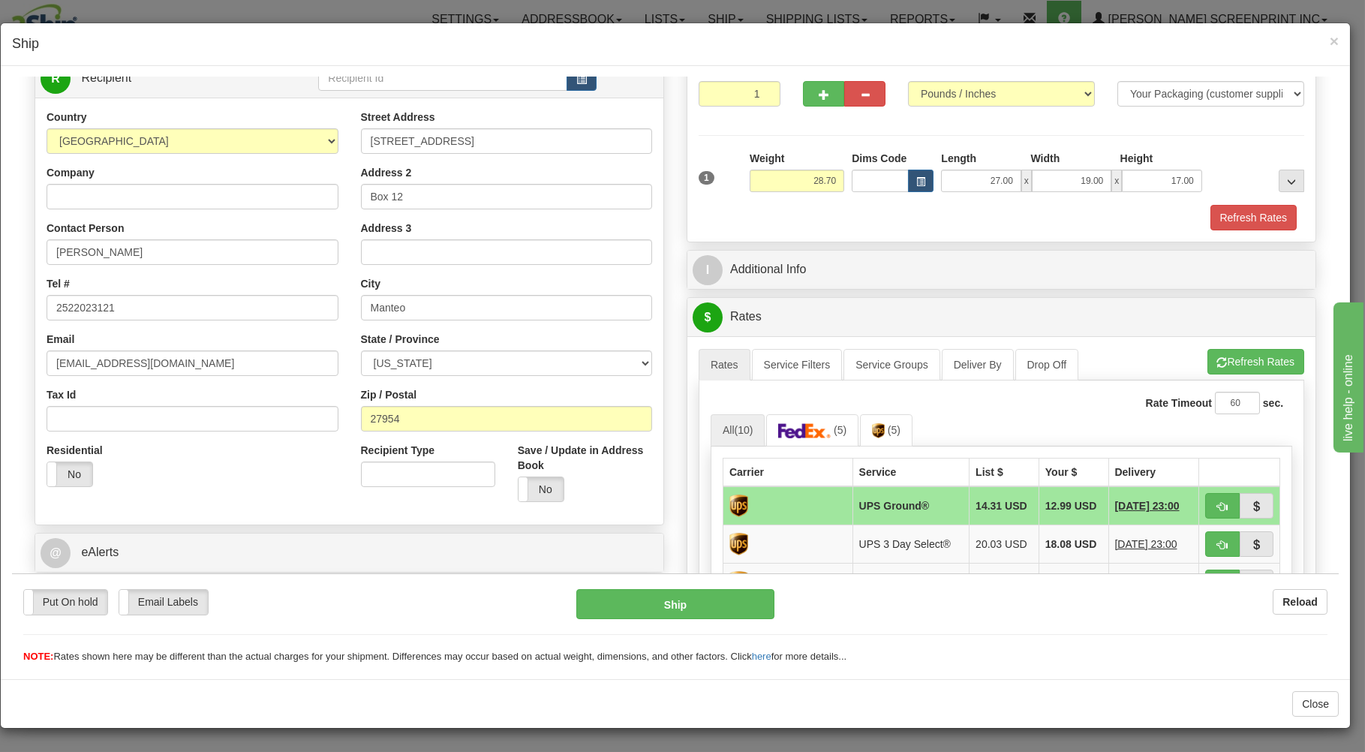
scroll to position [321, 0]
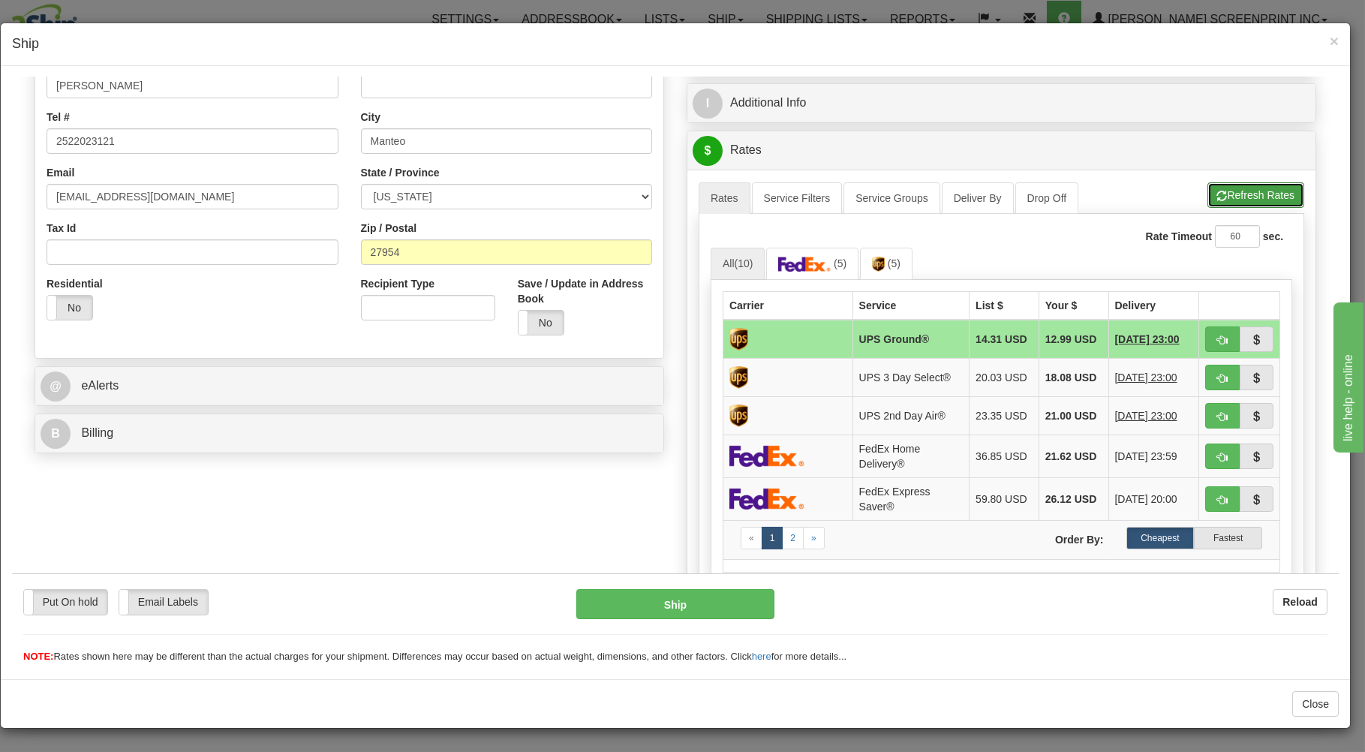
click at [1251, 190] on button "Refresh Rates" at bounding box center [1255, 195] width 97 height 26
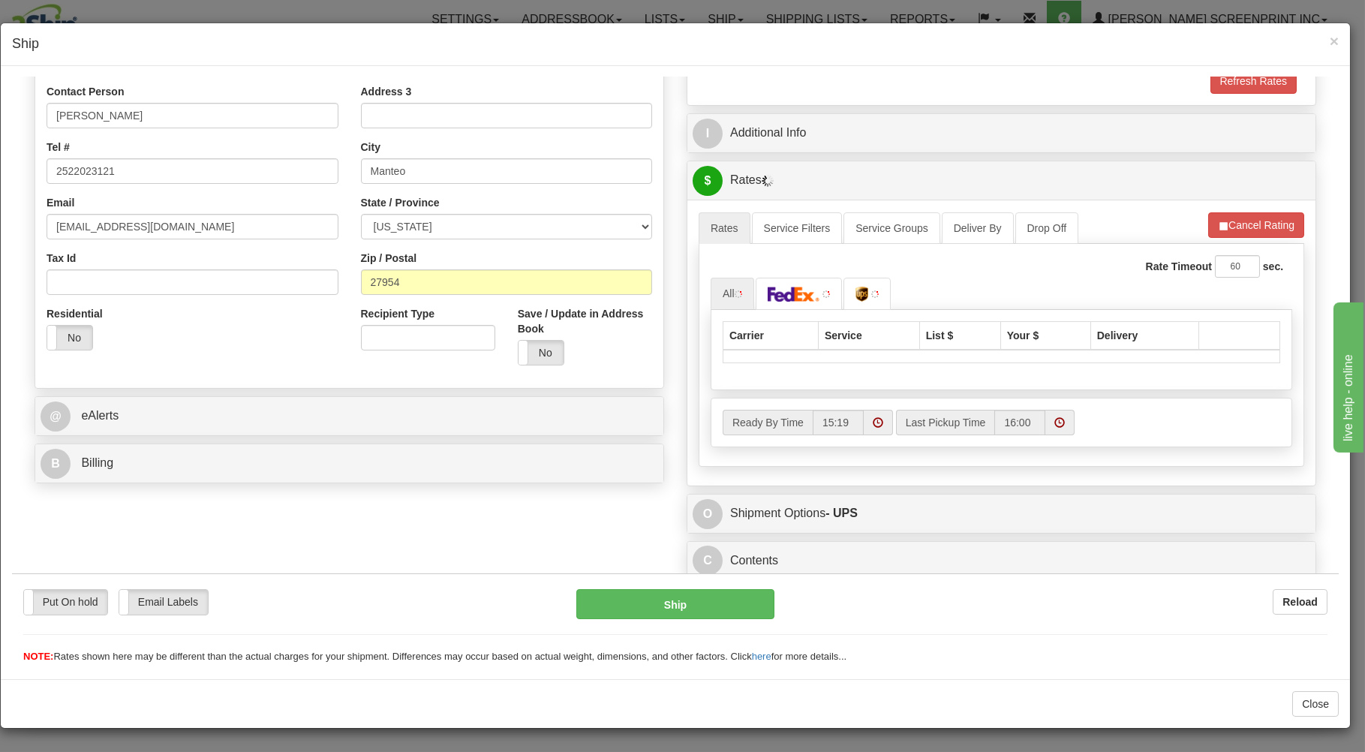
scroll to position [296, 0]
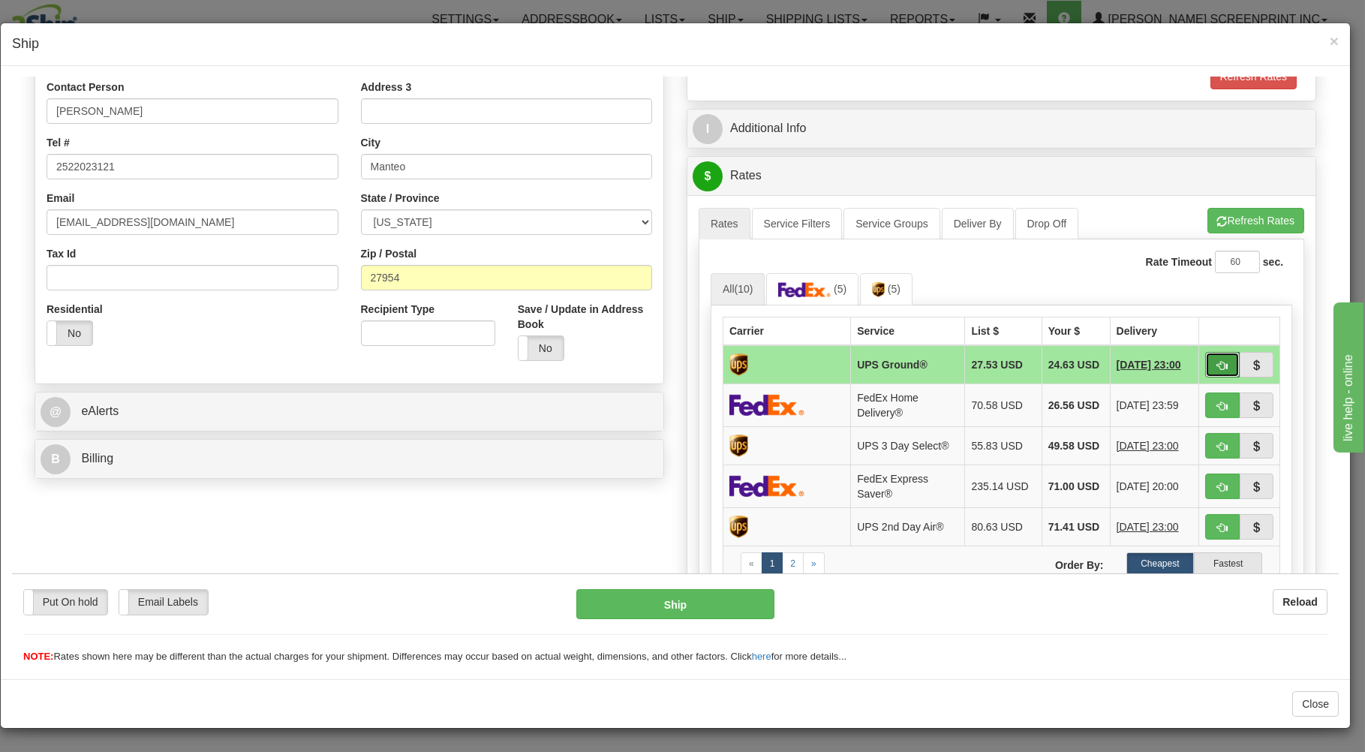
drag, startPoint x: 1205, startPoint y: 357, endPoint x: 1213, endPoint y: 356, distance: 7.5
click at [1212, 356] on button "button" at bounding box center [1222, 364] width 35 height 26
type input "03"
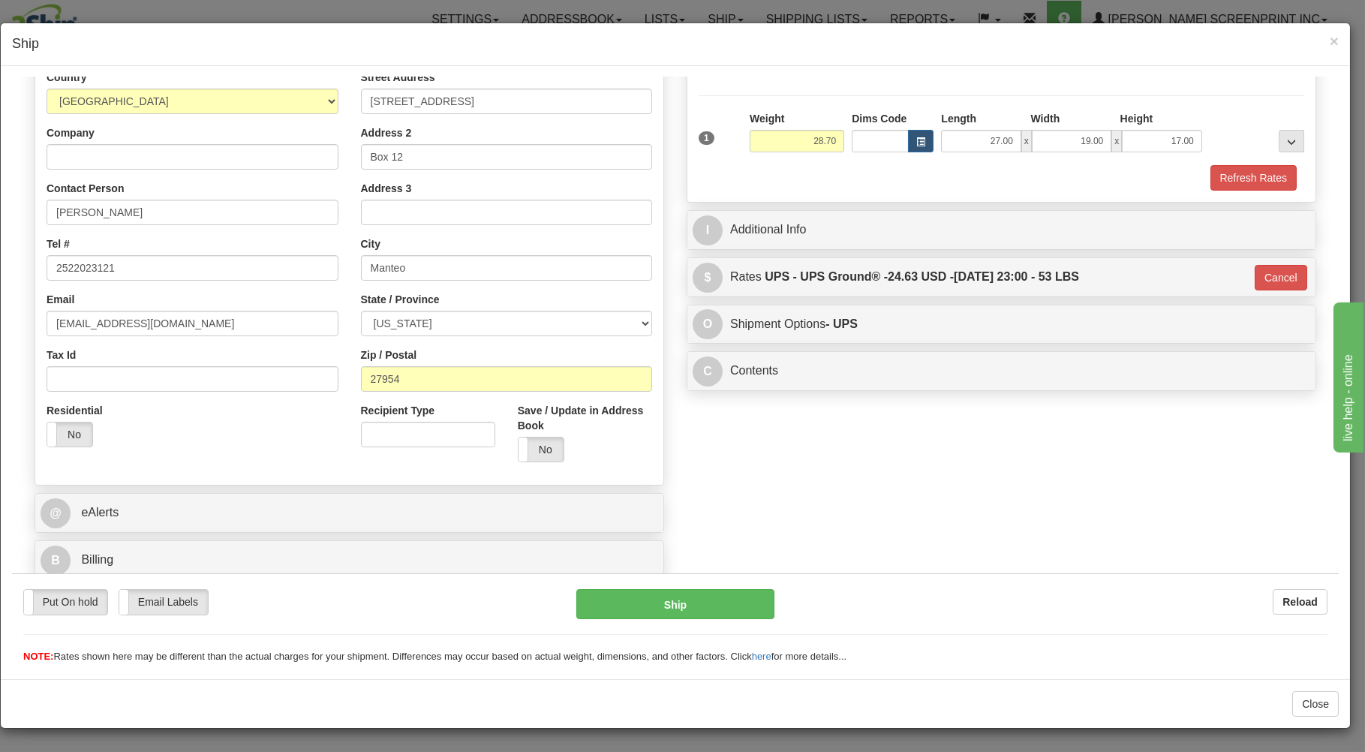
scroll to position [197, 0]
click at [712, 602] on button "Ship" at bounding box center [675, 603] width 199 height 30
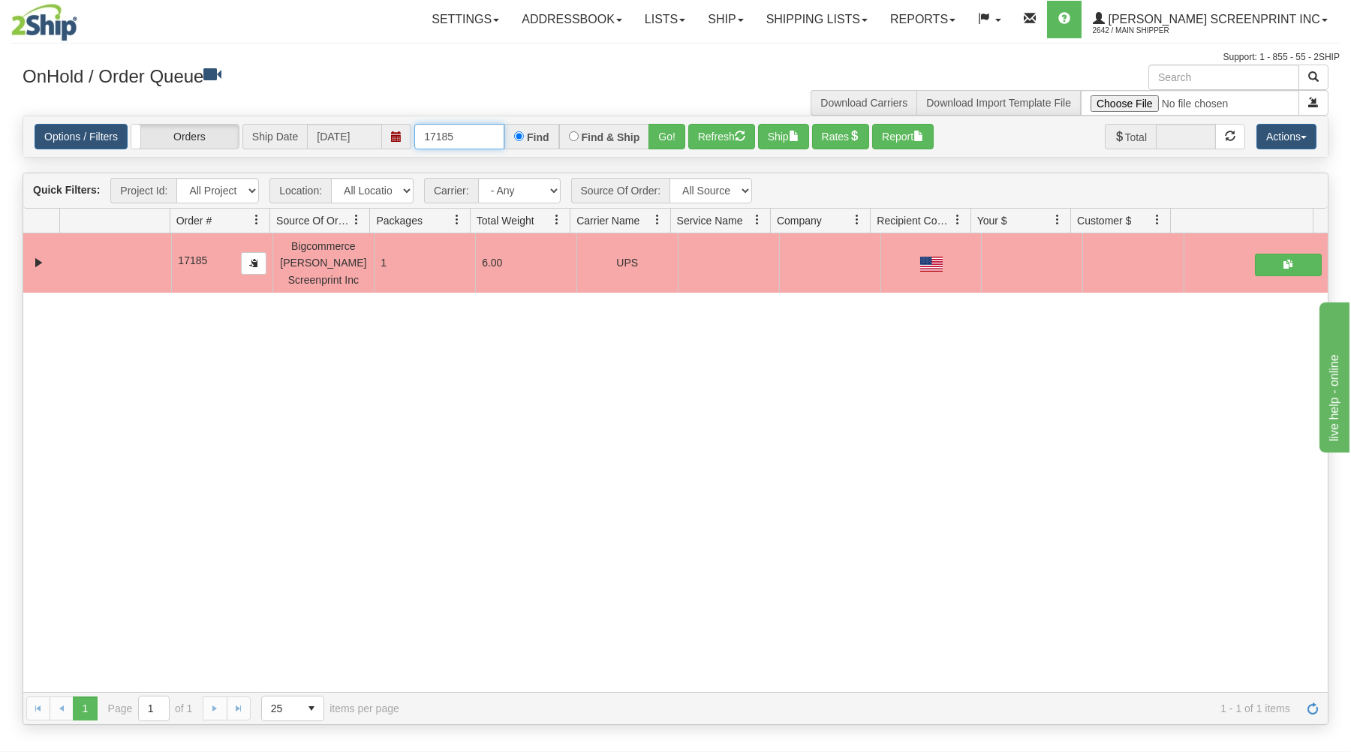
drag, startPoint x: 422, startPoint y: 138, endPoint x: 585, endPoint y: 130, distance: 163.0
click at [585, 130] on div "17185 Find Find & Ship Go!" at bounding box center [549, 137] width 271 height 26
type input "31627602"
click at [669, 129] on button "Go!" at bounding box center [666, 137] width 37 height 26
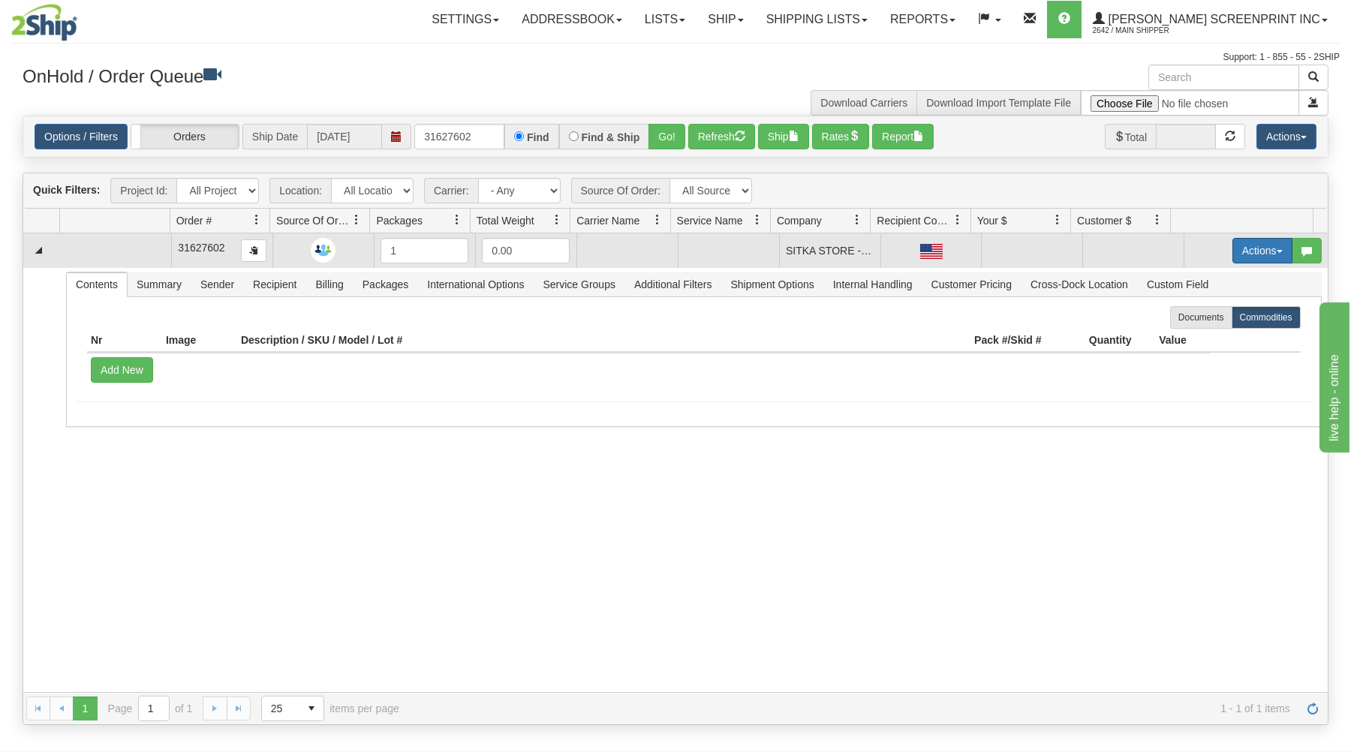
click at [1243, 248] on button "Actions" at bounding box center [1262, 251] width 60 height 26
click at [1206, 277] on link "Open" at bounding box center [1231, 279] width 120 height 20
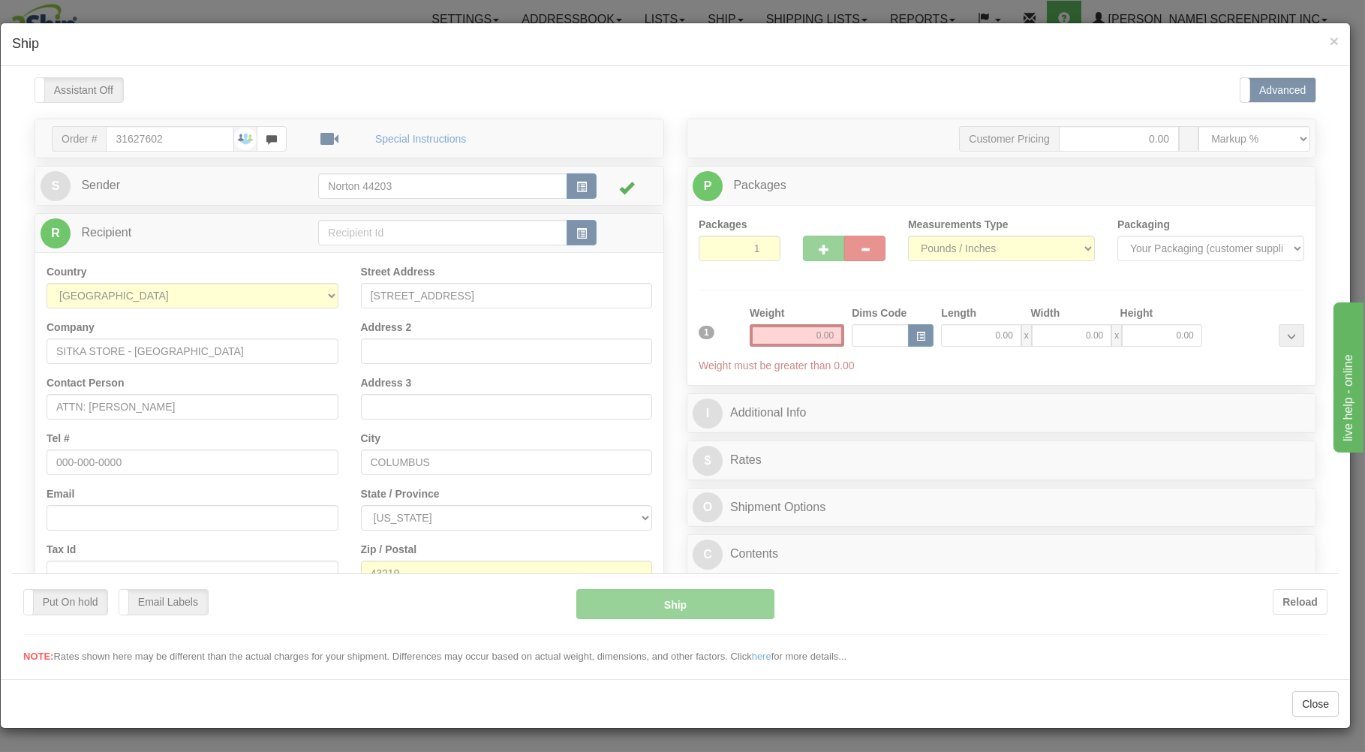
scroll to position [0, 0]
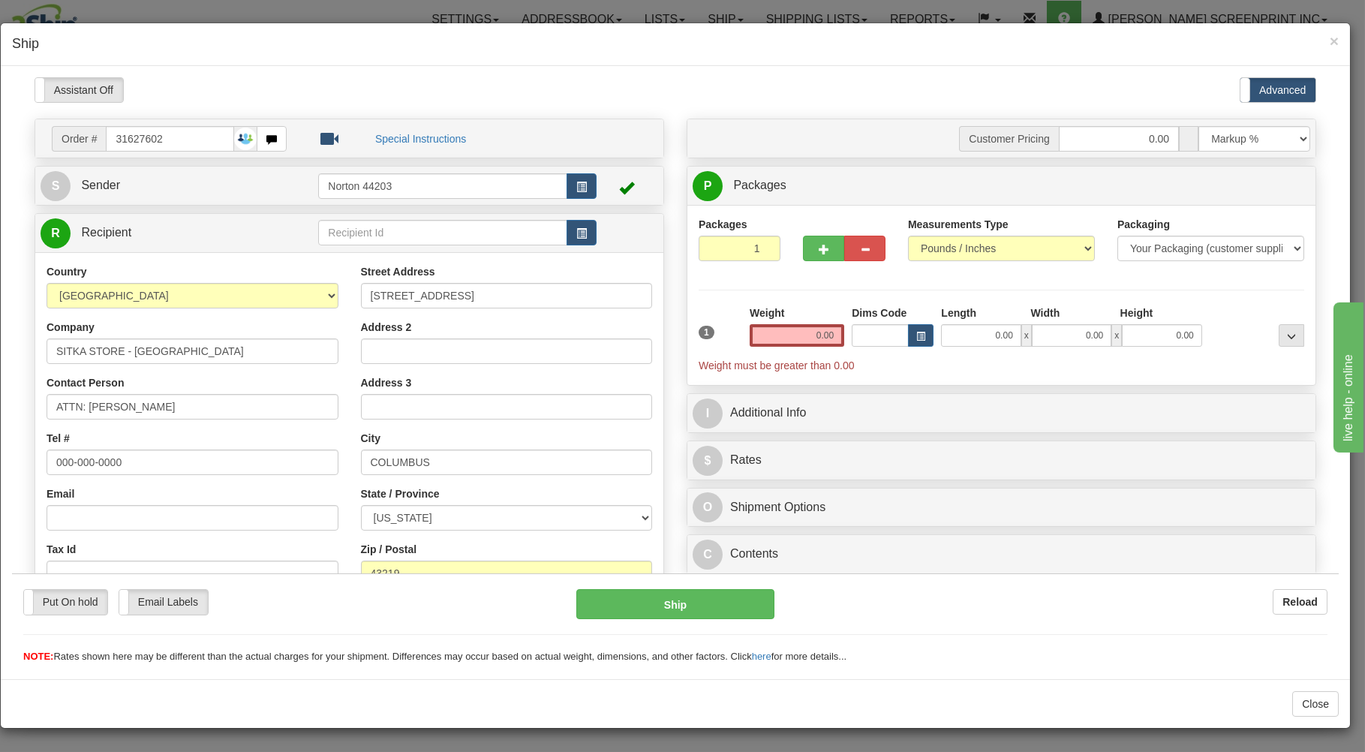
type input "18.50"
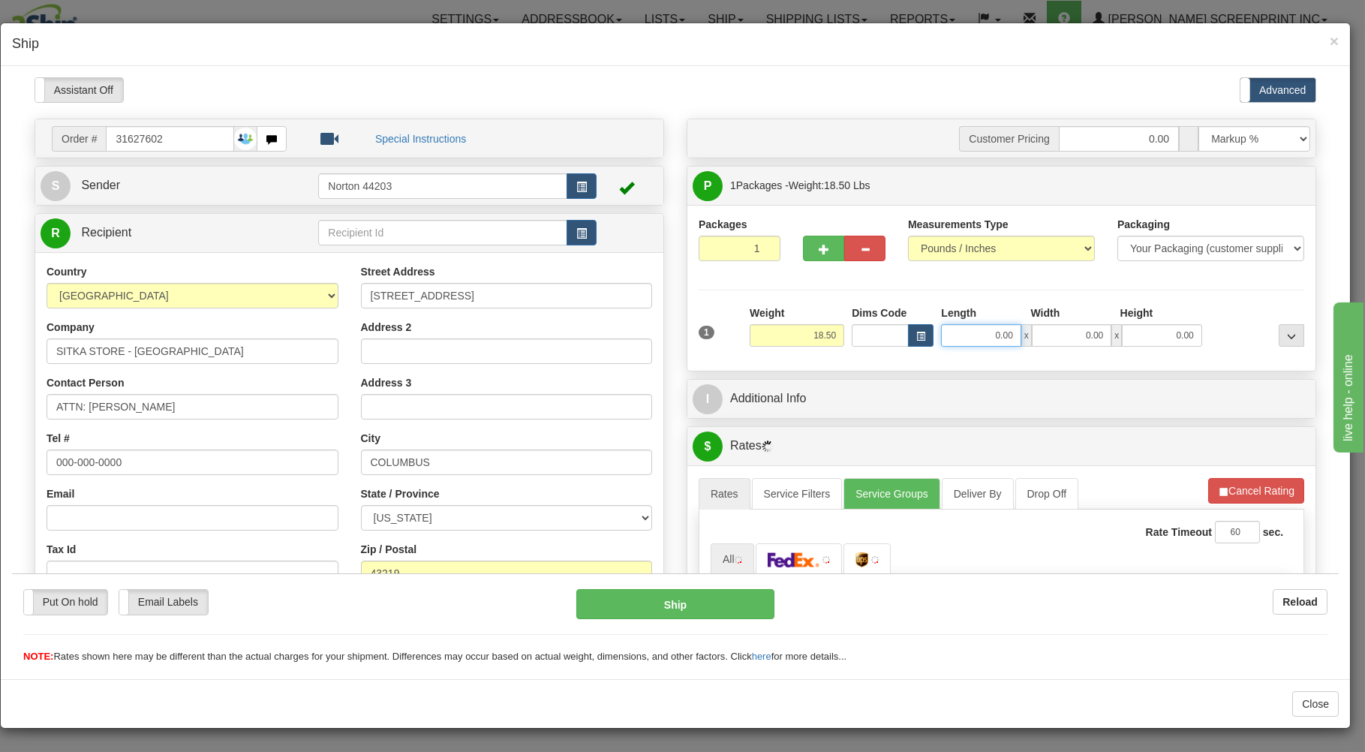
click at [958, 338] on input "0.00" at bounding box center [981, 334] width 80 height 23
type input "29.00"
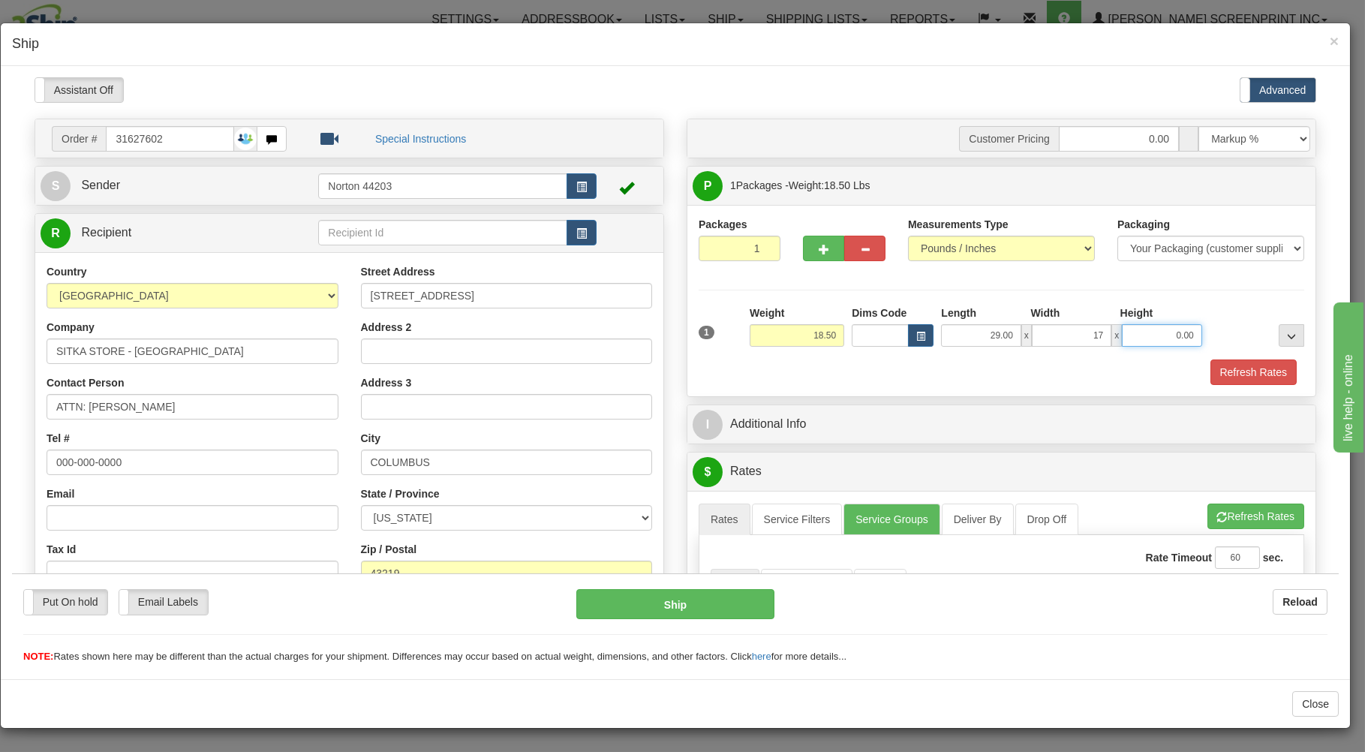
type input "17.00"
type input "18.40"
type input "10"
type input "18.50"
type input "10.00"
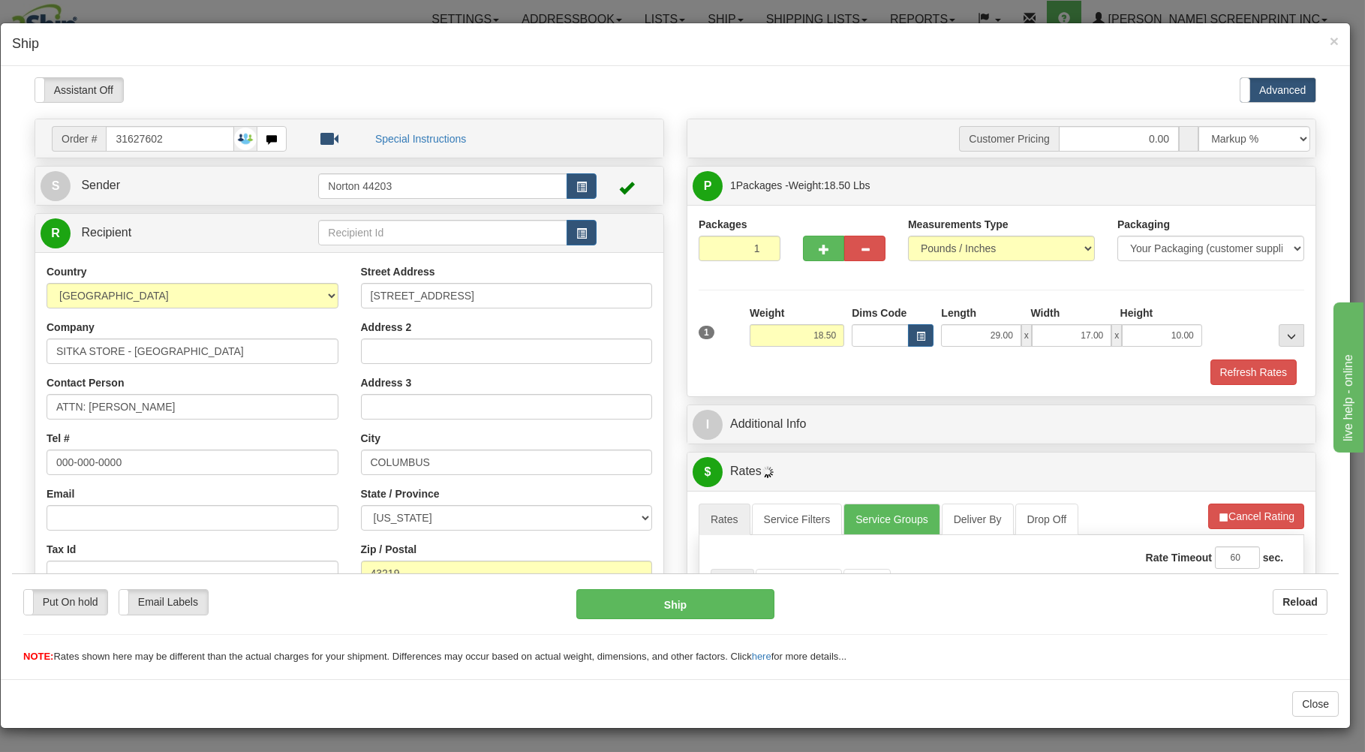
click at [922, 357] on div "1 Weight 18.50 Dims Code x x" at bounding box center [1001, 331] width 613 height 53
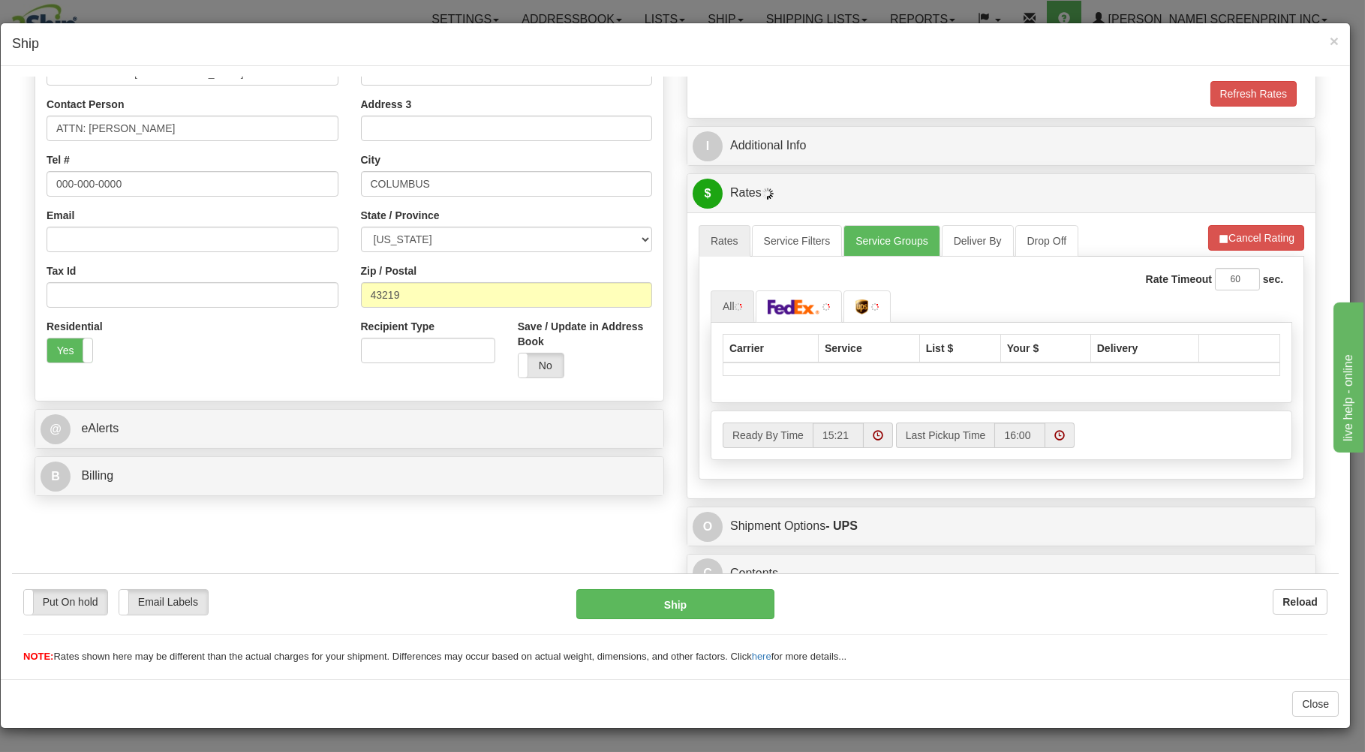
scroll to position [296, 0]
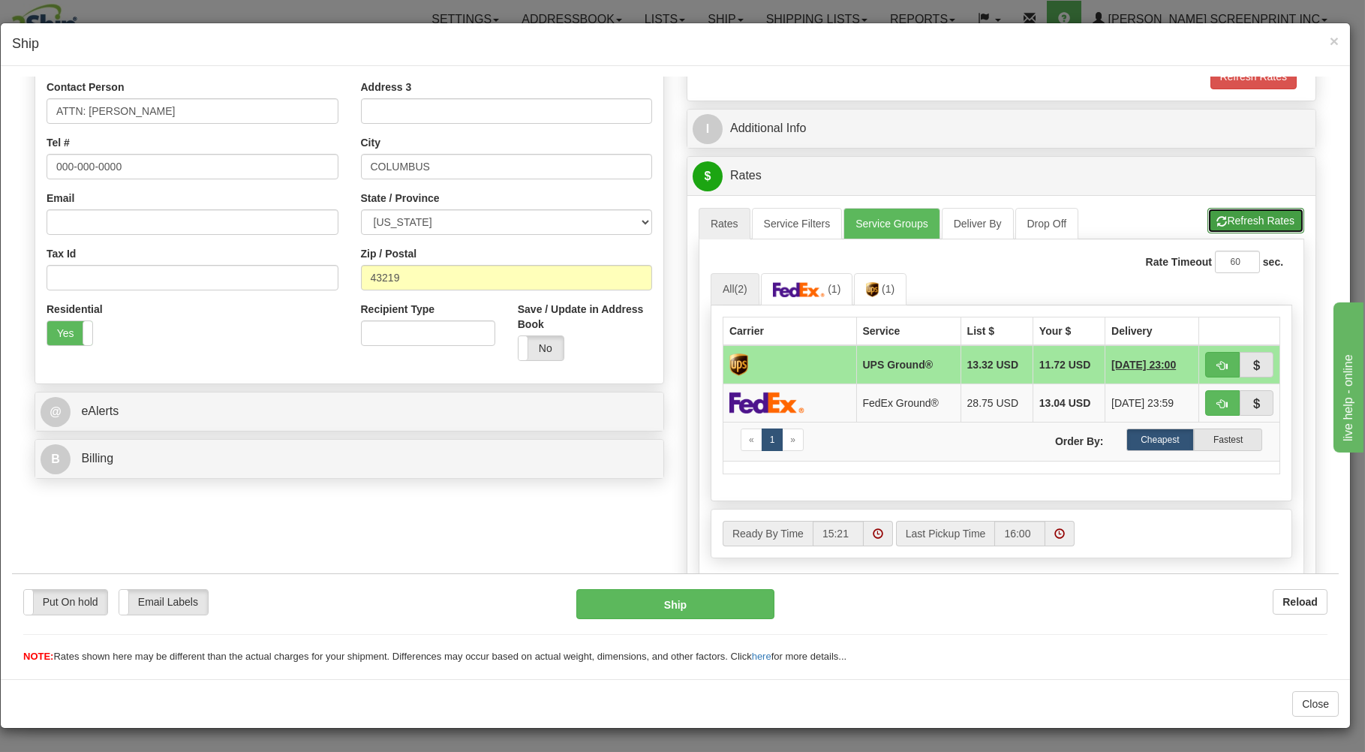
click at [1217, 216] on button "Refresh Rates" at bounding box center [1255, 220] width 97 height 26
click at [1208, 359] on button "button" at bounding box center [1222, 364] width 35 height 26
type input "03"
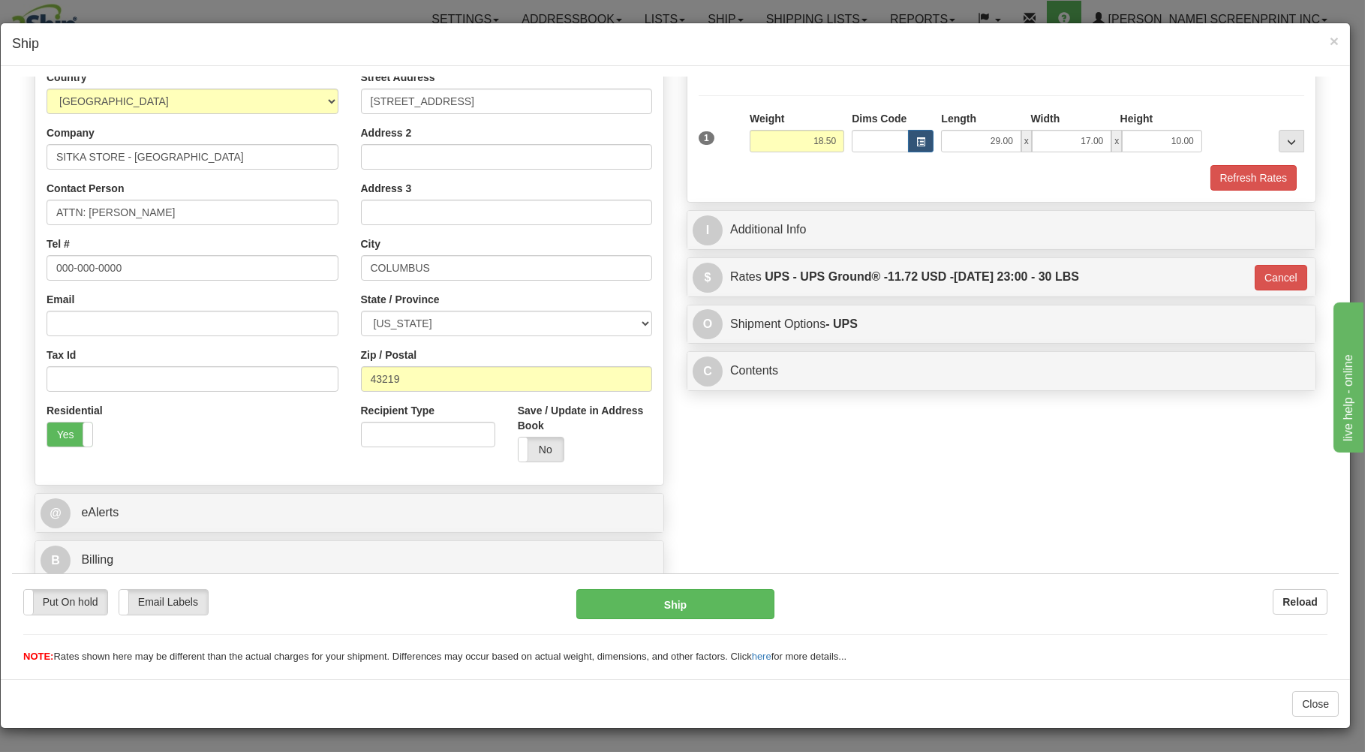
scroll to position [197, 0]
click at [705, 602] on button "Ship" at bounding box center [675, 603] width 199 height 30
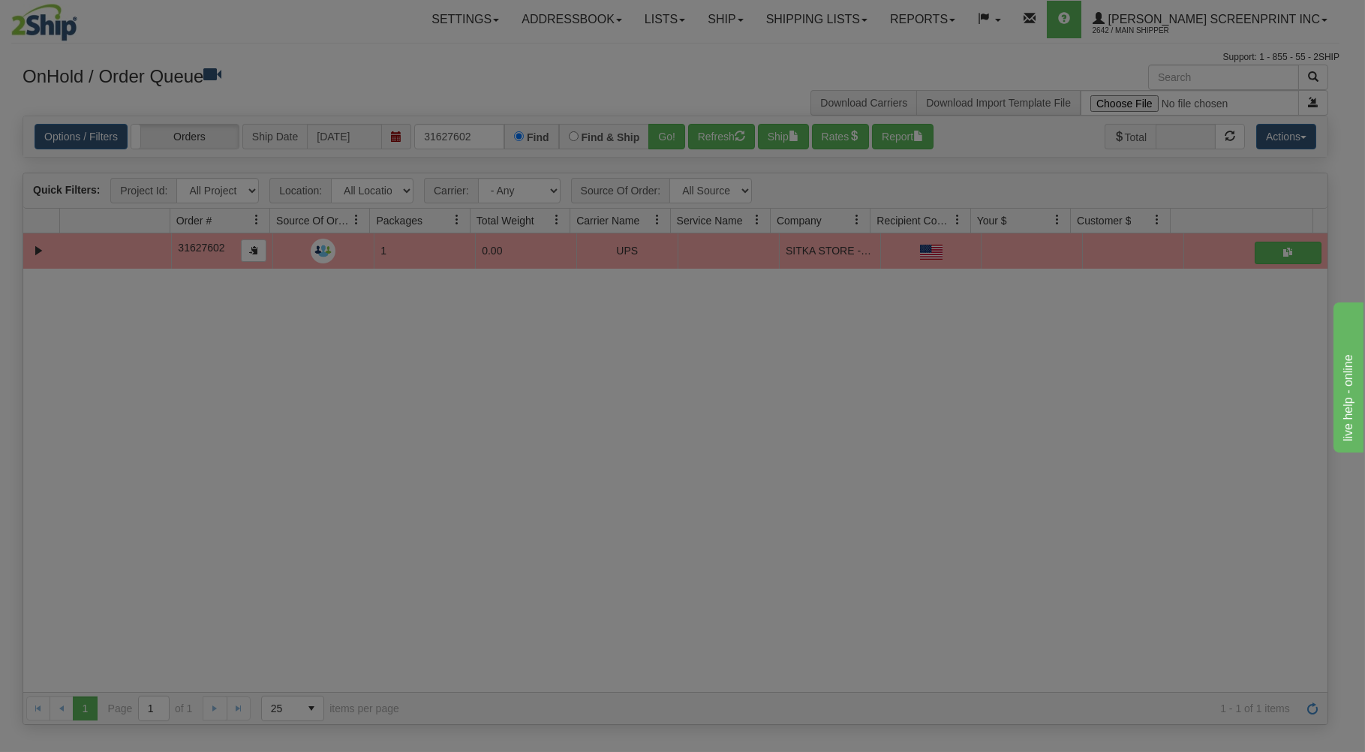
scroll to position [0, 0]
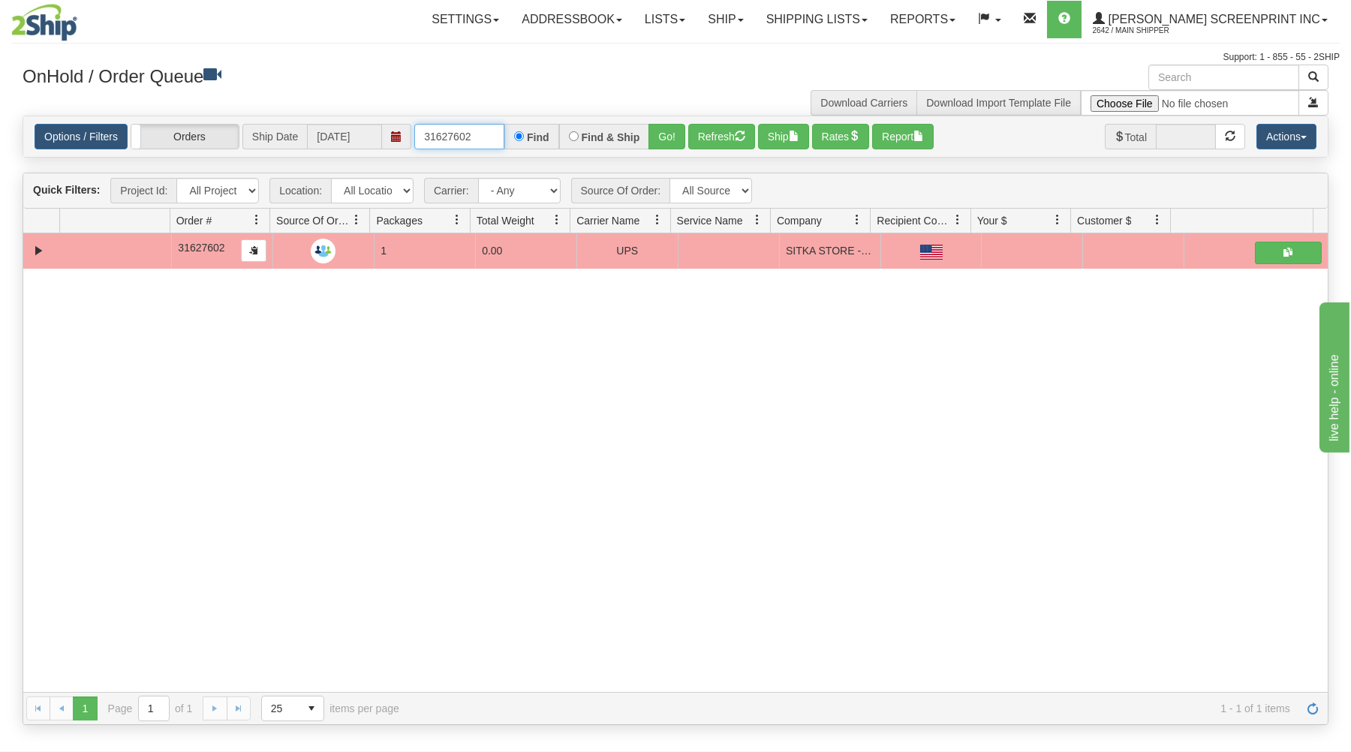
drag, startPoint x: 417, startPoint y: 139, endPoint x: 613, endPoint y: 116, distance: 197.2
click at [612, 117] on div "Options / Filters Group Shipments Orders Ship Date 09/17/2025 31627602 Find Fin…" at bounding box center [675, 136] width 1304 height 41
type input "17189"
click at [671, 129] on button "Go!" at bounding box center [666, 137] width 37 height 26
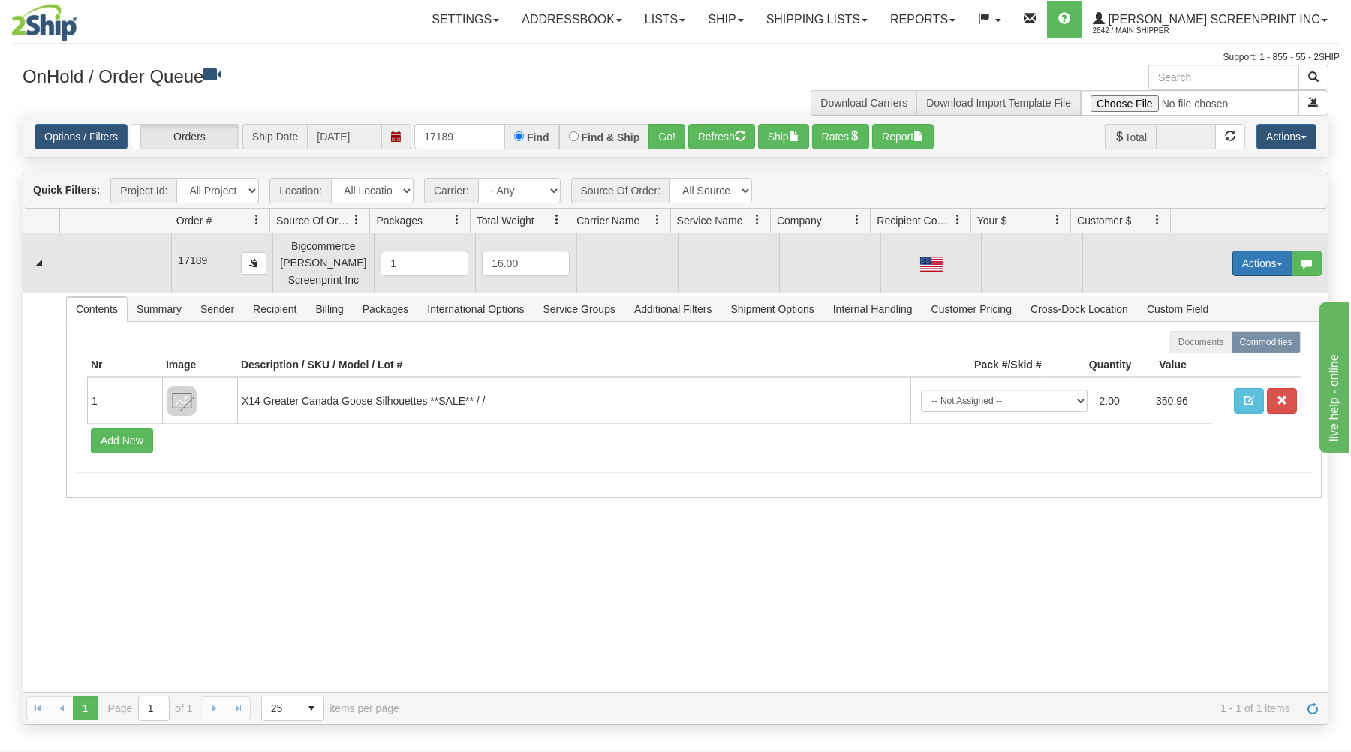
click at [1252, 258] on button "Actions" at bounding box center [1262, 264] width 60 height 26
click at [1223, 295] on link "Open" at bounding box center [1231, 292] width 120 height 20
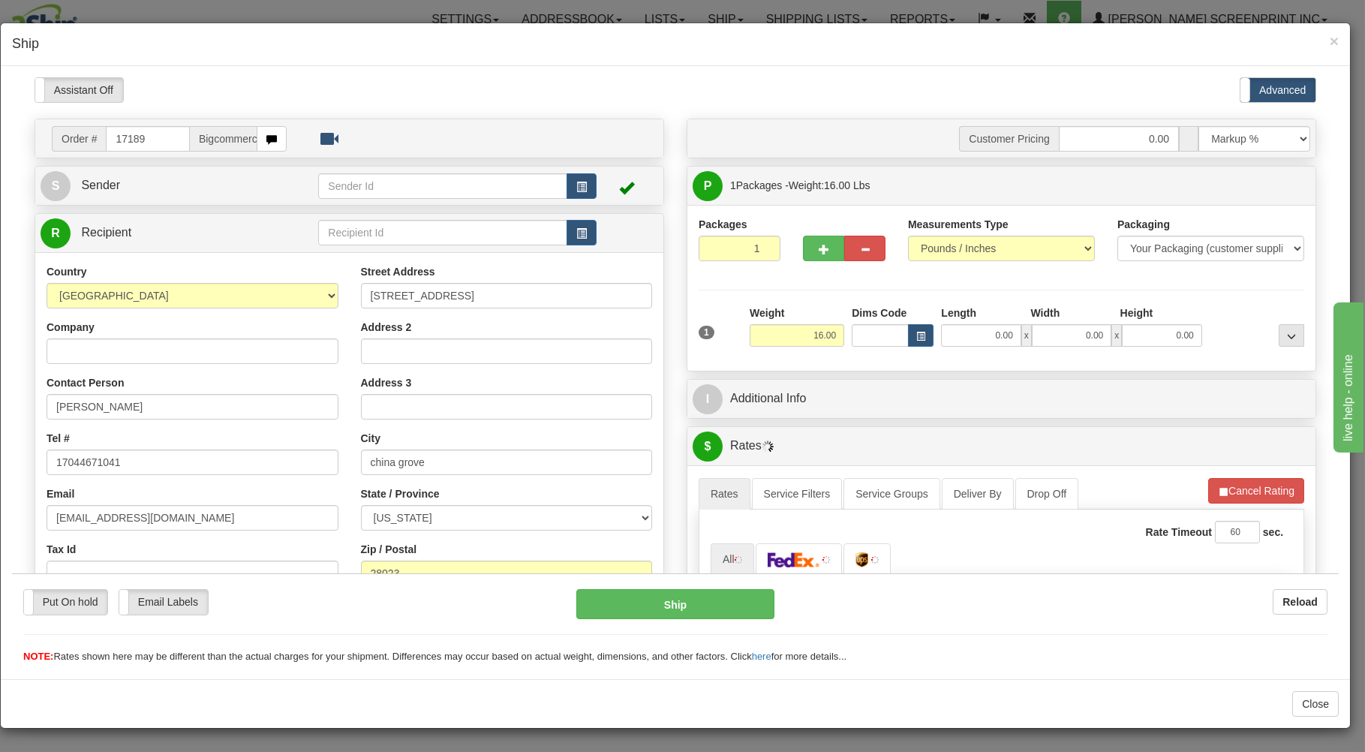
type input "12.00"
drag, startPoint x: 969, startPoint y: 337, endPoint x: 861, endPoint y: 121, distance: 242.0
click at [968, 337] on input "0.00" at bounding box center [981, 334] width 80 height 23
type input "29.00"
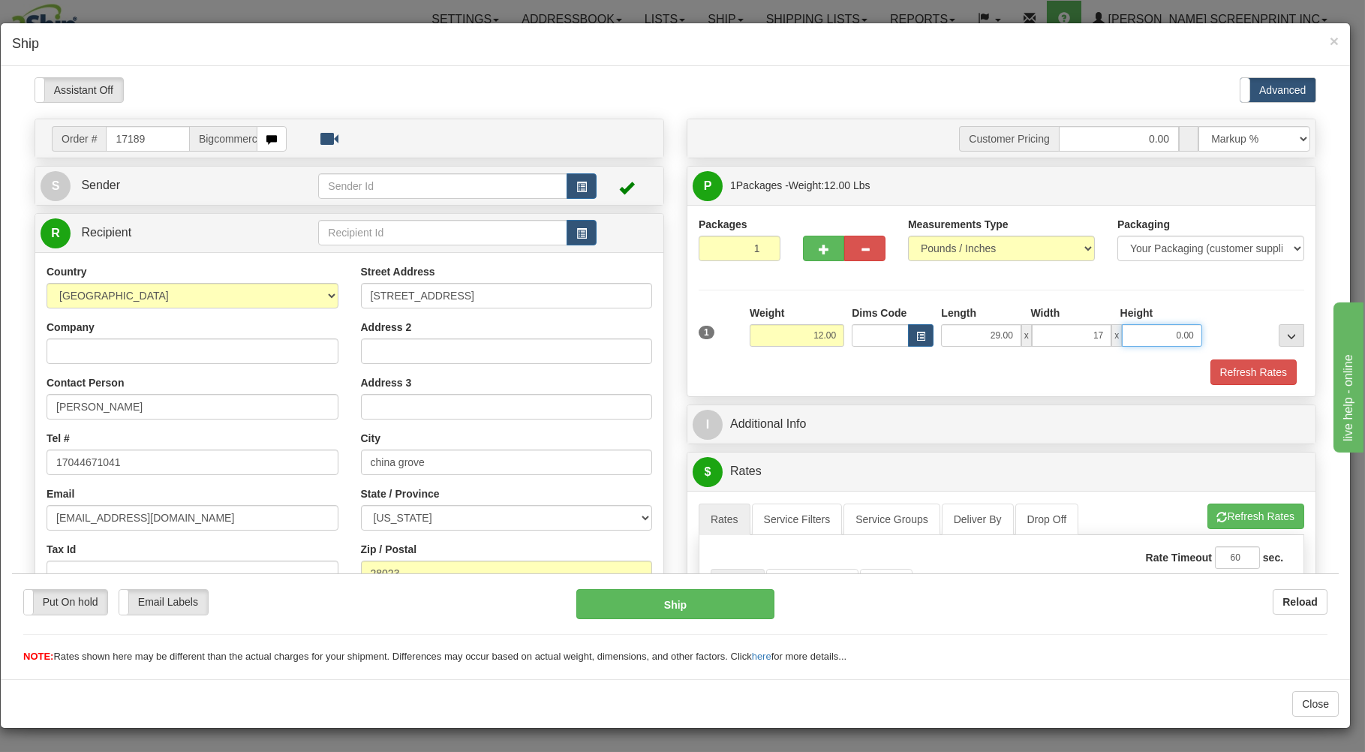
type input "17.00"
type input "7"
type input "12.00"
type input "7.00"
click at [814, 372] on div "Refresh Rates" at bounding box center [1001, 372] width 613 height 26
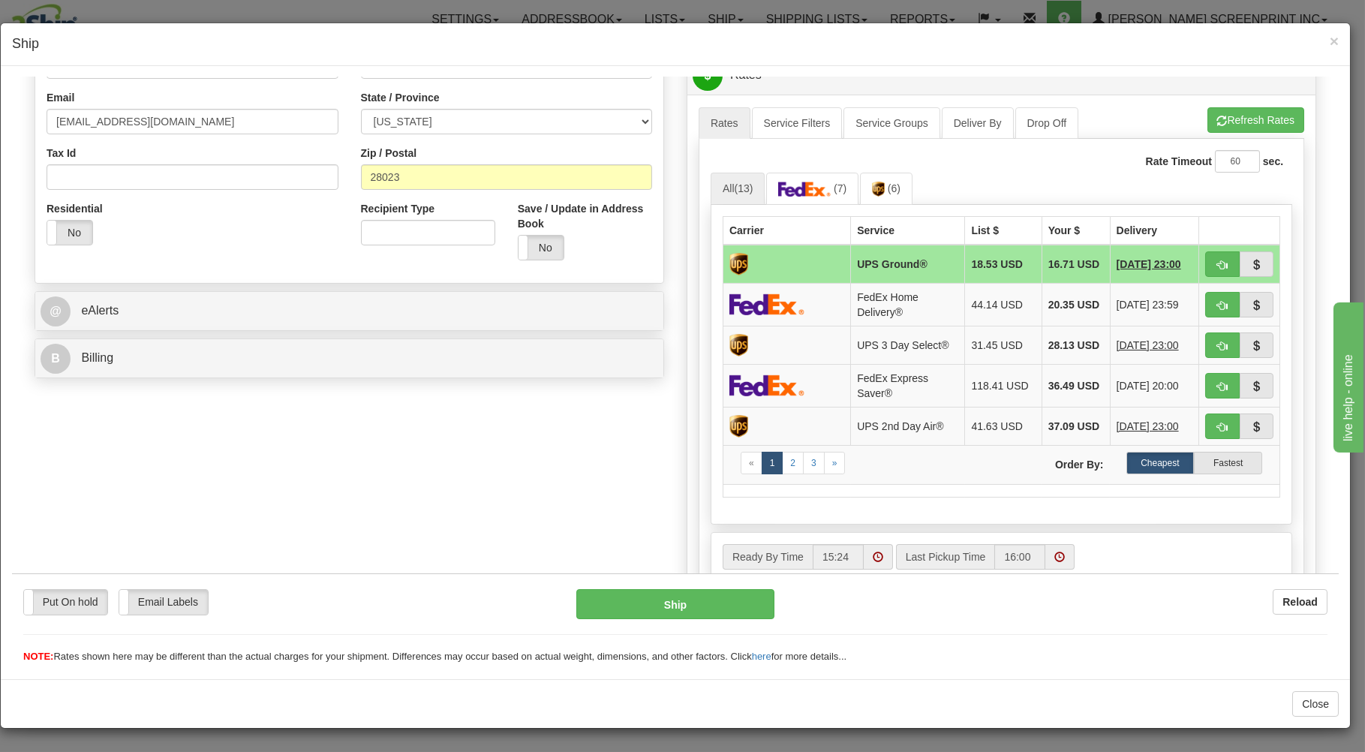
scroll to position [402, 0]
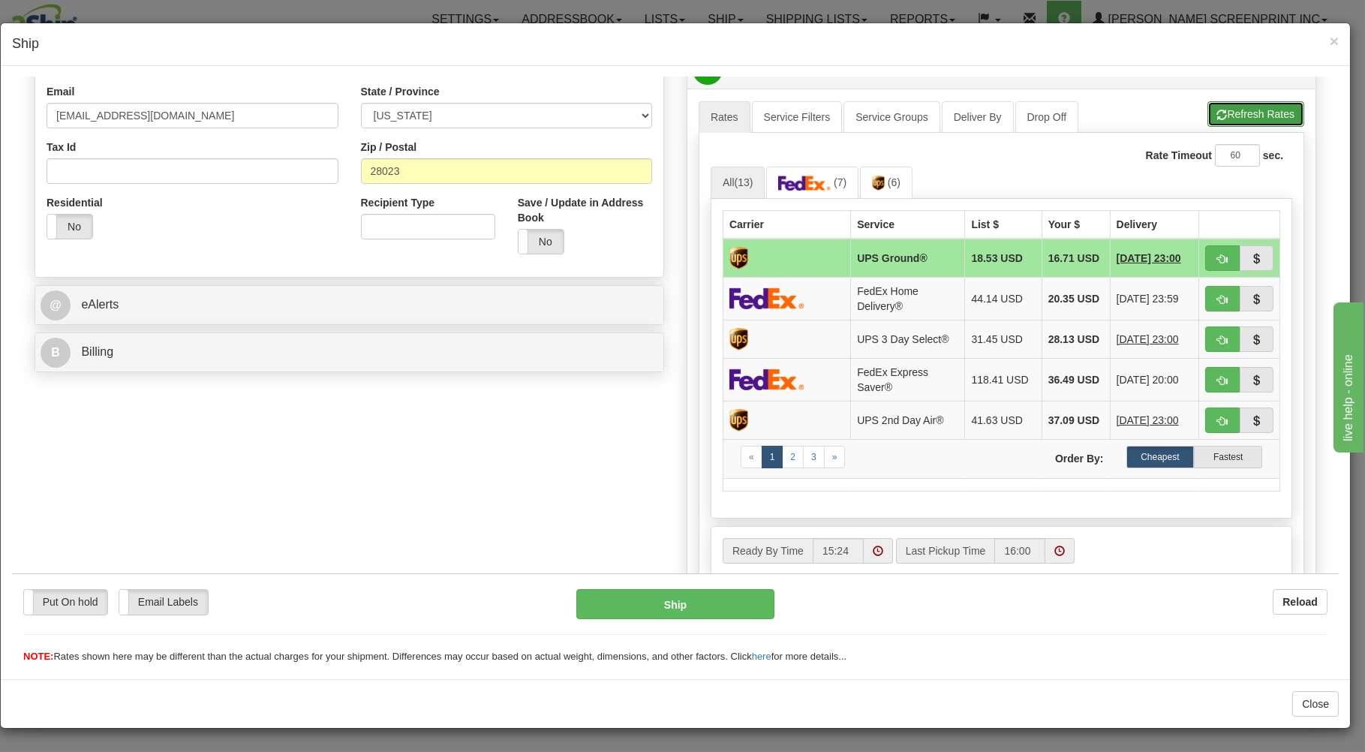
click at [1231, 109] on button "Refresh Rates" at bounding box center [1255, 114] width 97 height 26
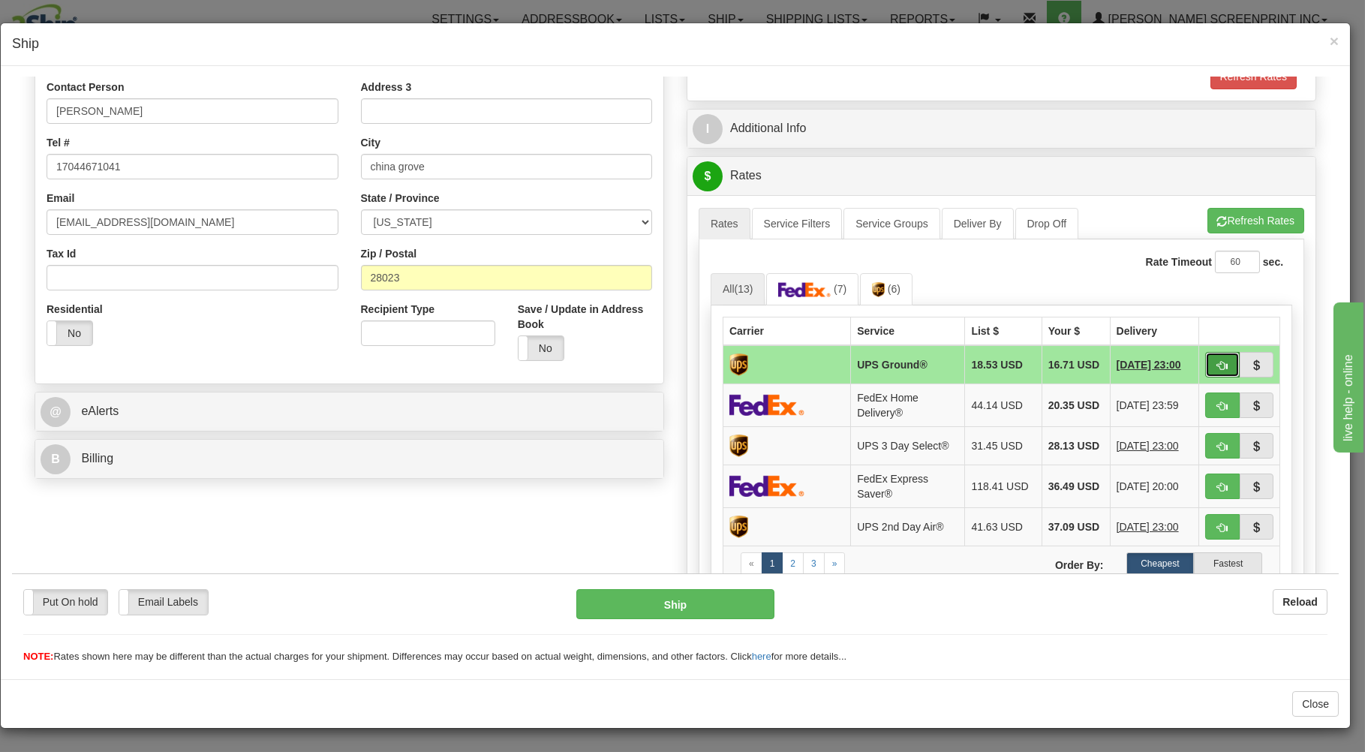
click at [1219, 360] on button "button" at bounding box center [1222, 364] width 35 height 26
type input "03"
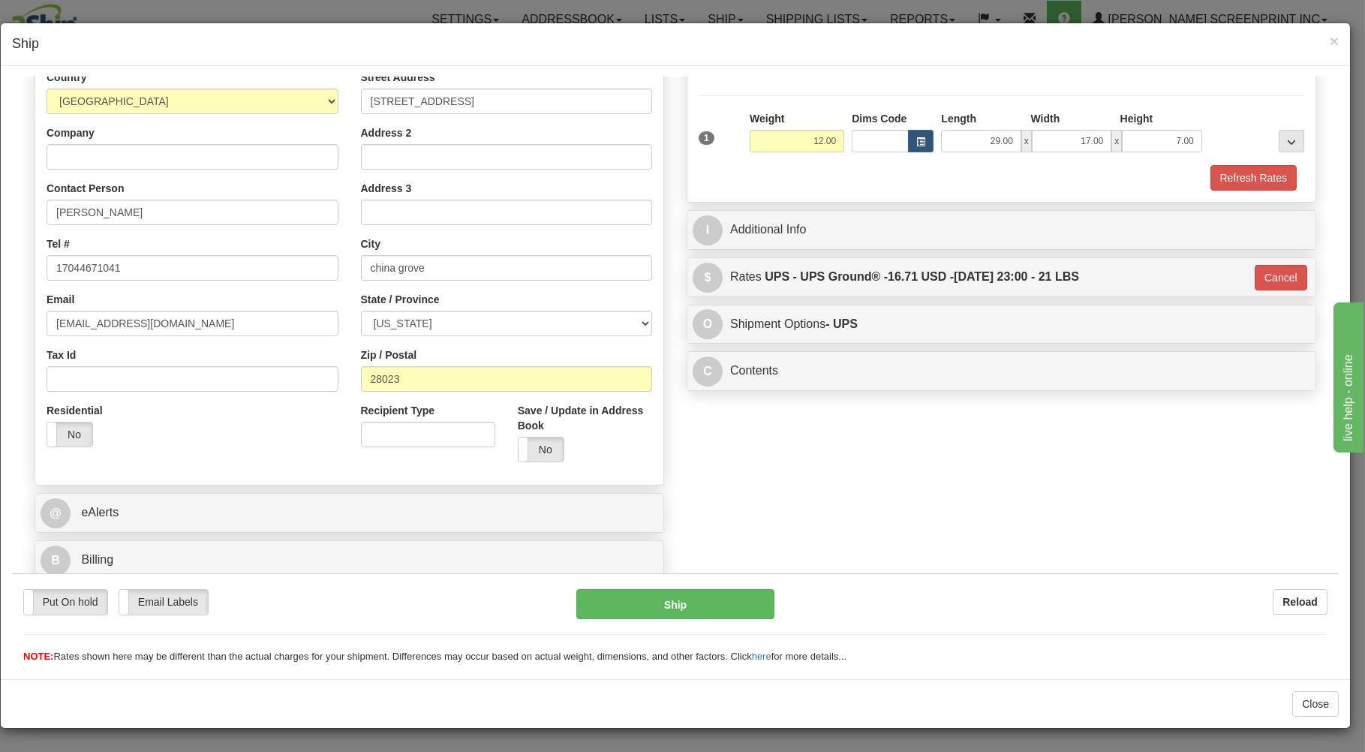
scroll to position [197, 0]
click at [690, 596] on button "Ship" at bounding box center [675, 603] width 199 height 30
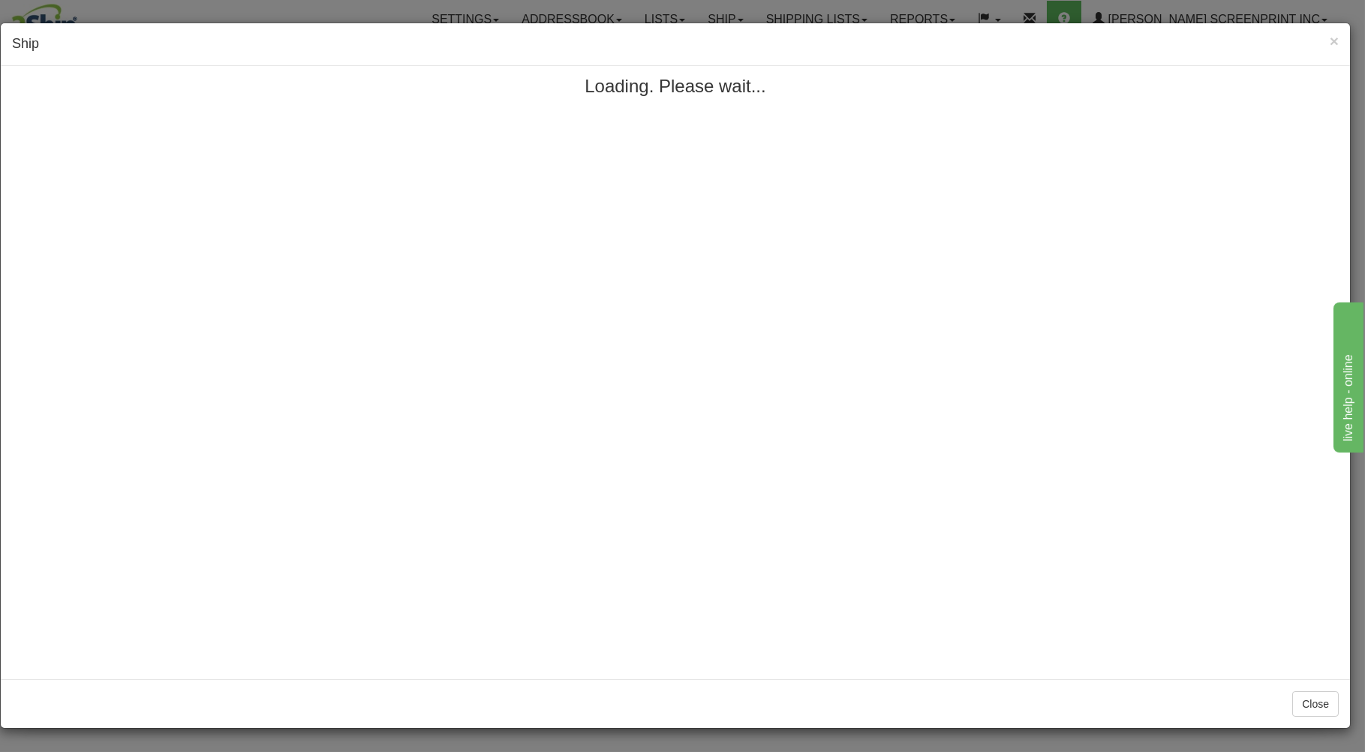
scroll to position [0, 0]
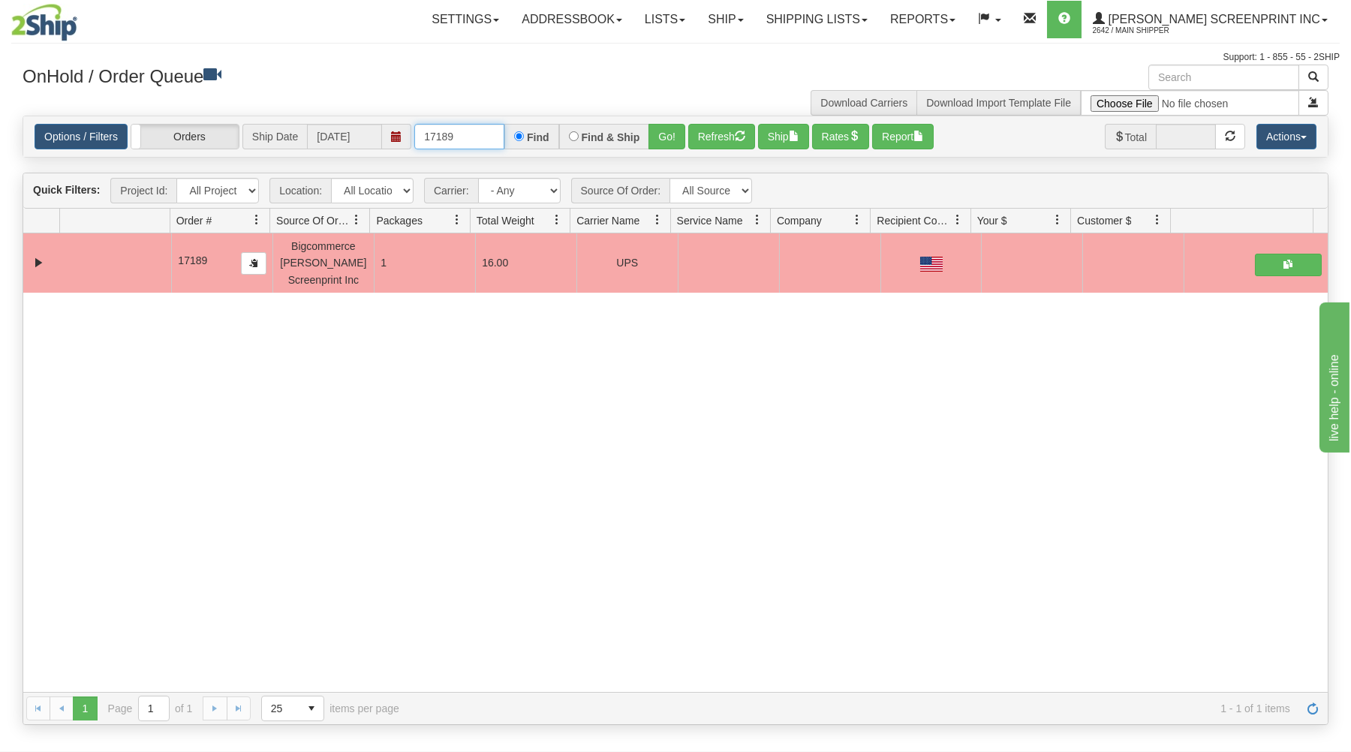
drag, startPoint x: 425, startPoint y: 137, endPoint x: 547, endPoint y: 83, distance: 133.7
click at [504, 124] on input "17189" at bounding box center [459, 137] width 90 height 26
type input "31627838"
click at [669, 137] on button "Go!" at bounding box center [666, 137] width 37 height 26
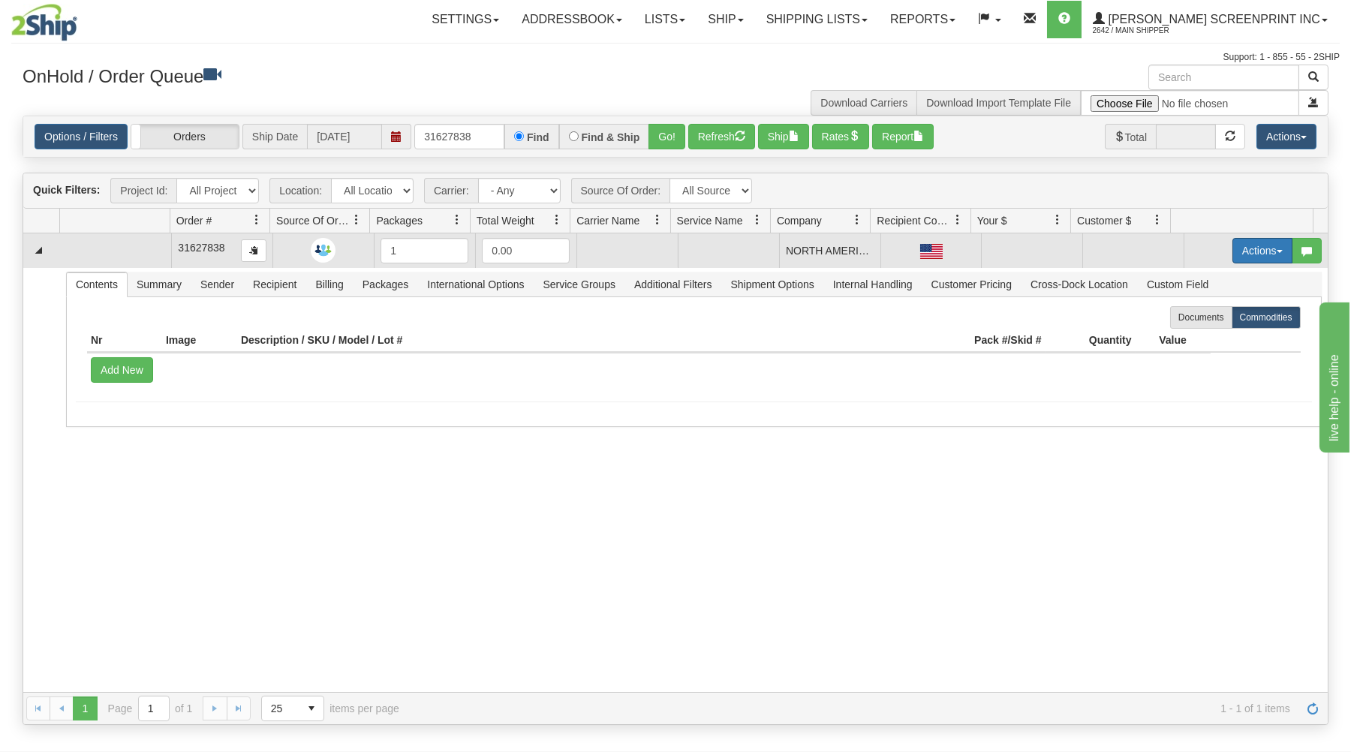
click at [1248, 246] on button "Actions" at bounding box center [1262, 251] width 60 height 26
click at [1207, 283] on link "Open" at bounding box center [1231, 279] width 120 height 20
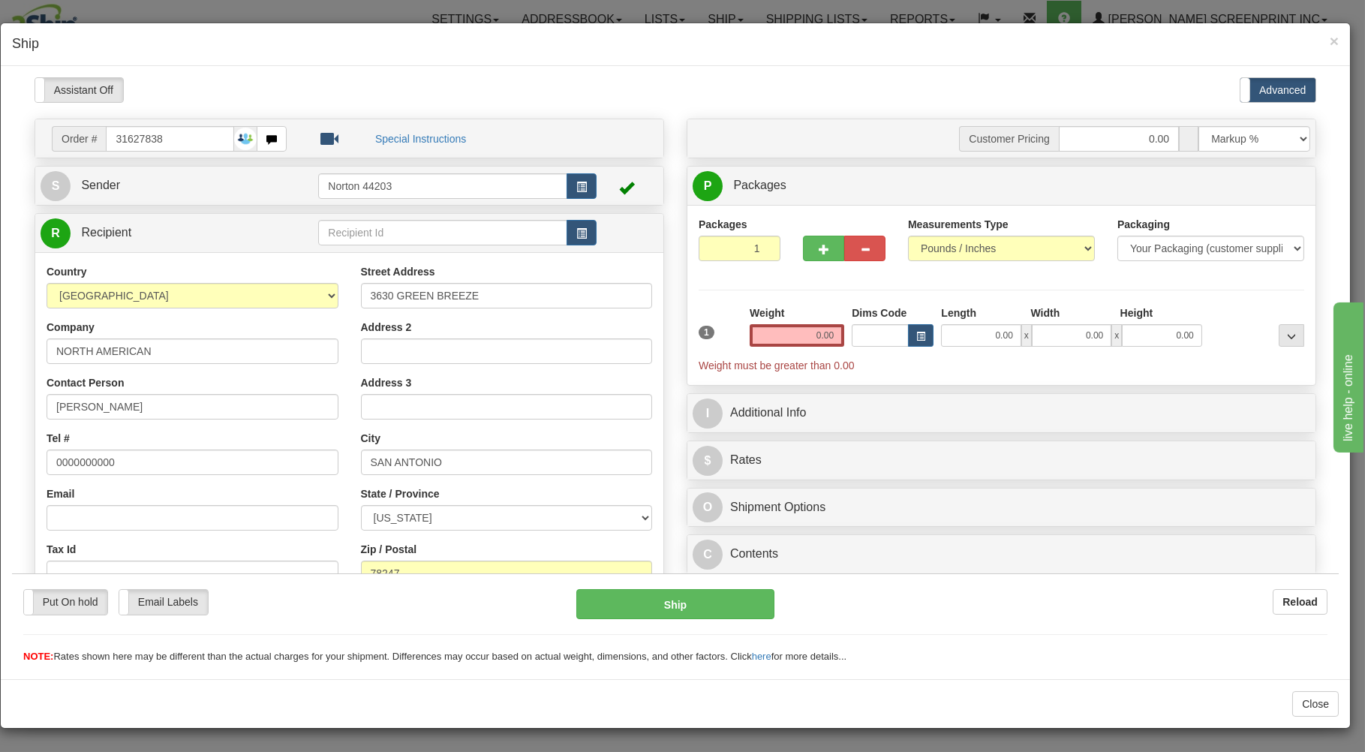
drag, startPoint x: 975, startPoint y: 337, endPoint x: 969, endPoint y: 305, distance: 32.1
click at [978, 337] on div "Please wait... Attention! Ok Add to Bidding... Preview Custom Documents Preview…" at bounding box center [675, 467] width 1327 height 781
type input "1.90"
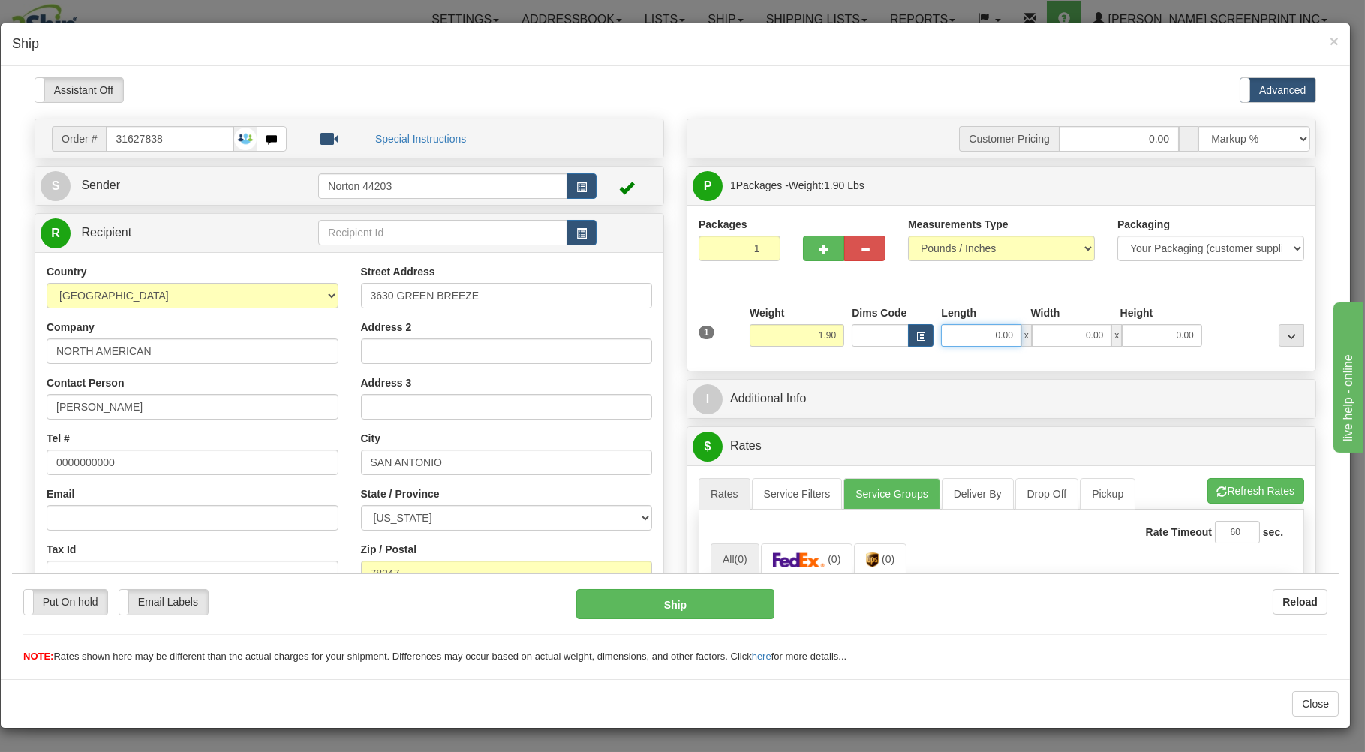
click at [969, 336] on input "0.00" at bounding box center [981, 334] width 80 height 23
type input "21.00"
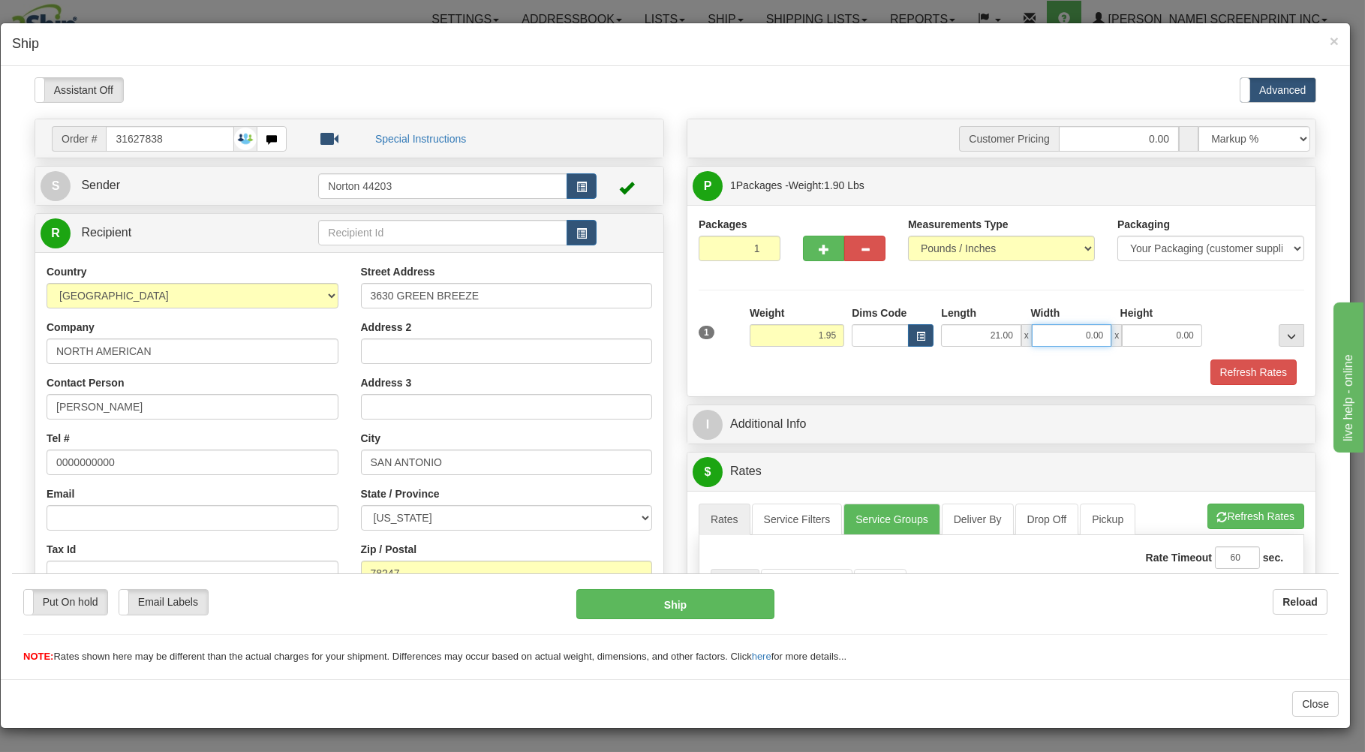
type input "2.00"
type input "16.00"
type input "1.90"
type input "1.00"
drag, startPoint x: 942, startPoint y: 375, endPoint x: 932, endPoint y: 359, distance: 18.9
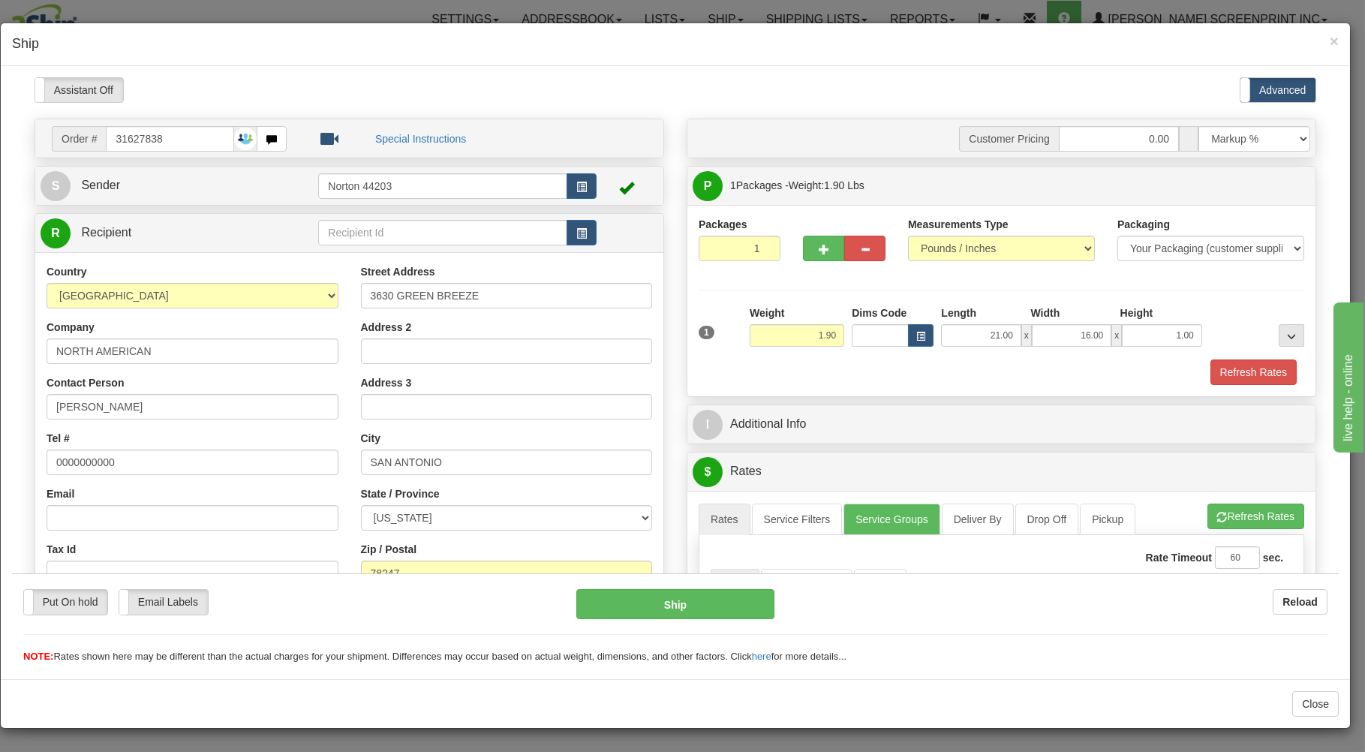
click at [942, 371] on div "Refresh Rates" at bounding box center [1001, 372] width 613 height 26
click at [275, 188] on link "S Sender" at bounding box center [180, 185] width 278 height 31
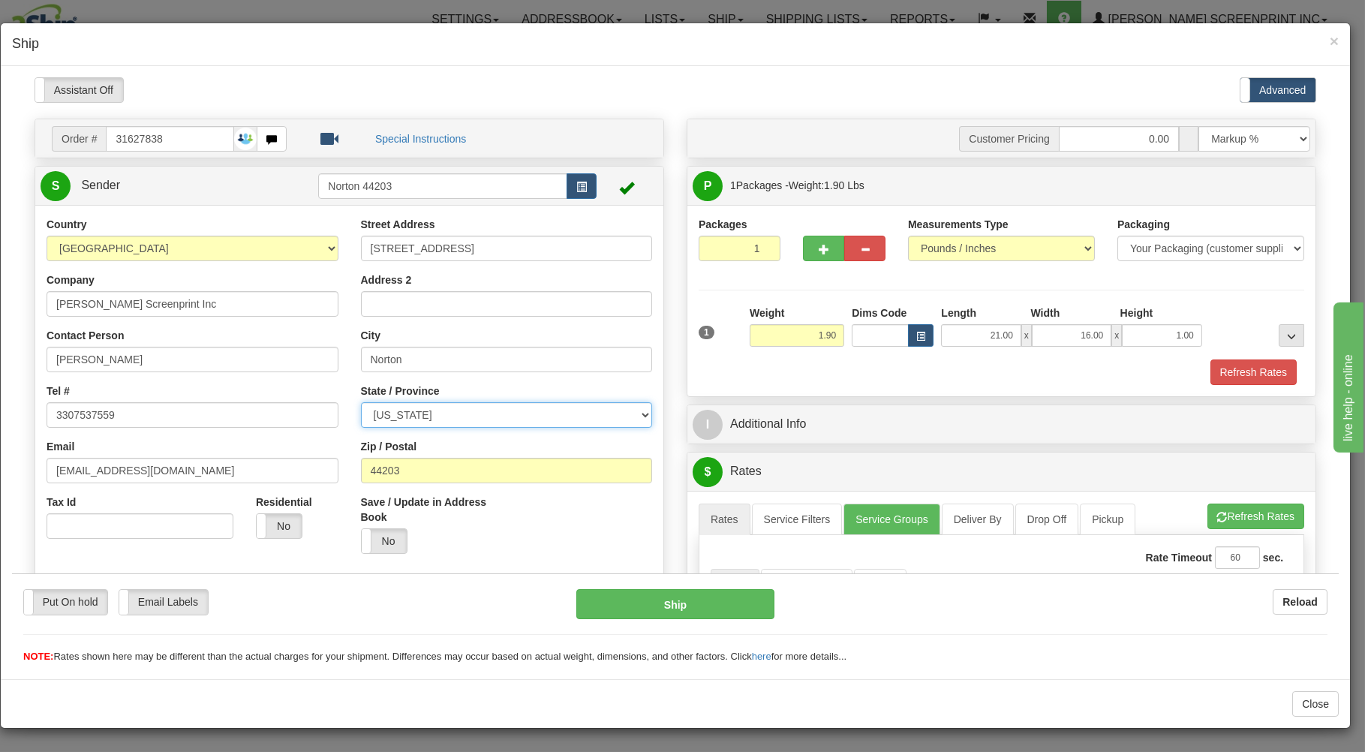
click at [361, 401] on select "ALABAMA ALASKA ARIZONA ARKANSAS Armed Forces America Armed Forces Europe Armed …" at bounding box center [507, 414] width 292 height 26
select select "OH"
click option "OHIO" at bounding box center [12, 77] width 0 height 0
click at [855, 369] on div "Refresh Rates" at bounding box center [1001, 372] width 613 height 26
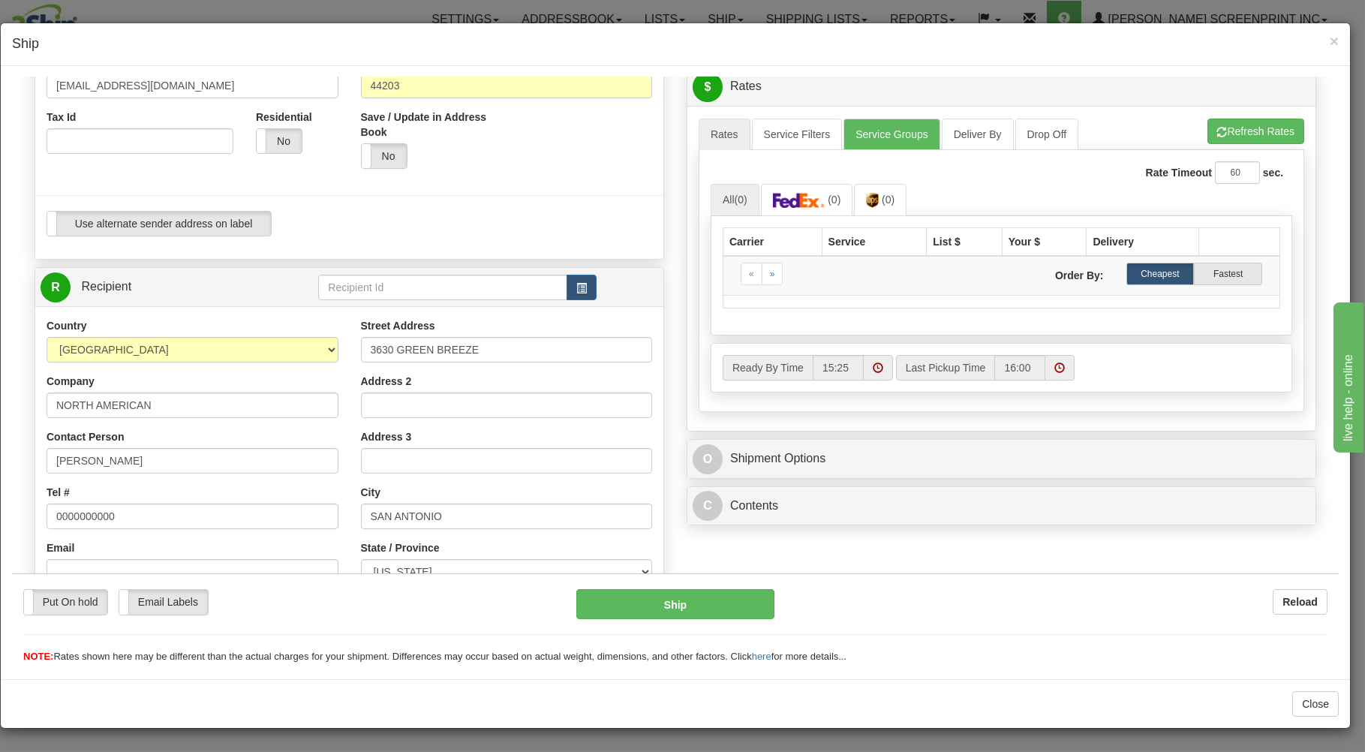
scroll to position [402, 0]
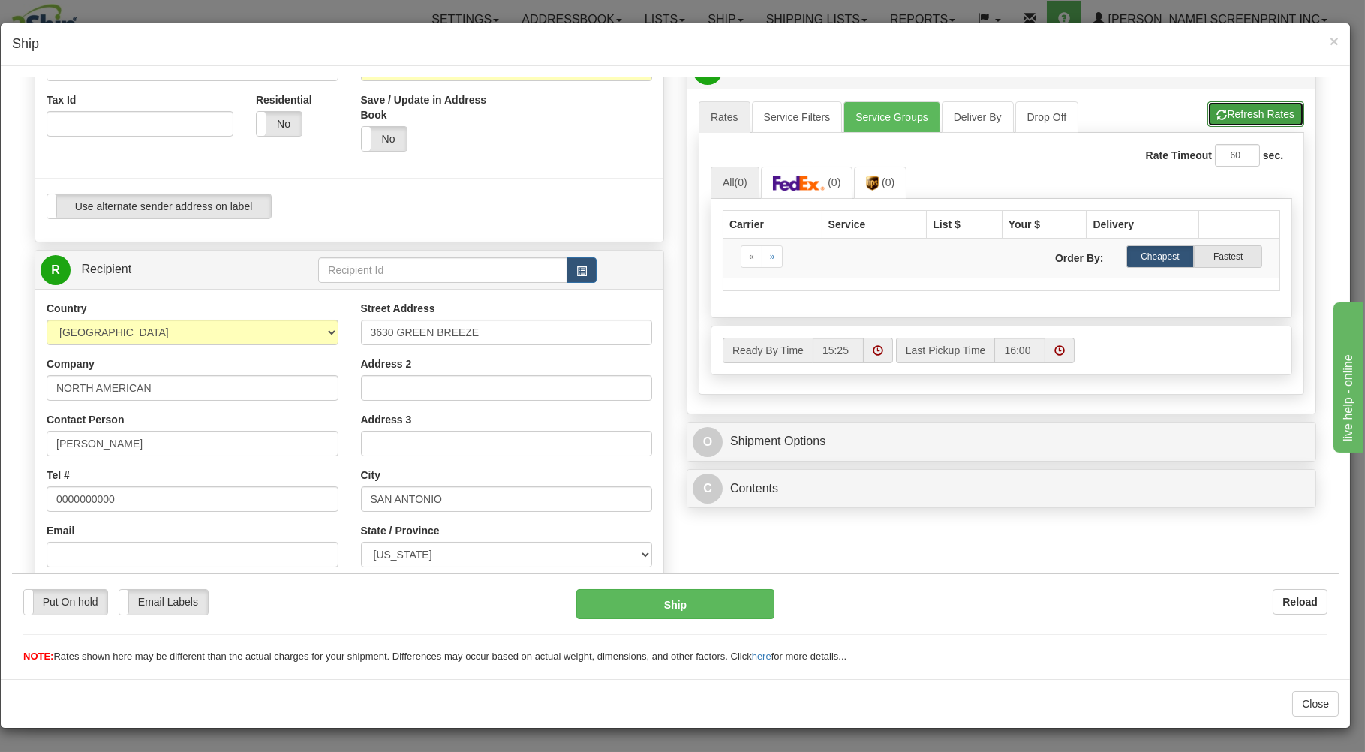
click at [1234, 112] on button "Refresh Rates" at bounding box center [1255, 114] width 97 height 26
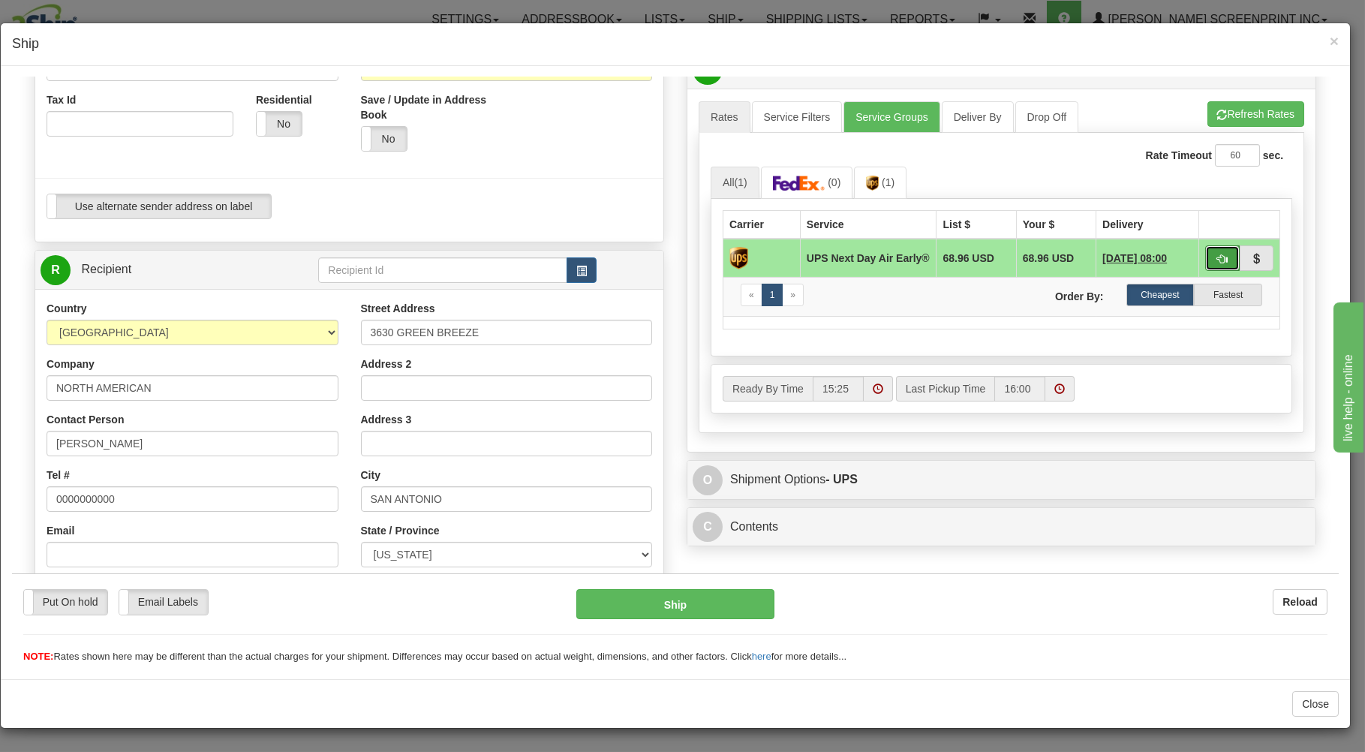
click at [1205, 251] on button "button" at bounding box center [1222, 258] width 35 height 26
type input "14"
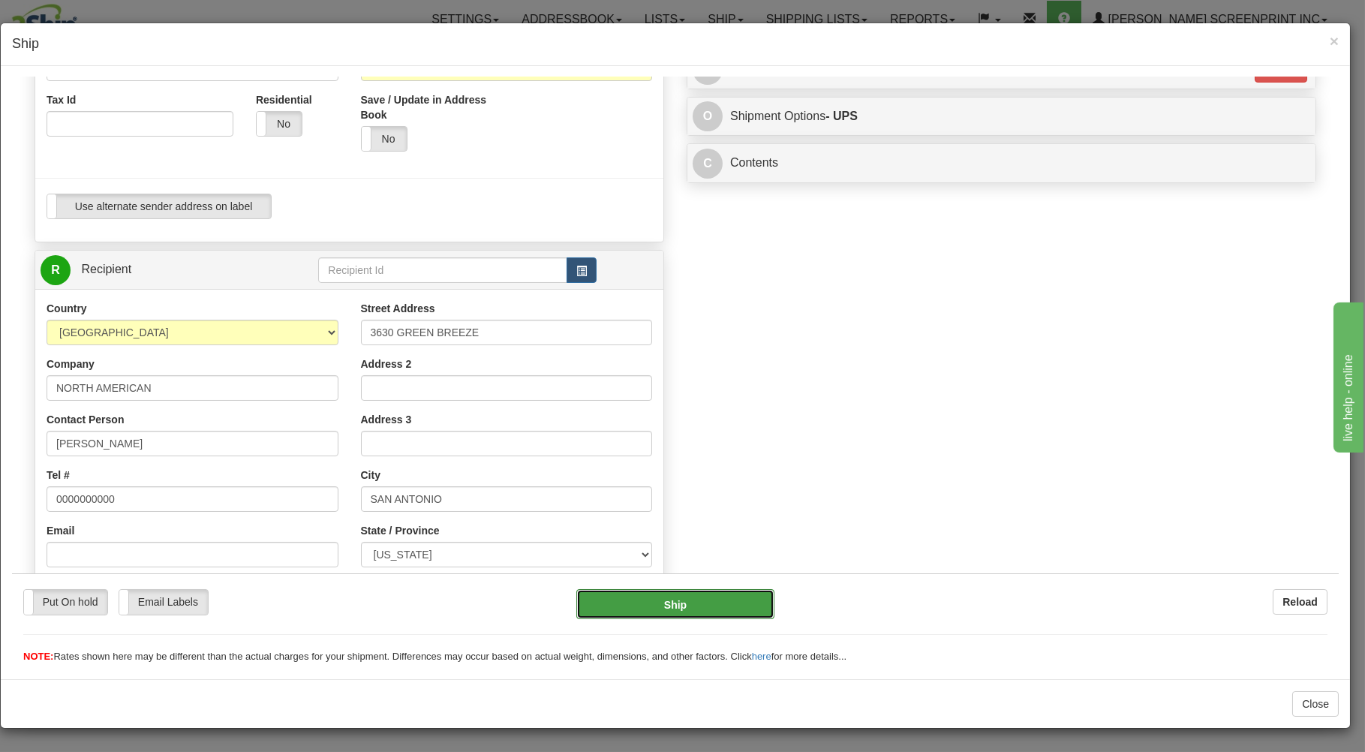
click at [698, 597] on button "Ship" at bounding box center [675, 603] width 199 height 30
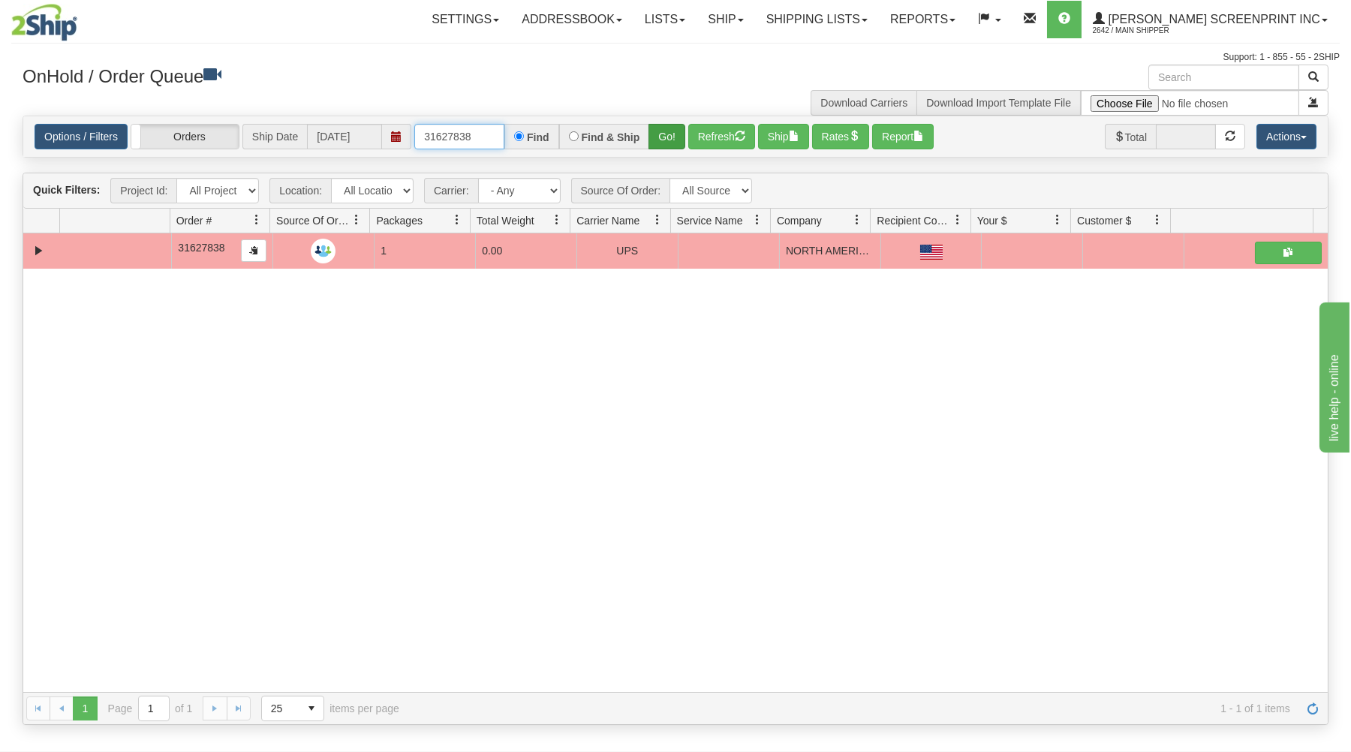
drag, startPoint x: 418, startPoint y: 137, endPoint x: 671, endPoint y: 134, distance: 252.9
click at [671, 134] on div "31627838 Find Find & Ship Go!" at bounding box center [549, 137] width 271 height 26
type input "17187"
drag, startPoint x: 663, startPoint y: 129, endPoint x: 629, endPoint y: 224, distance: 100.4
click at [662, 129] on button "Go!" at bounding box center [666, 137] width 37 height 26
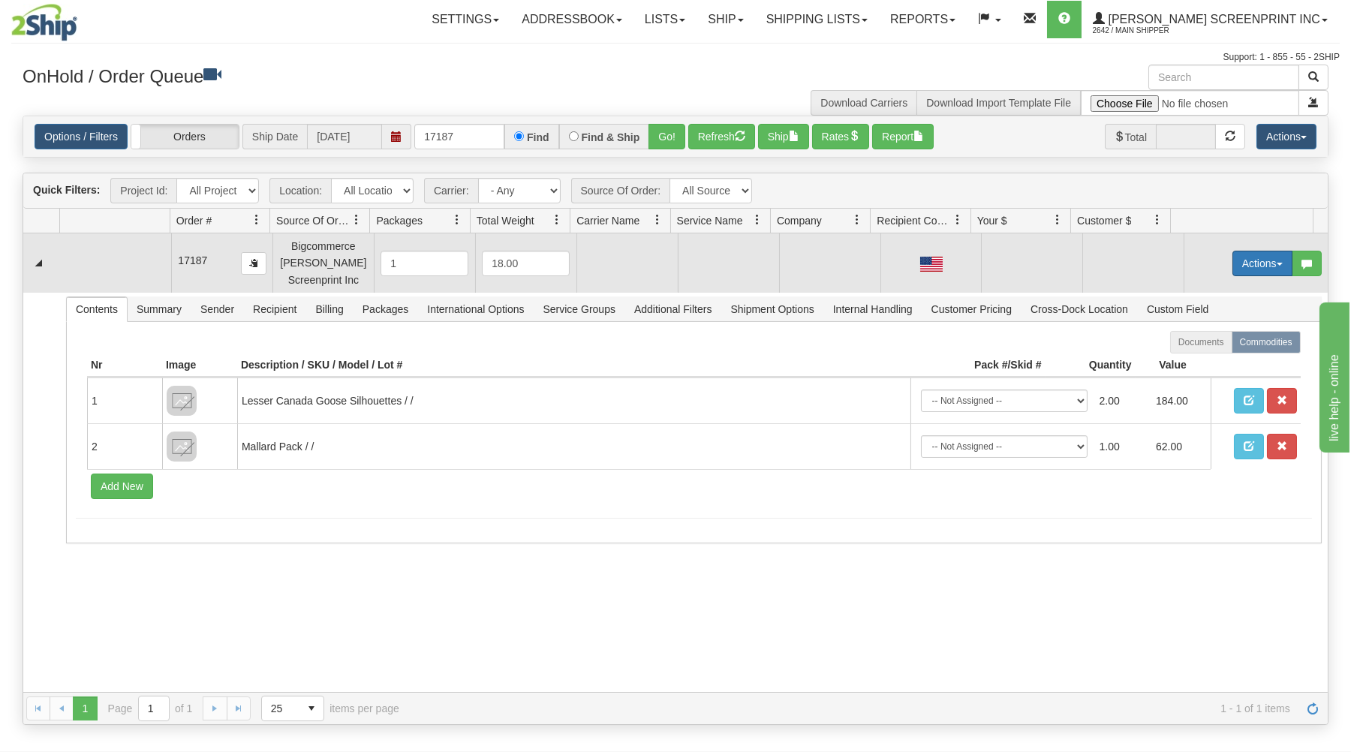
click at [1271, 264] on button "Actions" at bounding box center [1262, 264] width 60 height 26
click at [1231, 289] on link "Open" at bounding box center [1231, 292] width 120 height 20
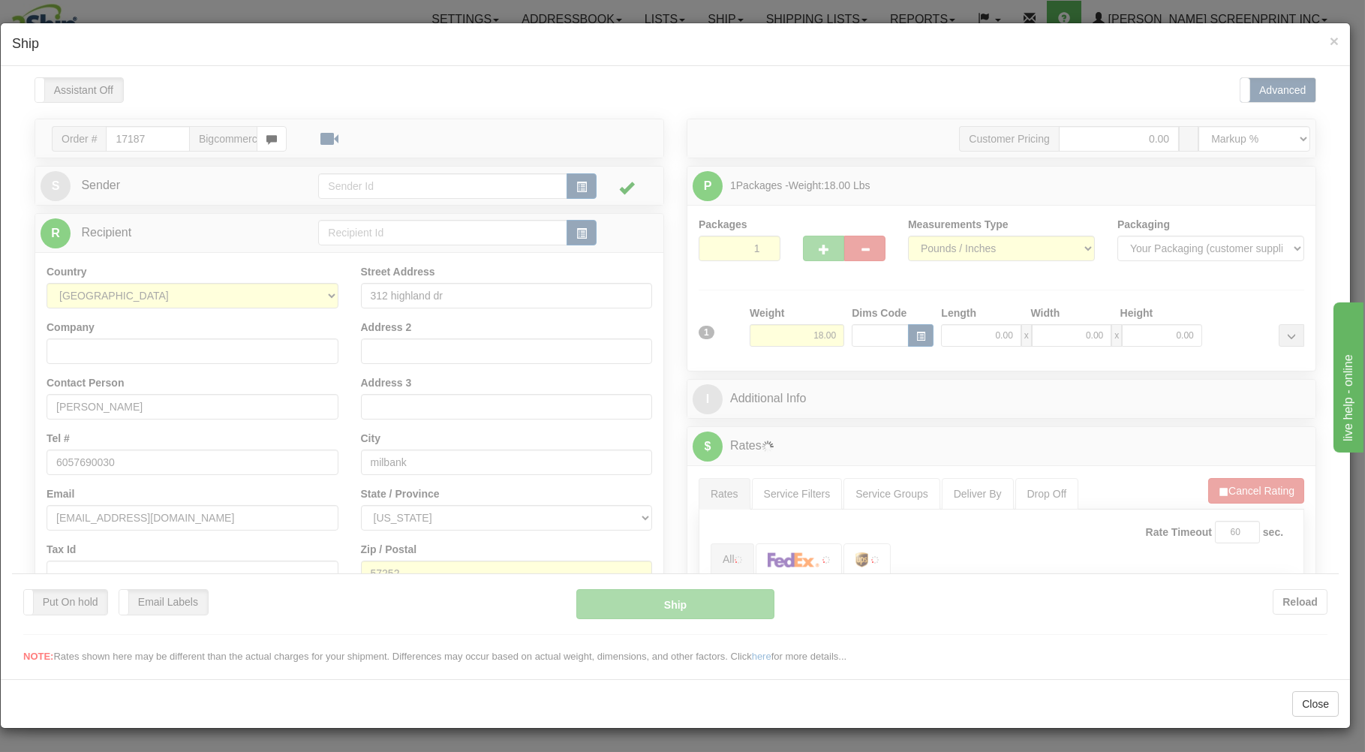
scroll to position [0, 0]
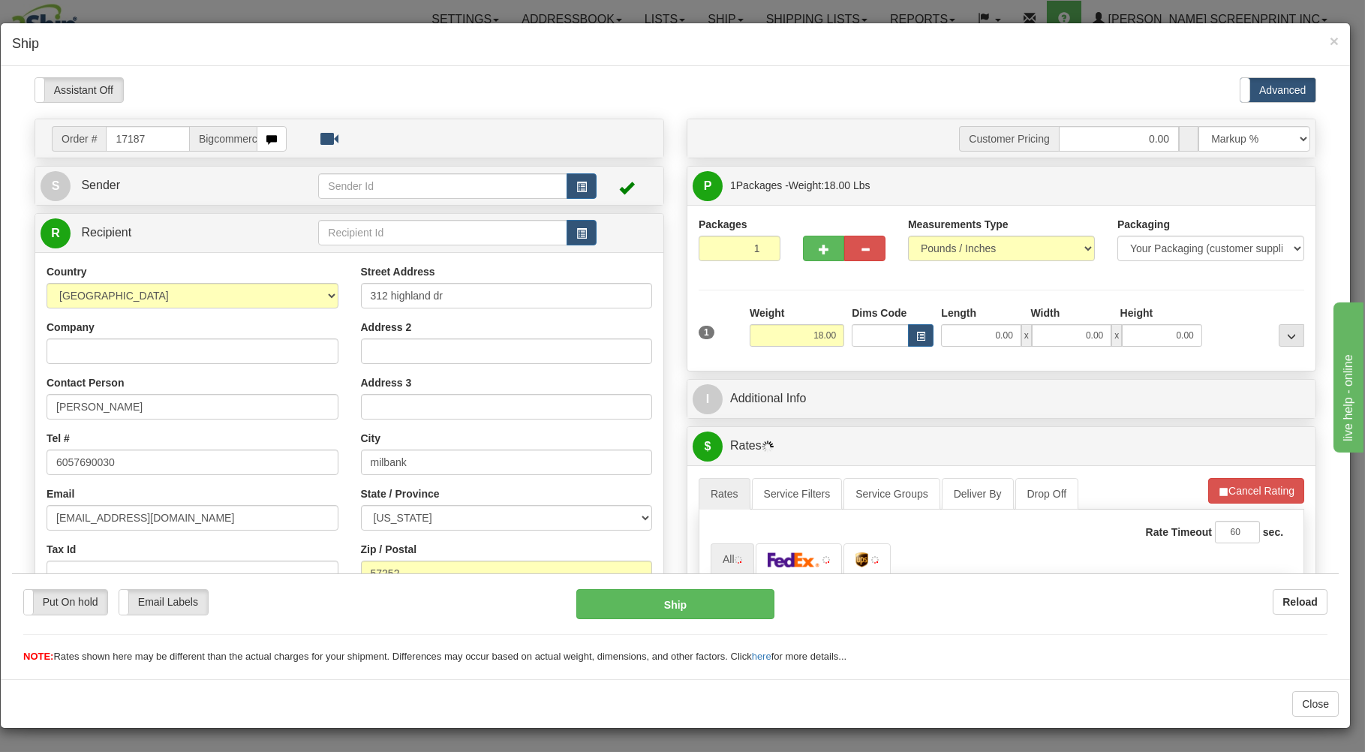
type input "13.95"
drag, startPoint x: 969, startPoint y: 338, endPoint x: 983, endPoint y: 298, distance: 42.0
click at [983, 323] on input "0.00" at bounding box center [981, 334] width 80 height 23
type input "29.00"
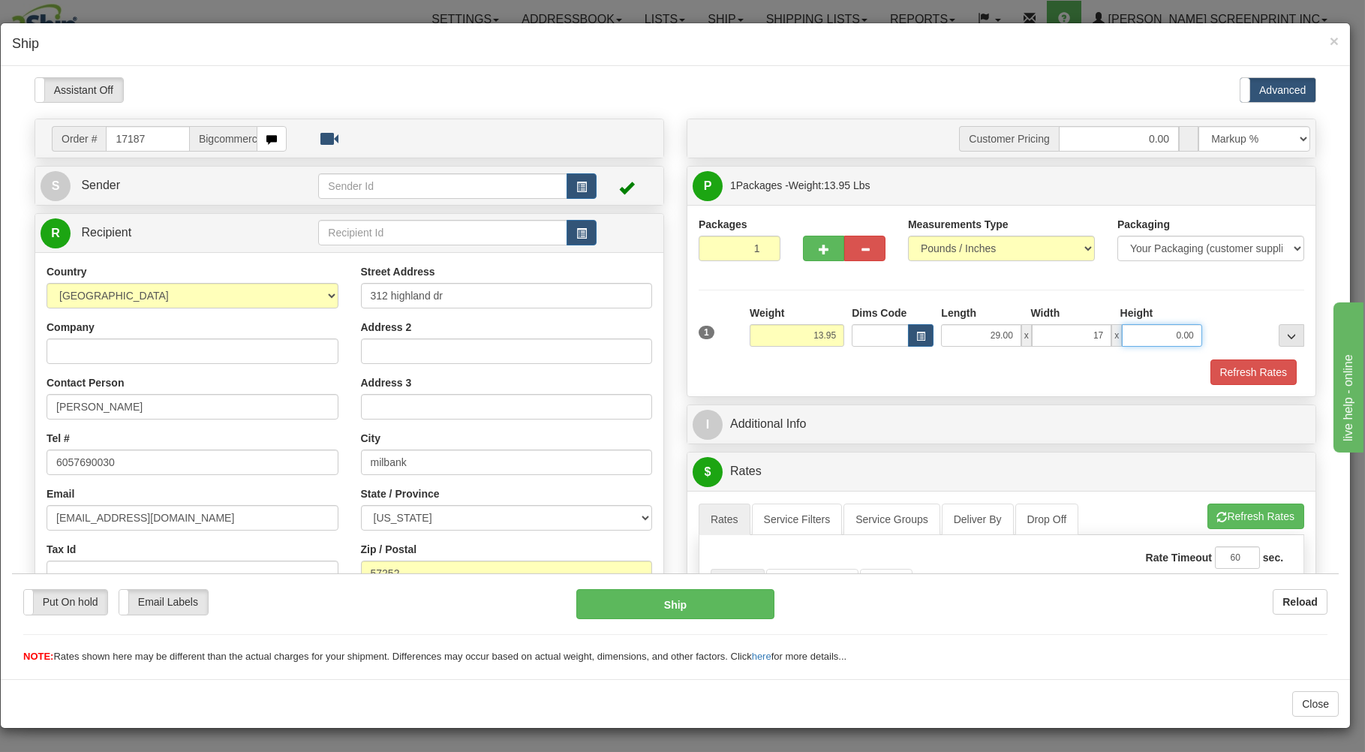
type input "17.00"
type input "10.00"
drag, startPoint x: 950, startPoint y: 332, endPoint x: 1029, endPoint y: 315, distance: 80.7
click at [1021, 323] on input "29.00" at bounding box center [981, 334] width 80 height 23
type input "26.00"
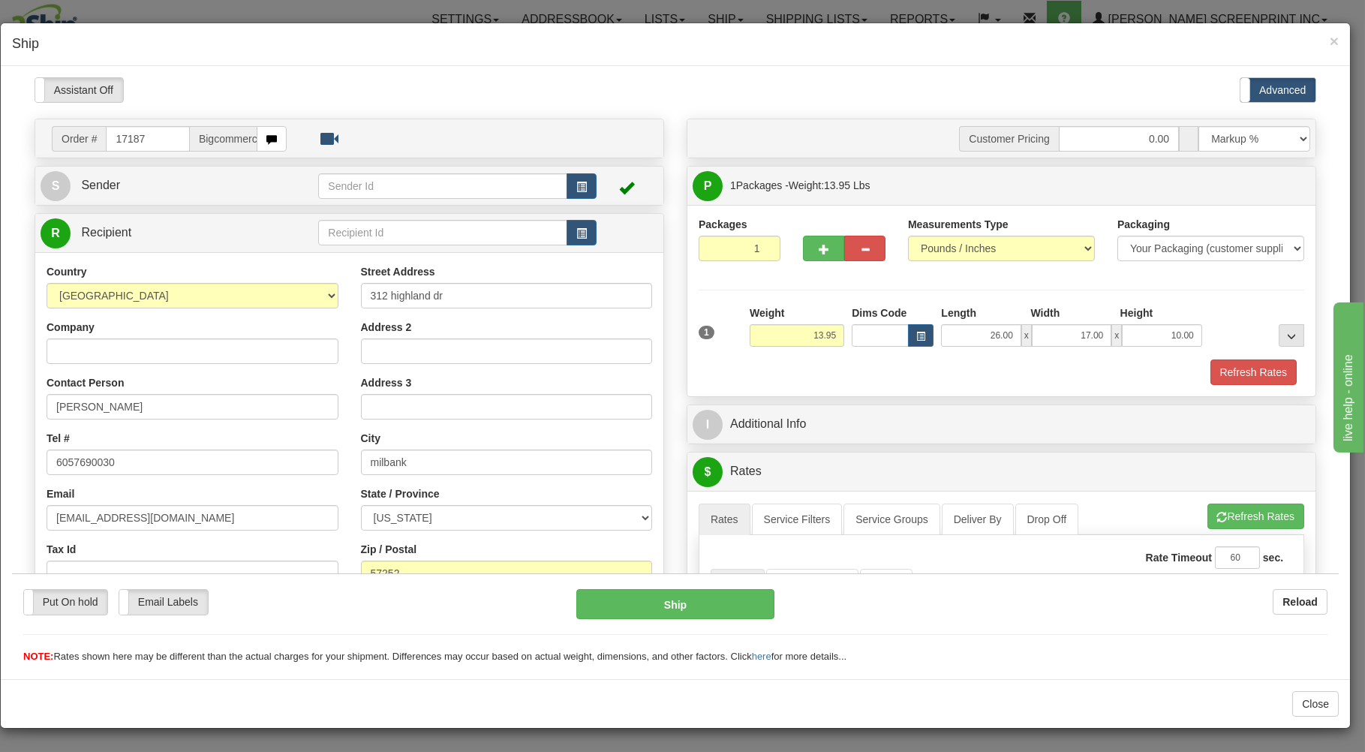
drag, startPoint x: 1009, startPoint y: 371, endPoint x: 986, endPoint y: 364, distance: 24.2
click at [1012, 371] on div "Refresh Rates" at bounding box center [1001, 372] width 613 height 26
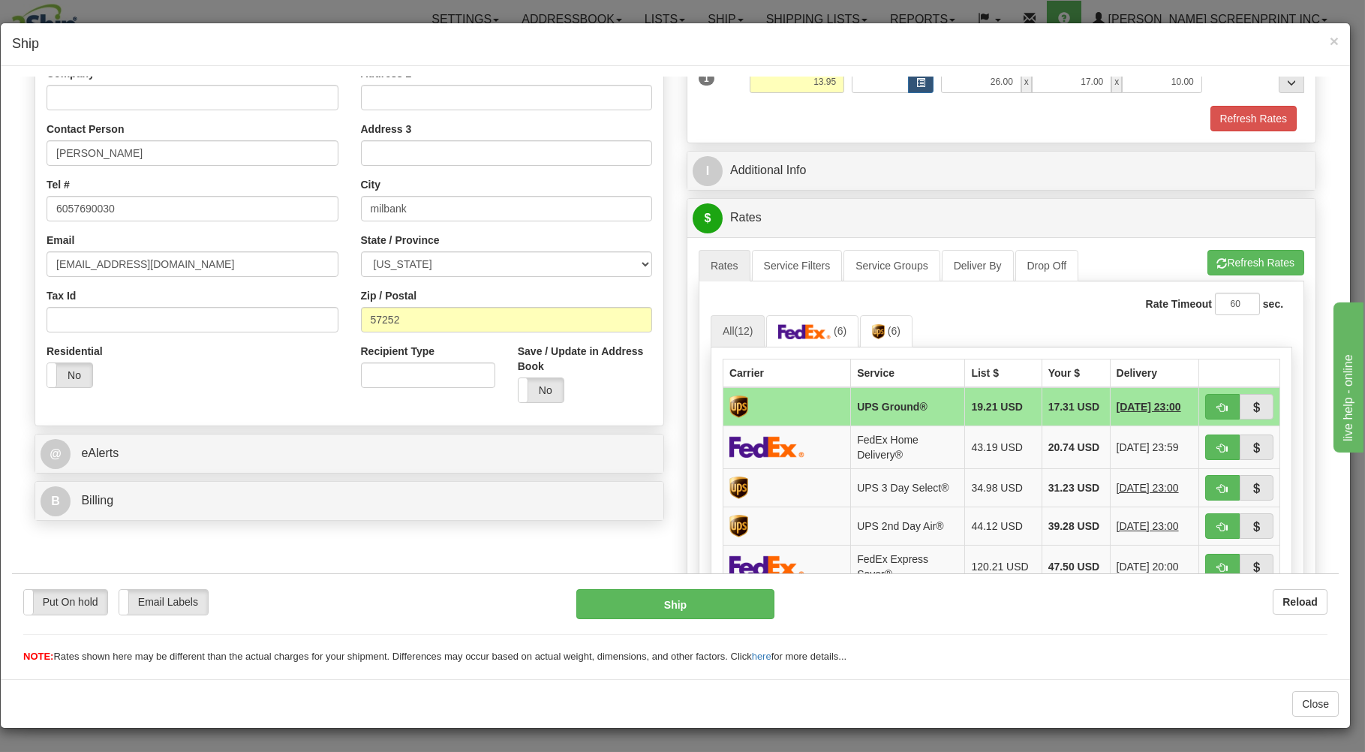
scroll to position [321, 0]
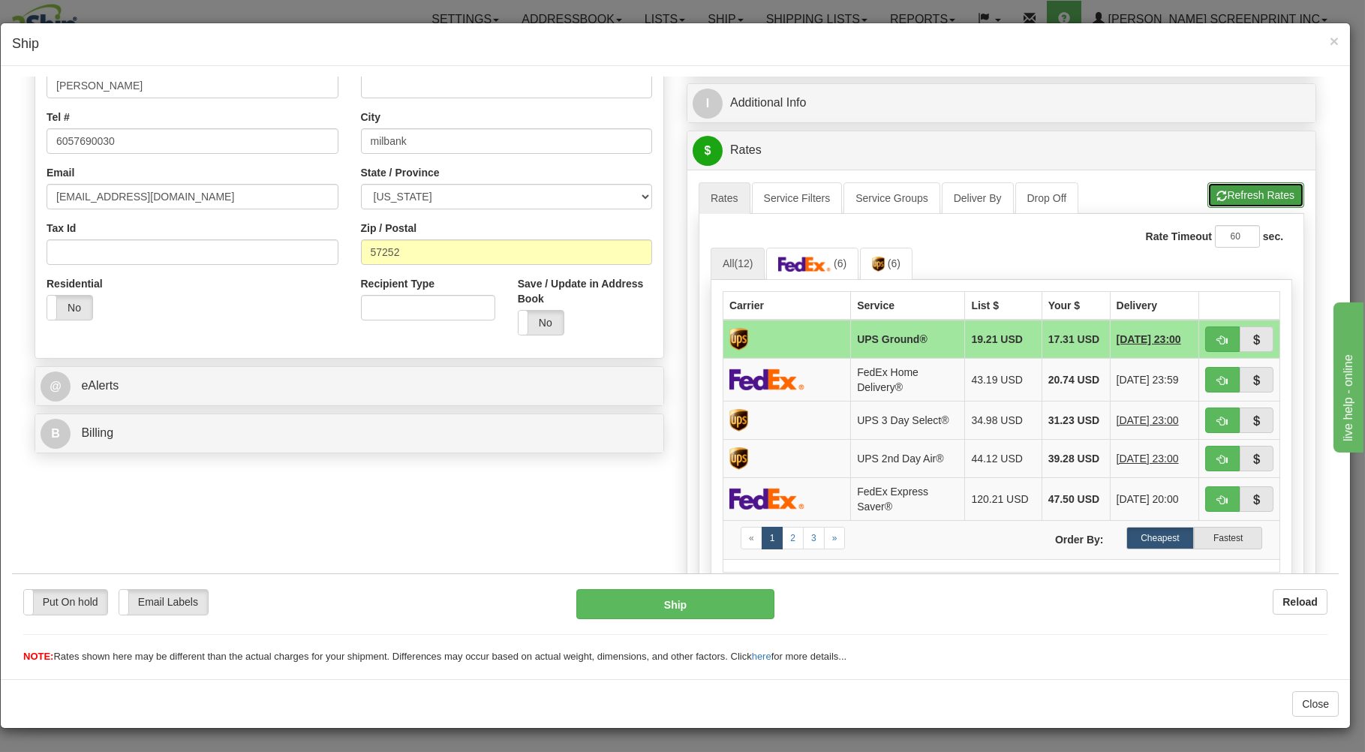
click at [1221, 194] on button "Refresh Rates" at bounding box center [1255, 195] width 97 height 26
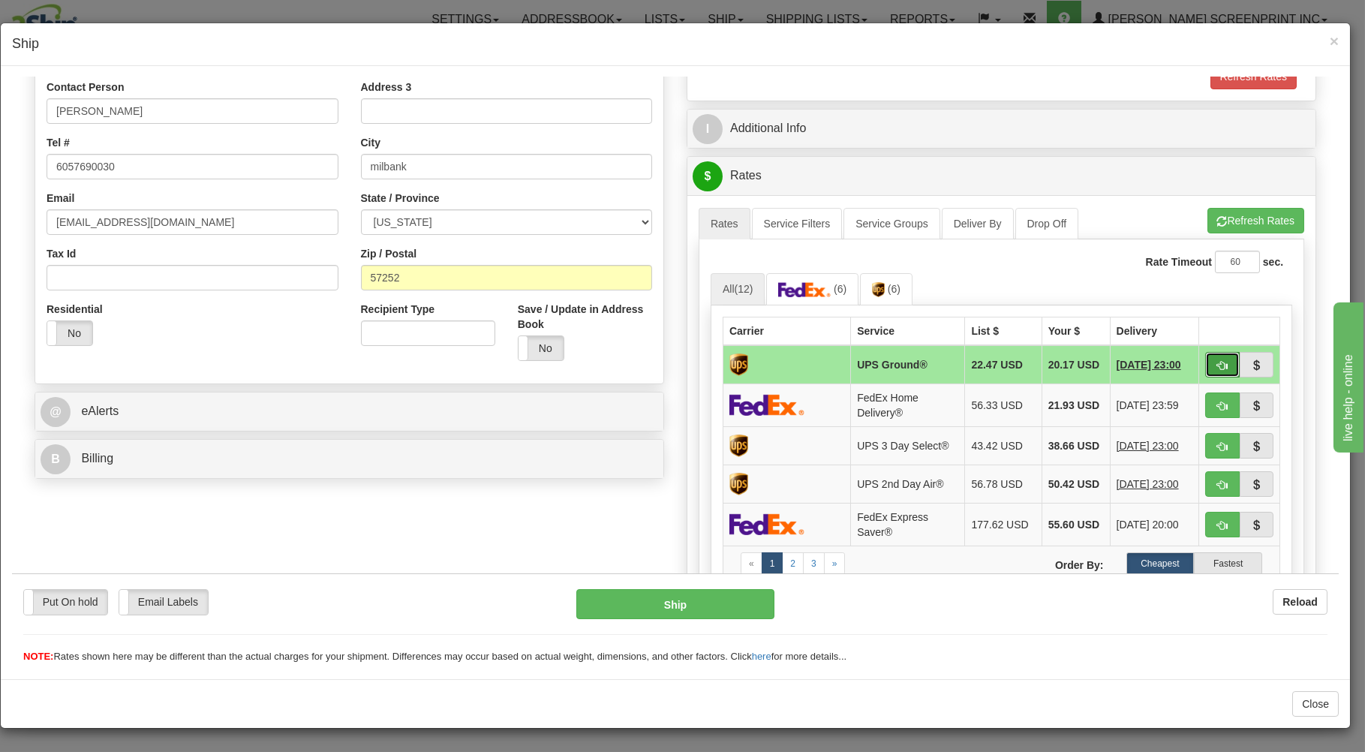
click at [1221, 356] on button "button" at bounding box center [1222, 364] width 35 height 26
type input "03"
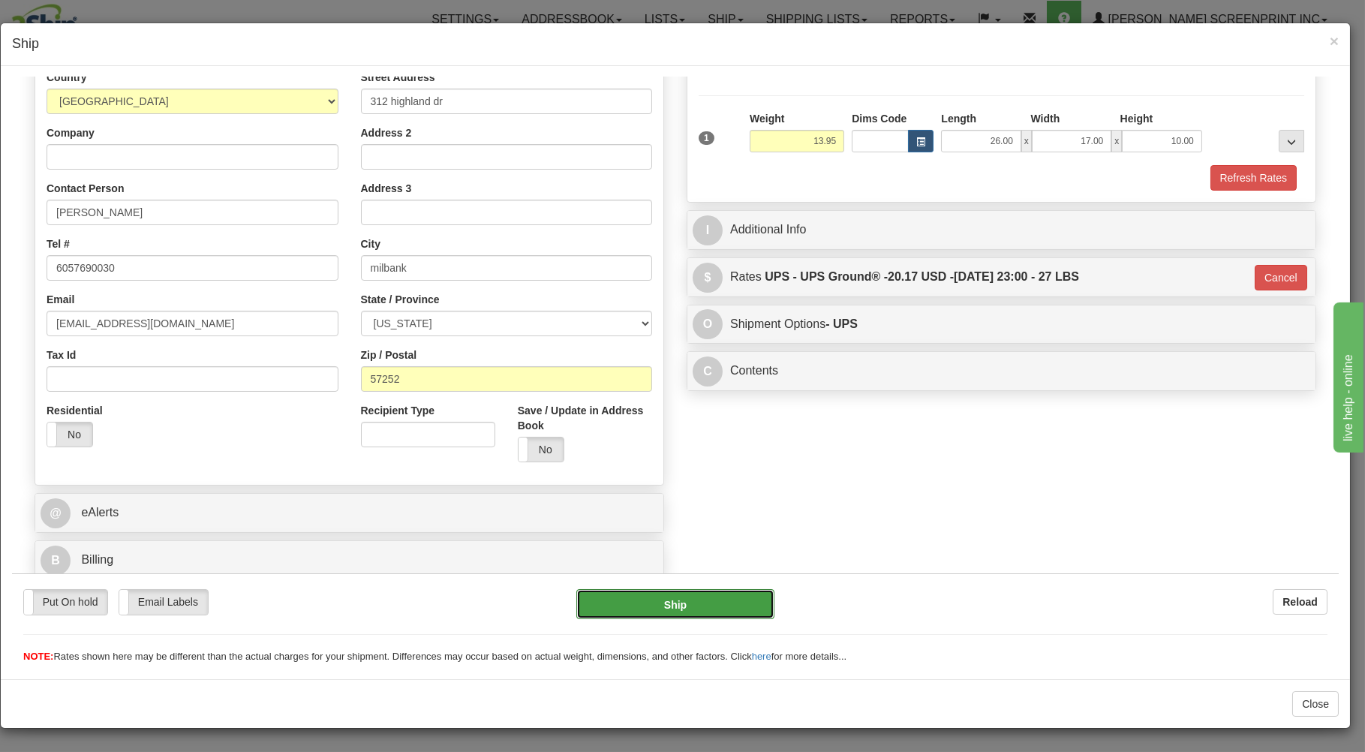
click at [691, 605] on button "Ship" at bounding box center [675, 603] width 199 height 30
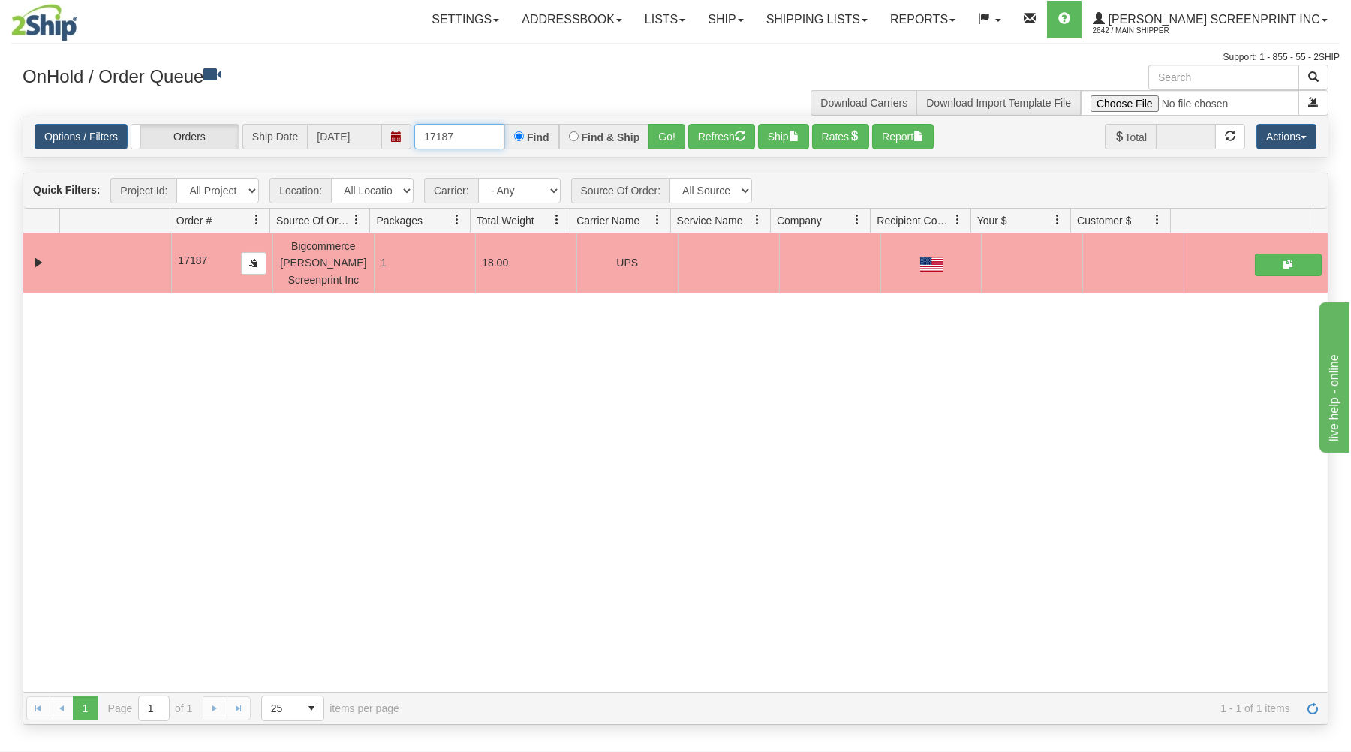
drag, startPoint x: 424, startPoint y: 136, endPoint x: 570, endPoint y: 93, distance: 151.7
click at [570, 106] on div "× Get OnHold Shipments fields - load dt: 282 Get OnHold Shipments fields - tran…" at bounding box center [675, 395] width 1328 height 660
type input "17190"
click at [668, 138] on button "Go!" at bounding box center [666, 137] width 37 height 26
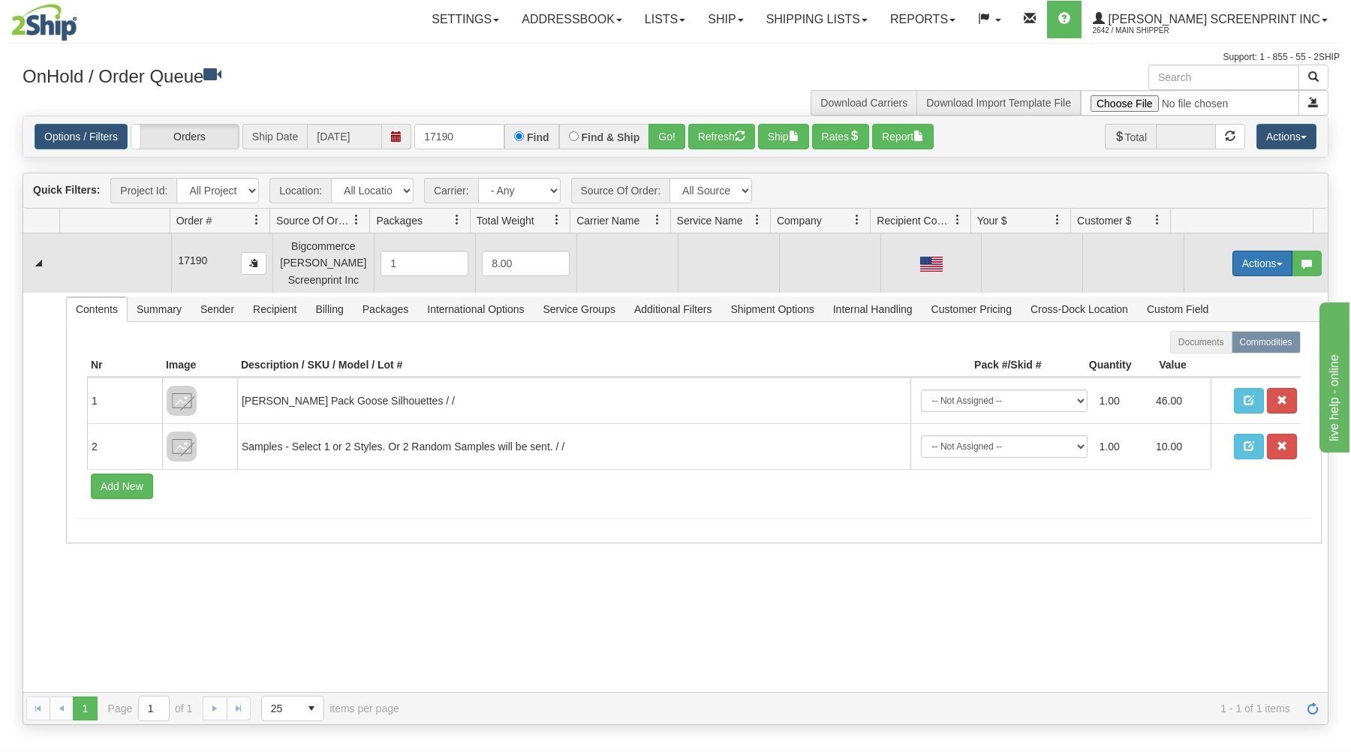
click at [1238, 254] on button "Actions" at bounding box center [1262, 264] width 60 height 26
click at [1212, 293] on link "Open" at bounding box center [1231, 292] width 120 height 20
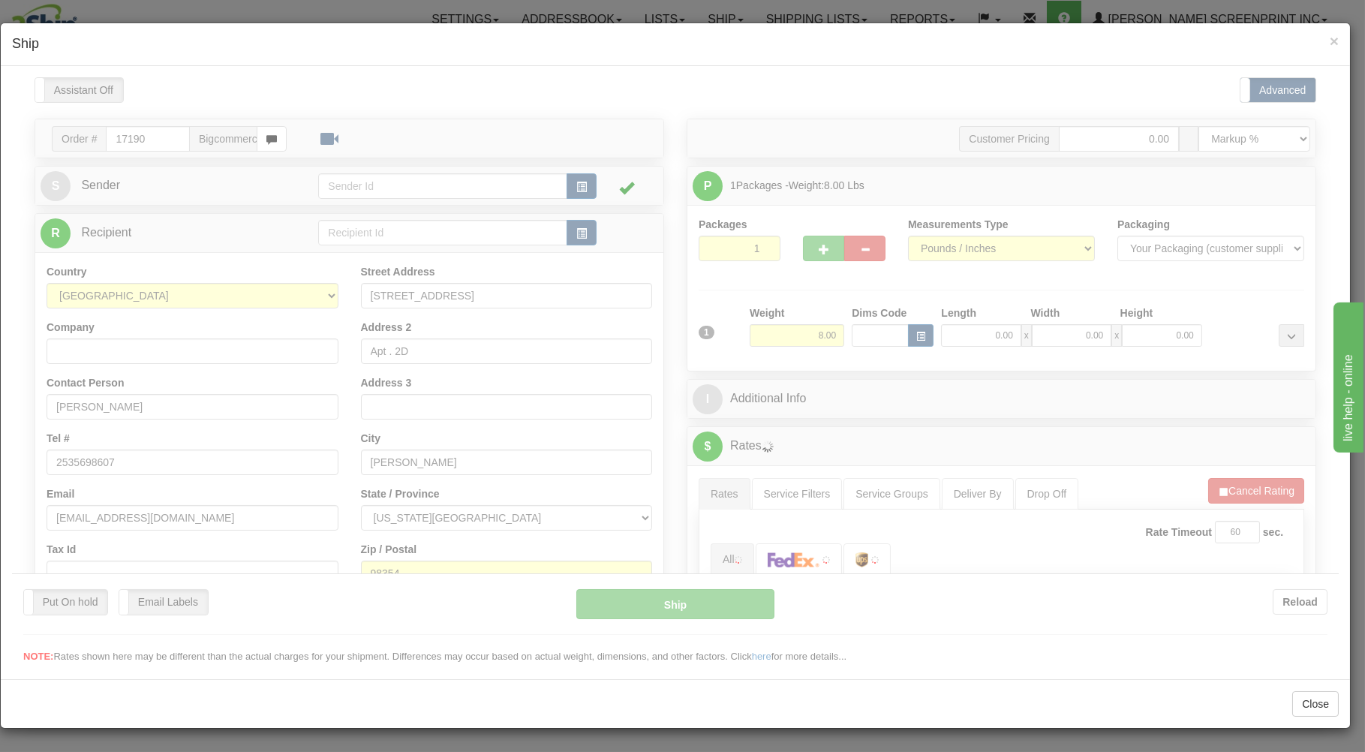
scroll to position [0, 0]
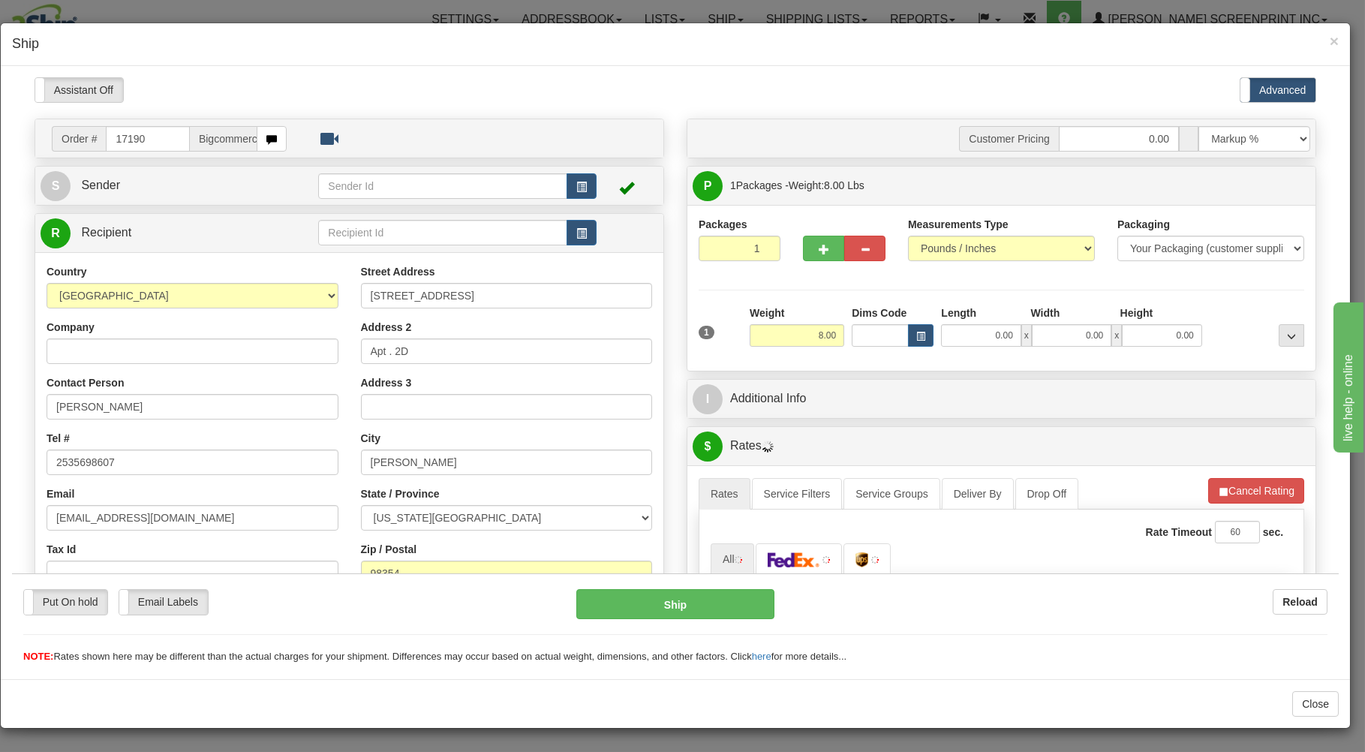
type input "8.05"
click at [951, 337] on input "0.00" at bounding box center [981, 334] width 80 height 23
type input "29.00"
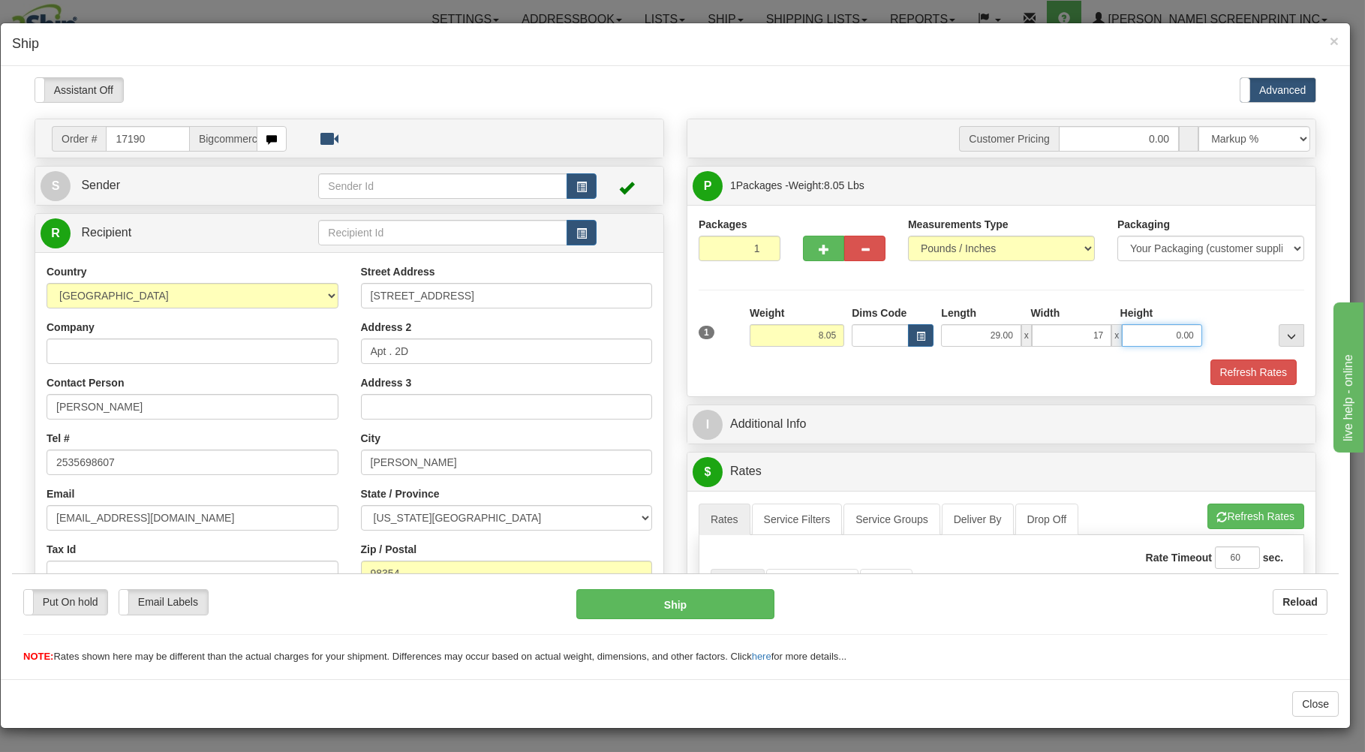
type input "17.00"
type input "8.05"
type input "4.00"
click at [917, 359] on div "Packaging Your Packaging (customer supplied) Envelope (carrier supplied) Pack (…" at bounding box center [1027, 358] width 562 height 1
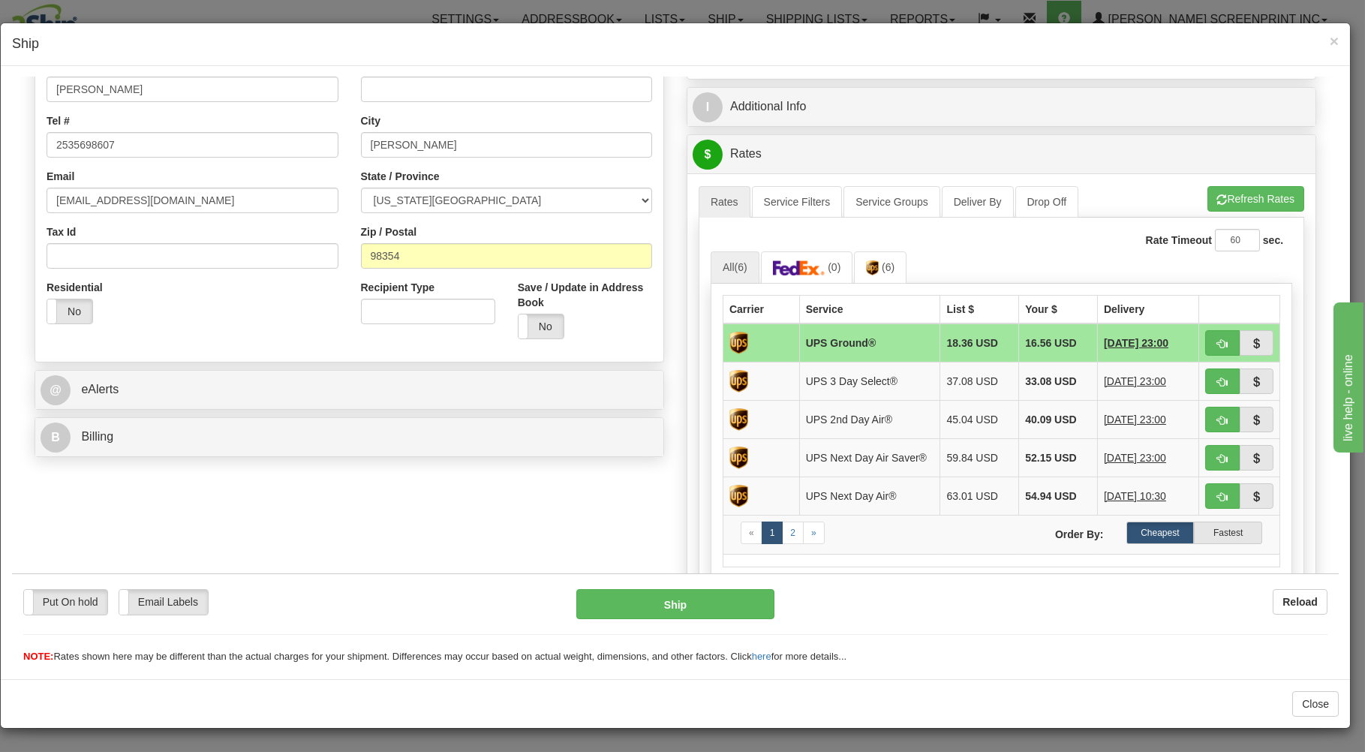
scroll to position [321, 0]
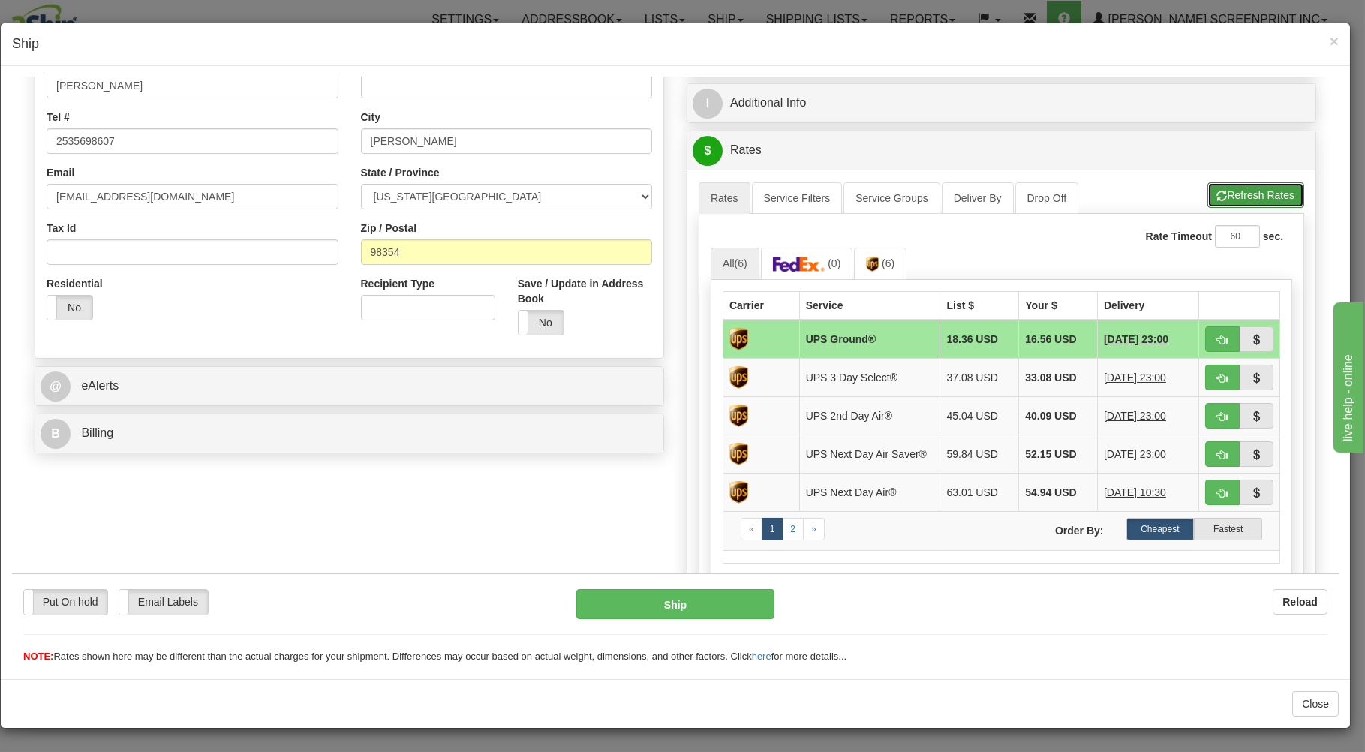
click at [1214, 194] on button "Refresh Rates" at bounding box center [1255, 195] width 97 height 26
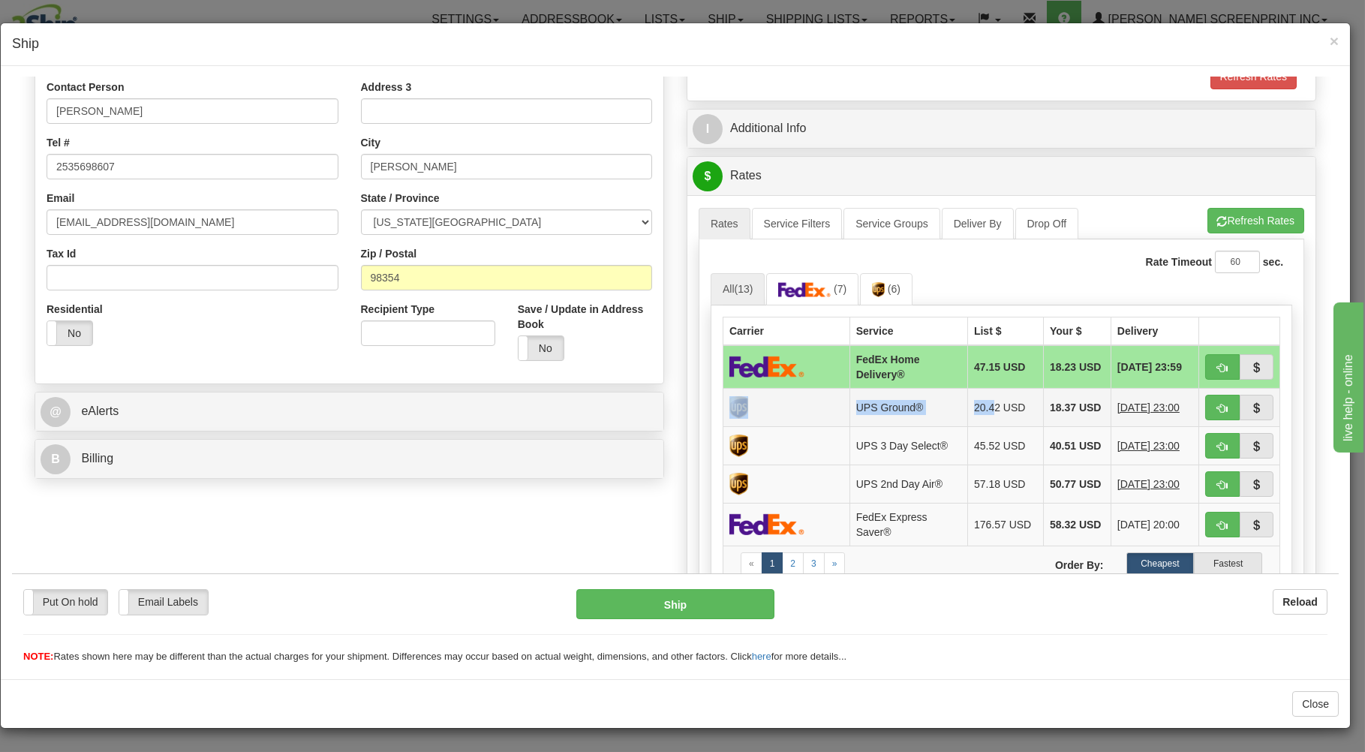
drag, startPoint x: 861, startPoint y: 407, endPoint x: 1014, endPoint y: 407, distance: 153.1
click at [978, 409] on tr "UPS Ground® 20.42 USD 18.37 USD 09/23/2025 23:00" at bounding box center [1001, 406] width 557 height 38
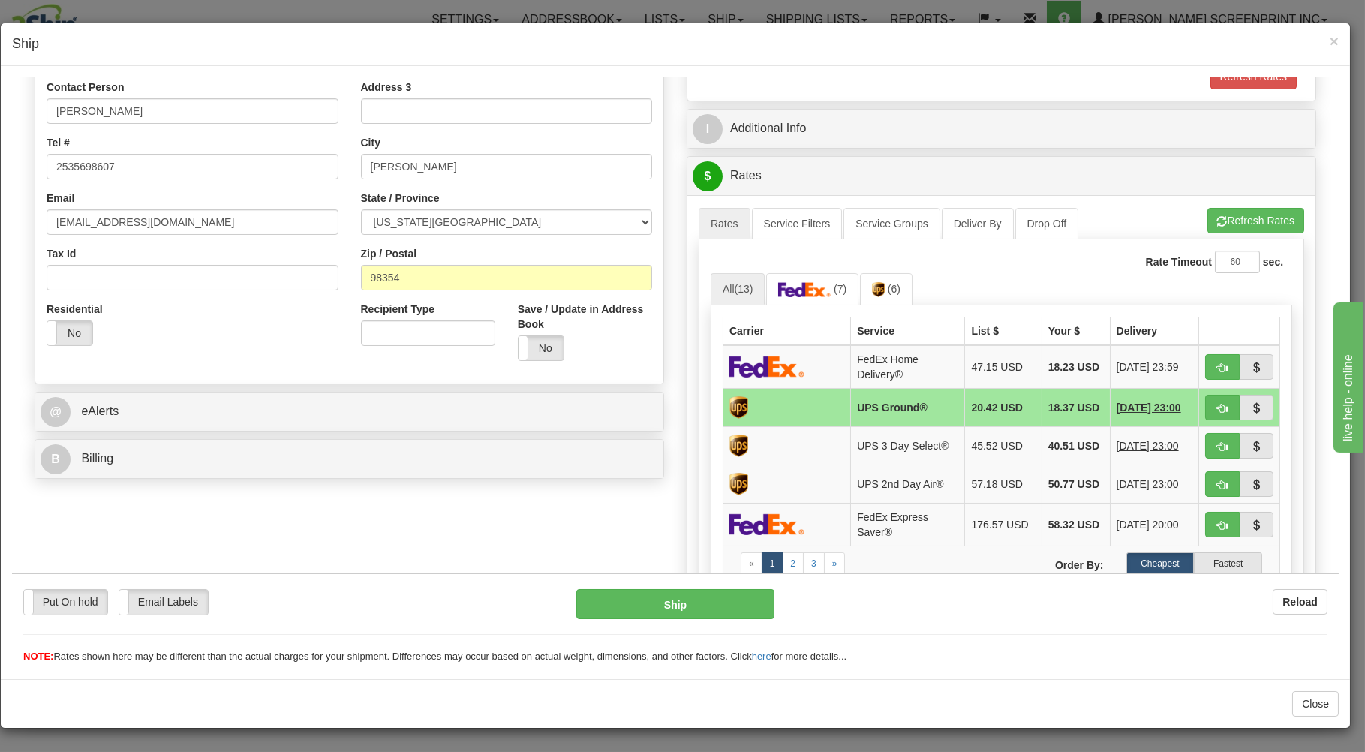
drag, startPoint x: 1055, startPoint y: 251, endPoint x: 993, endPoint y: 329, distance: 99.8
click at [1055, 257] on div "Rate Timeout 60 sec. All (13) (7) (6) Carrier" at bounding box center [1002, 470] width 606 height 462
click at [1205, 401] on button "button" at bounding box center [1222, 407] width 35 height 26
type input "03"
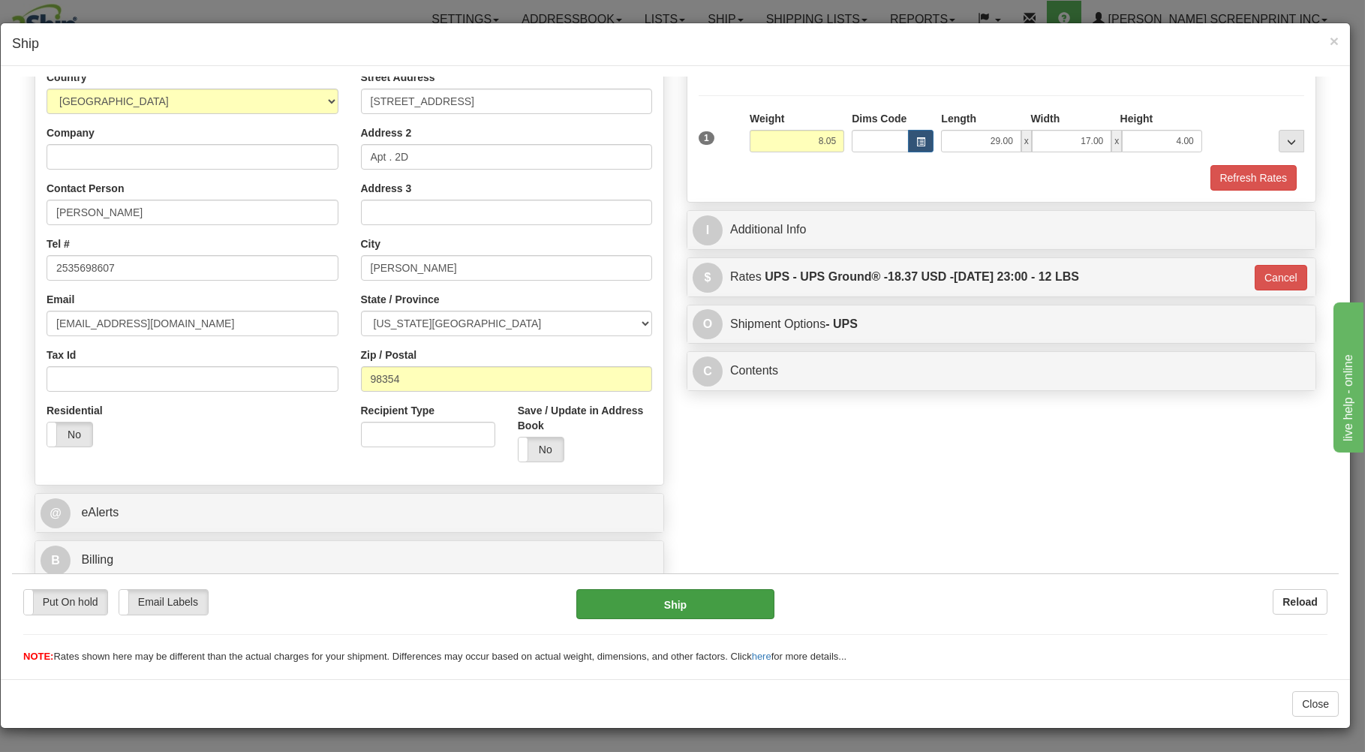
scroll to position [197, 0]
click at [710, 600] on button "Ship" at bounding box center [675, 603] width 199 height 30
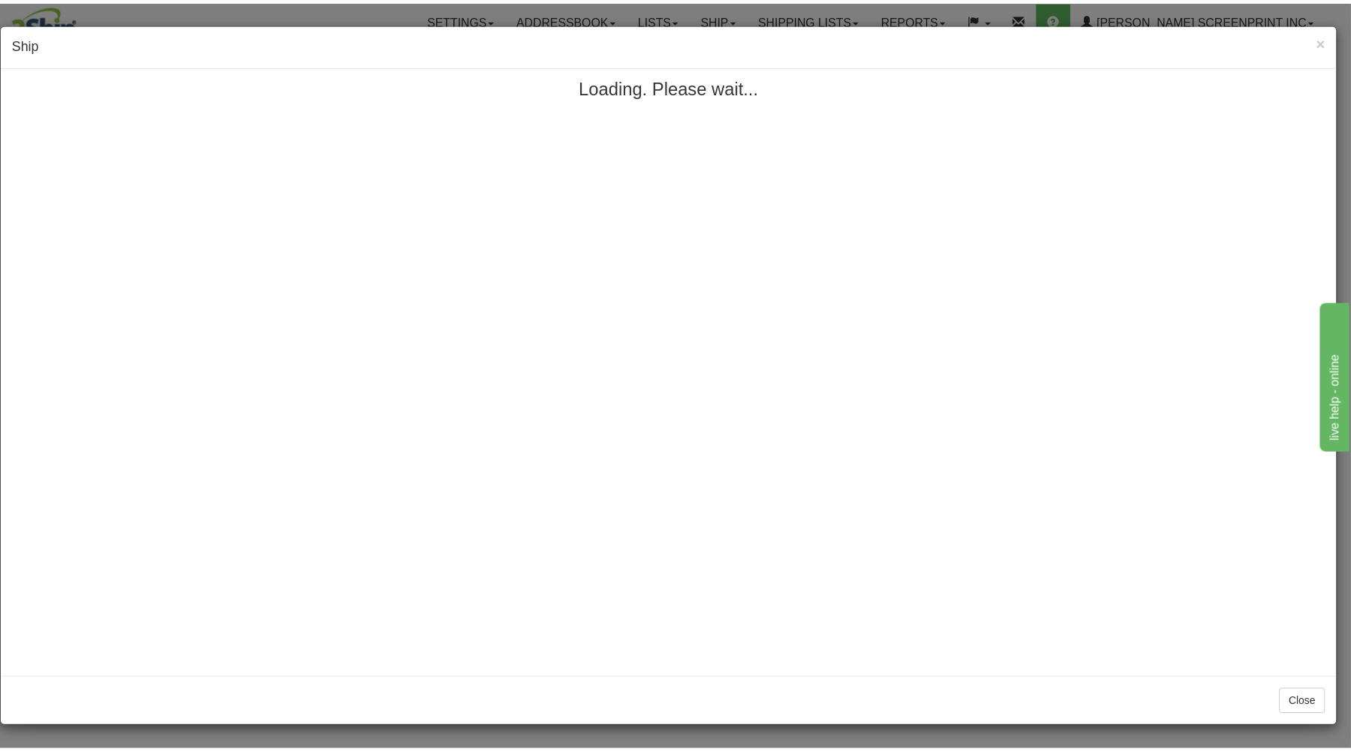
scroll to position [0, 0]
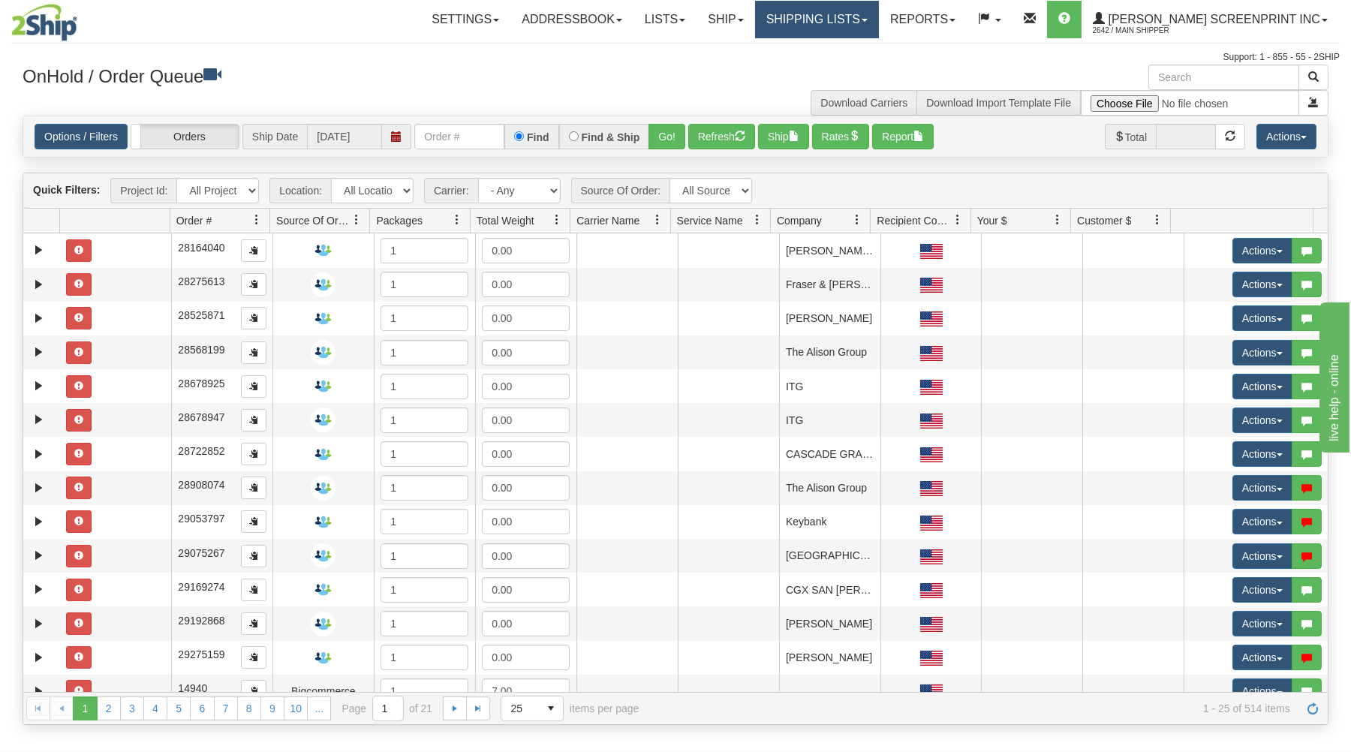
click at [826, 14] on link "Shipping lists" at bounding box center [817, 20] width 124 height 38
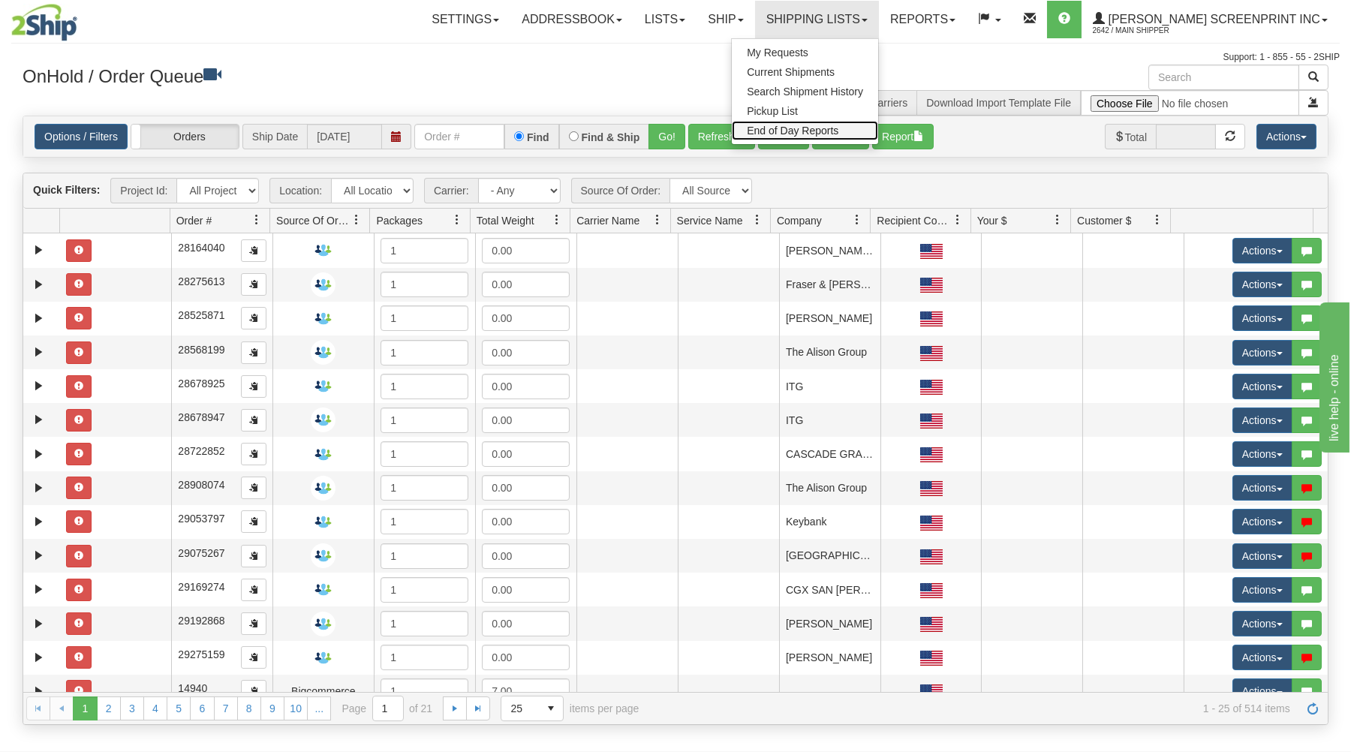
click at [838, 130] on span "End of Day Reports" at bounding box center [793, 131] width 92 height 12
